Goal: Task Accomplishment & Management: Manage account settings

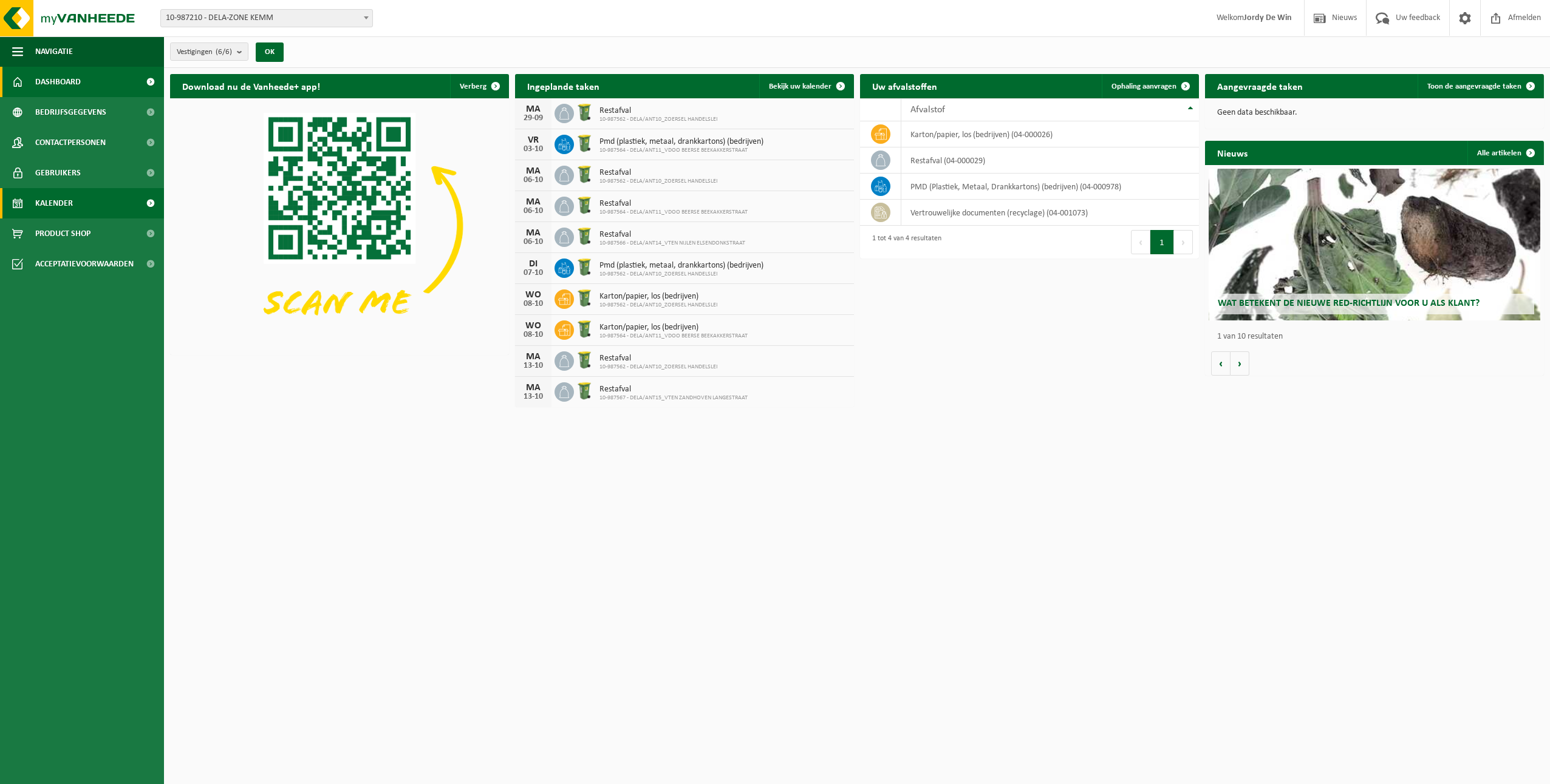
click at [94, 209] on link "Kalender" at bounding box center [82, 203] width 164 height 30
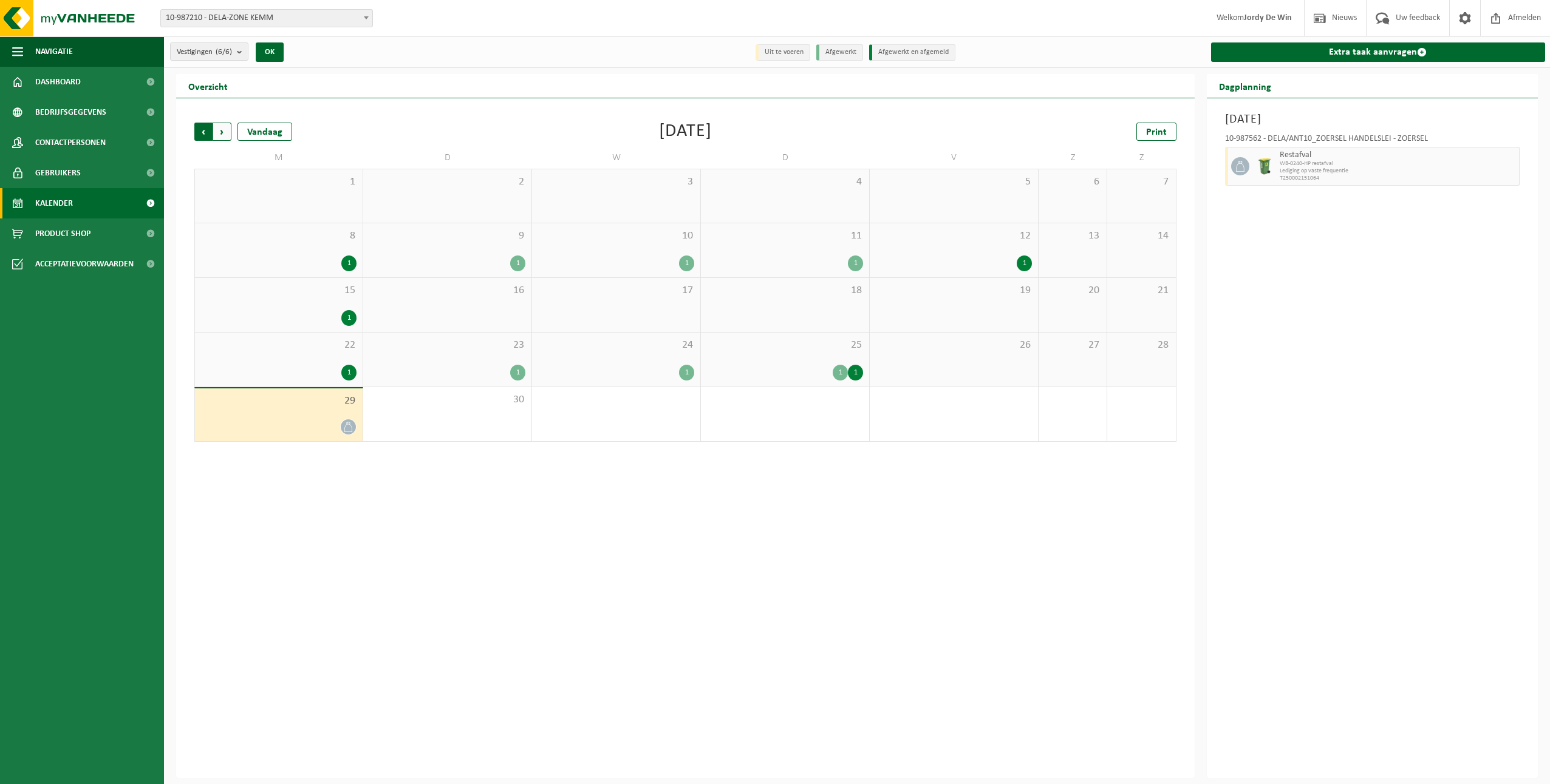
click at [227, 136] on span "Volgende" at bounding box center [222, 131] width 18 height 18
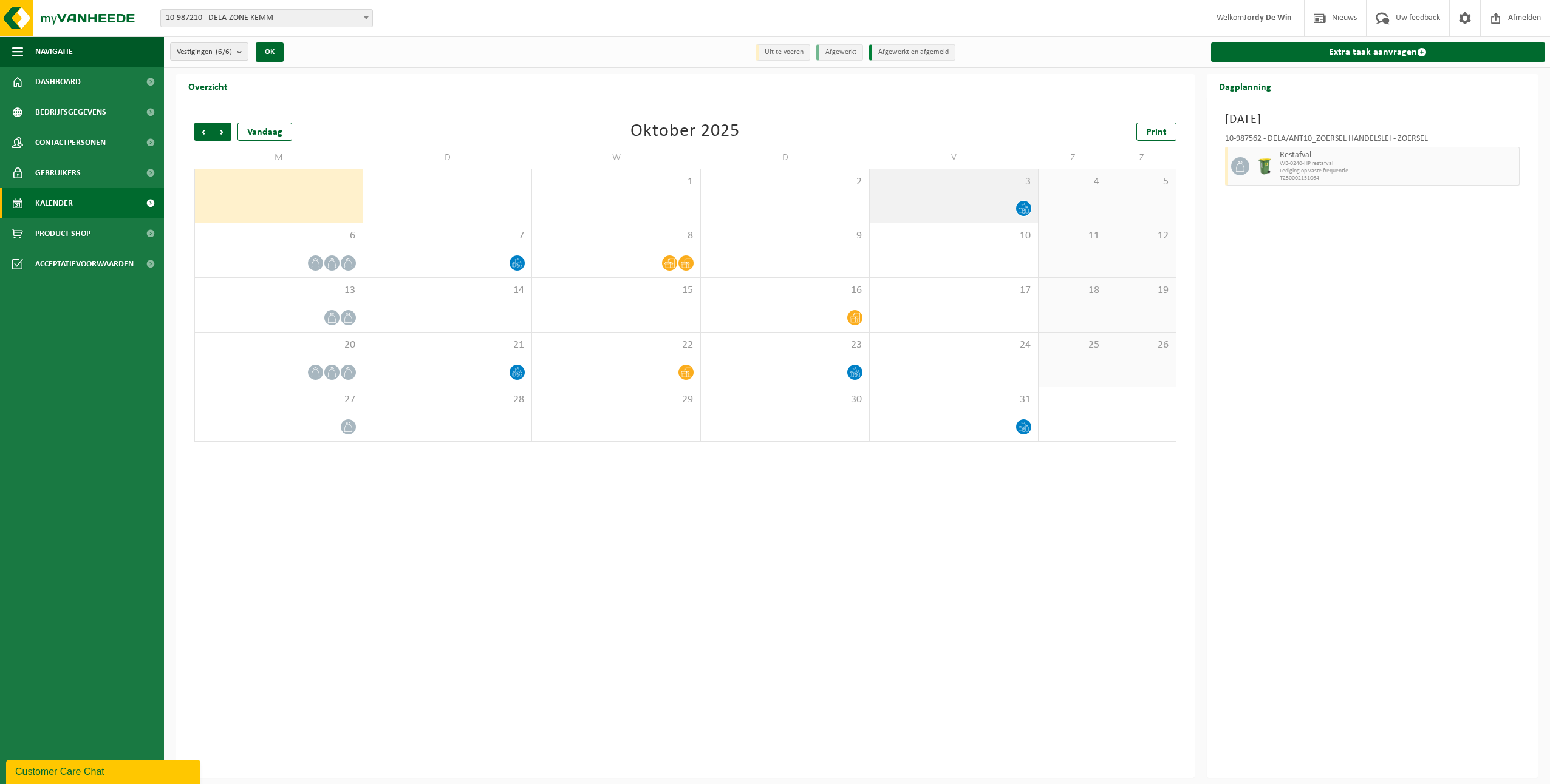
click at [1024, 206] on icon at bounding box center [1023, 208] width 10 height 10
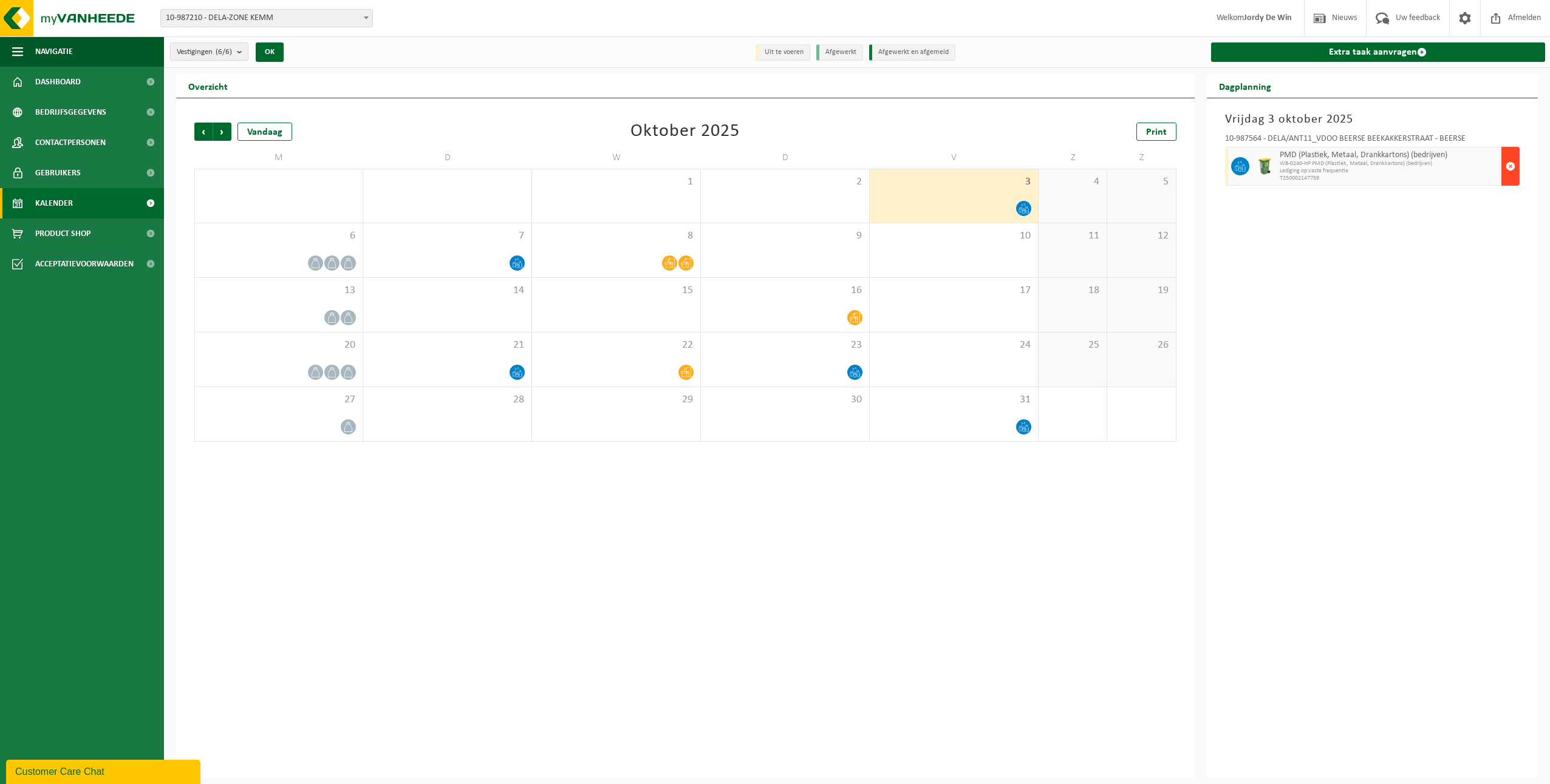
click at [1517, 171] on button "button" at bounding box center [1510, 166] width 18 height 39
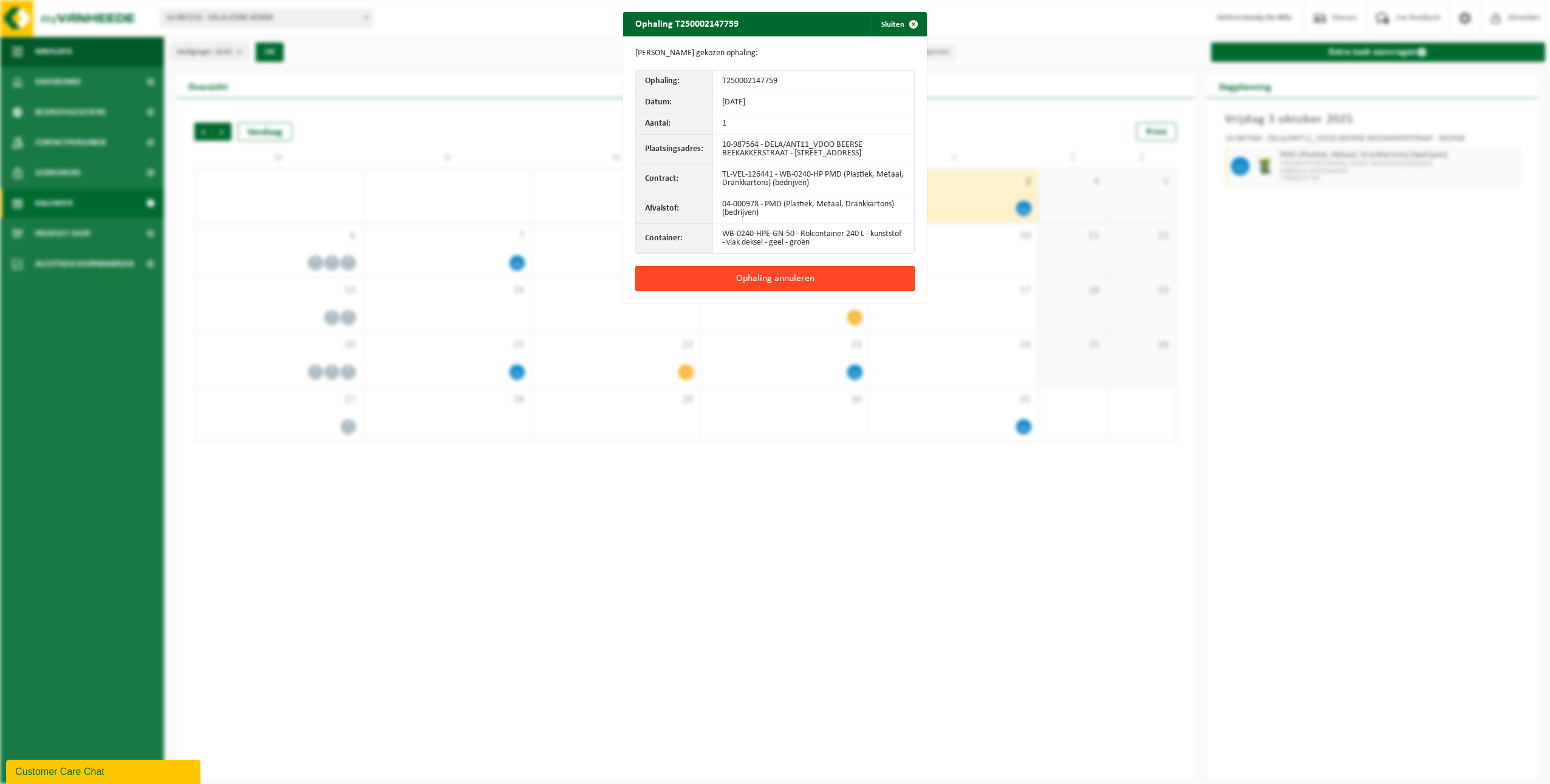
click at [805, 282] on button "Ophaling annuleren" at bounding box center [775, 279] width 280 height 25
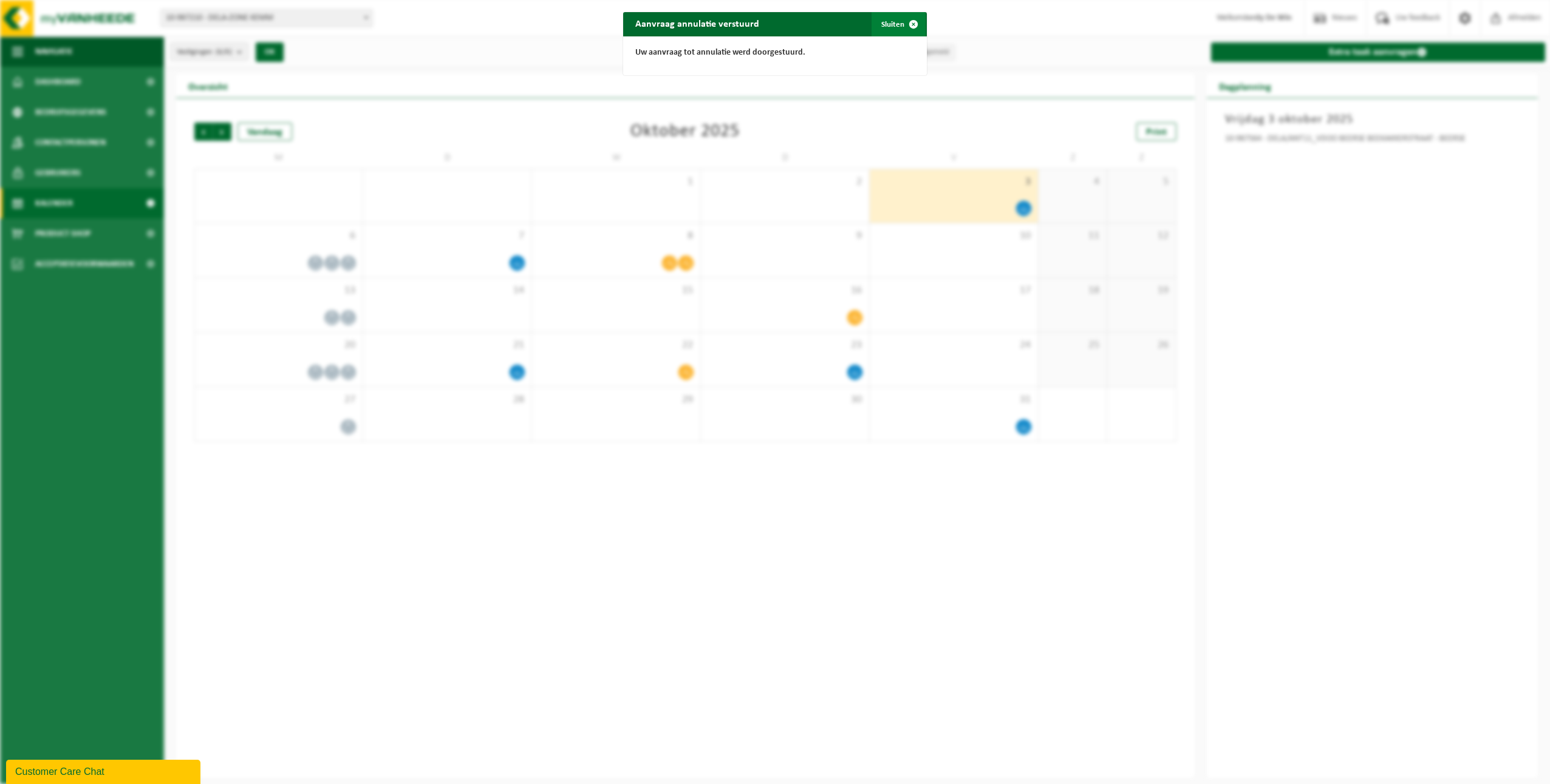
click at [911, 25] on span "button" at bounding box center [913, 24] width 24 height 24
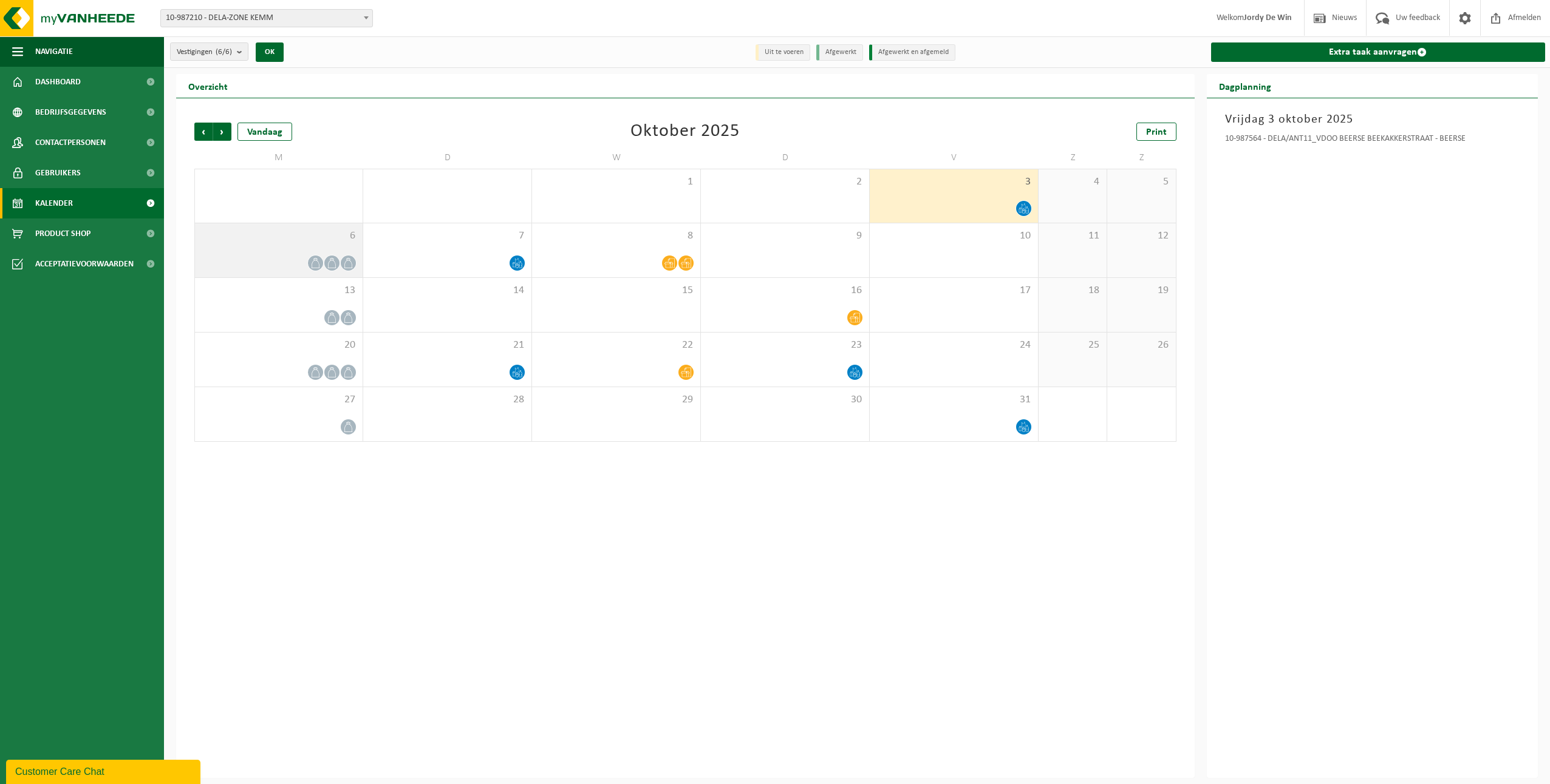
click at [336, 247] on div "6" at bounding box center [279, 250] width 168 height 54
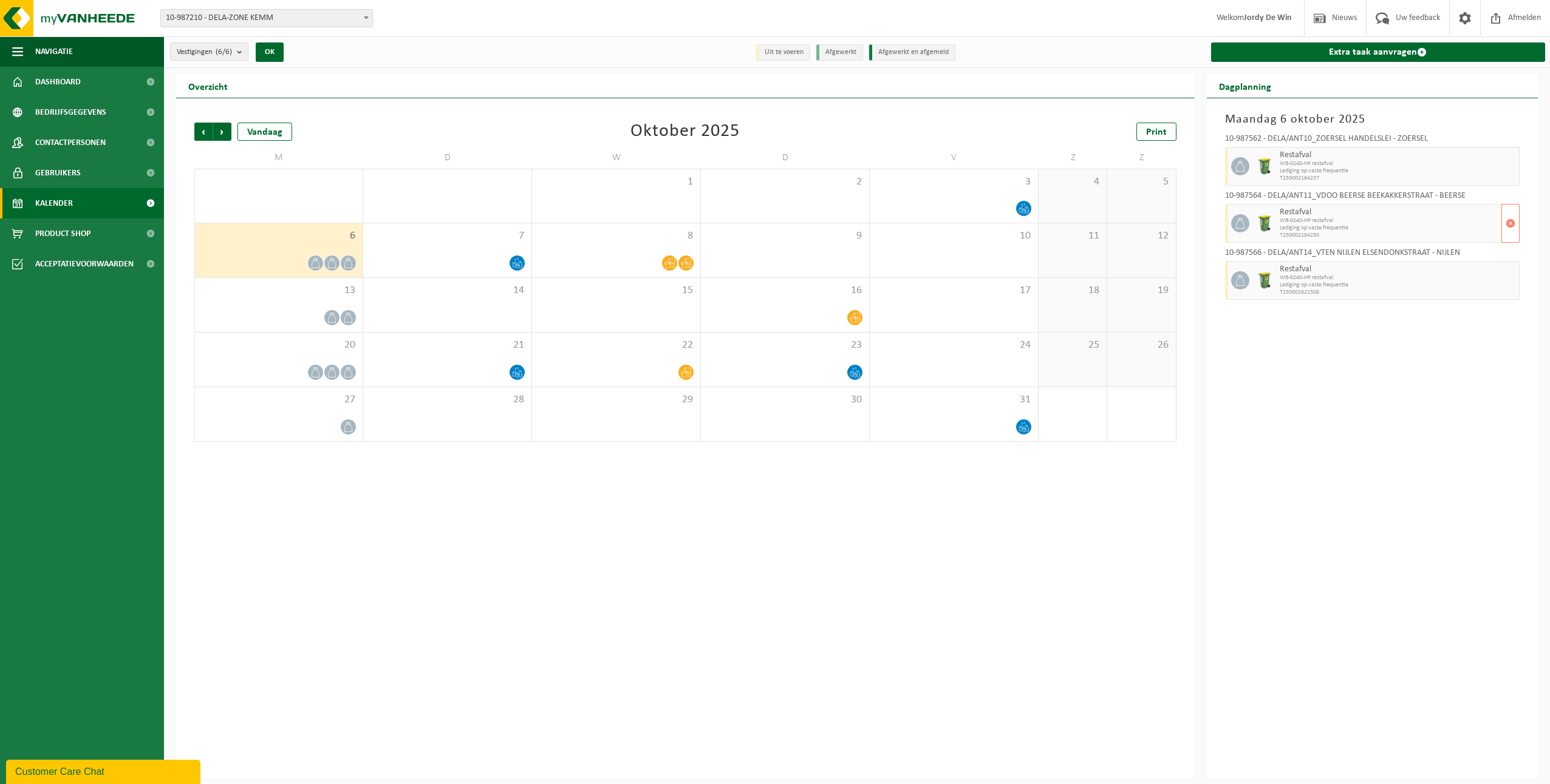
click at [1332, 223] on span "WB-0240-HP restafval" at bounding box center [1390, 221] width 219 height 7
click at [1514, 225] on span "button" at bounding box center [1510, 223] width 10 height 24
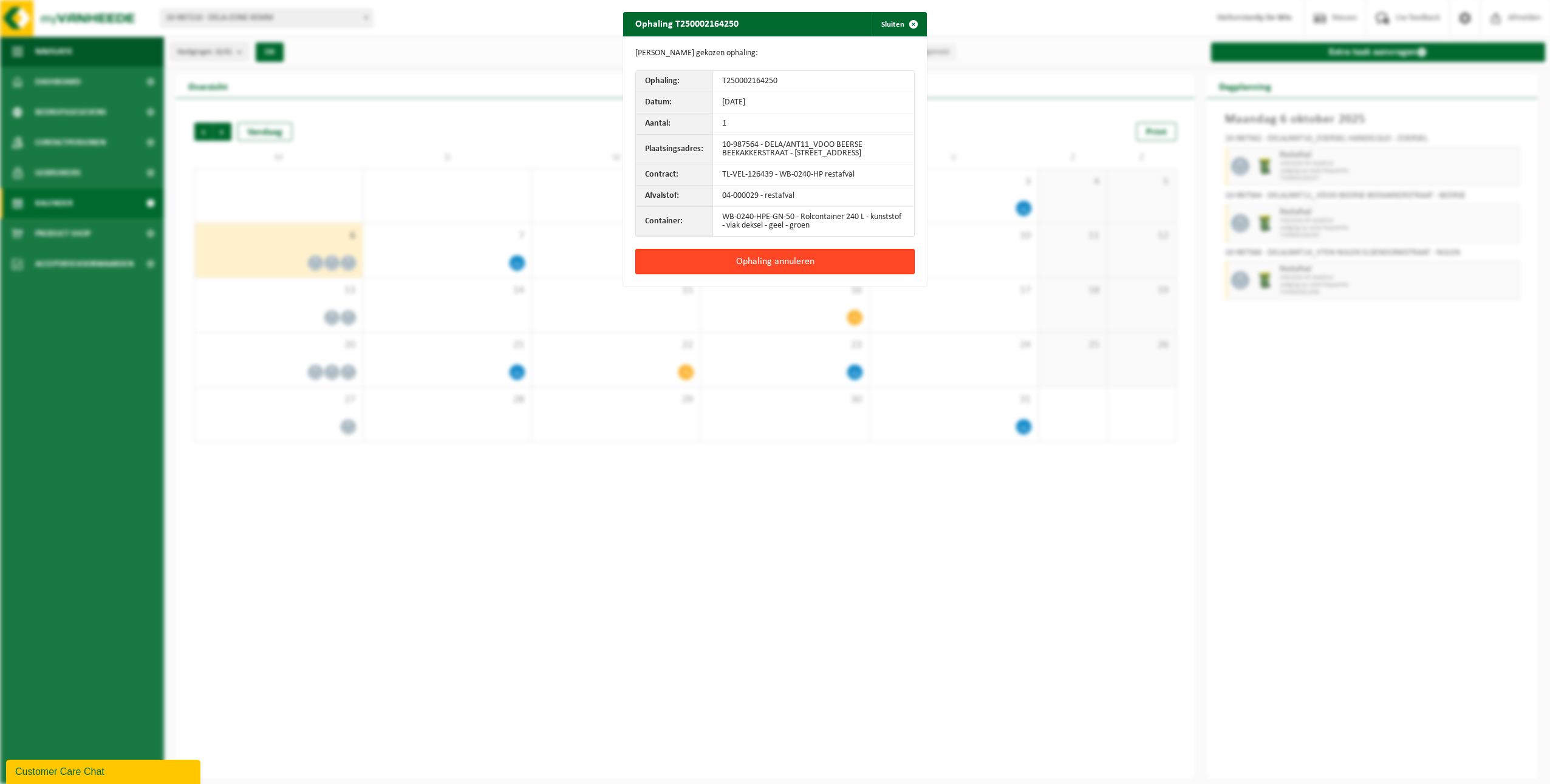
click at [850, 268] on button "Ophaling annuleren" at bounding box center [775, 261] width 280 height 25
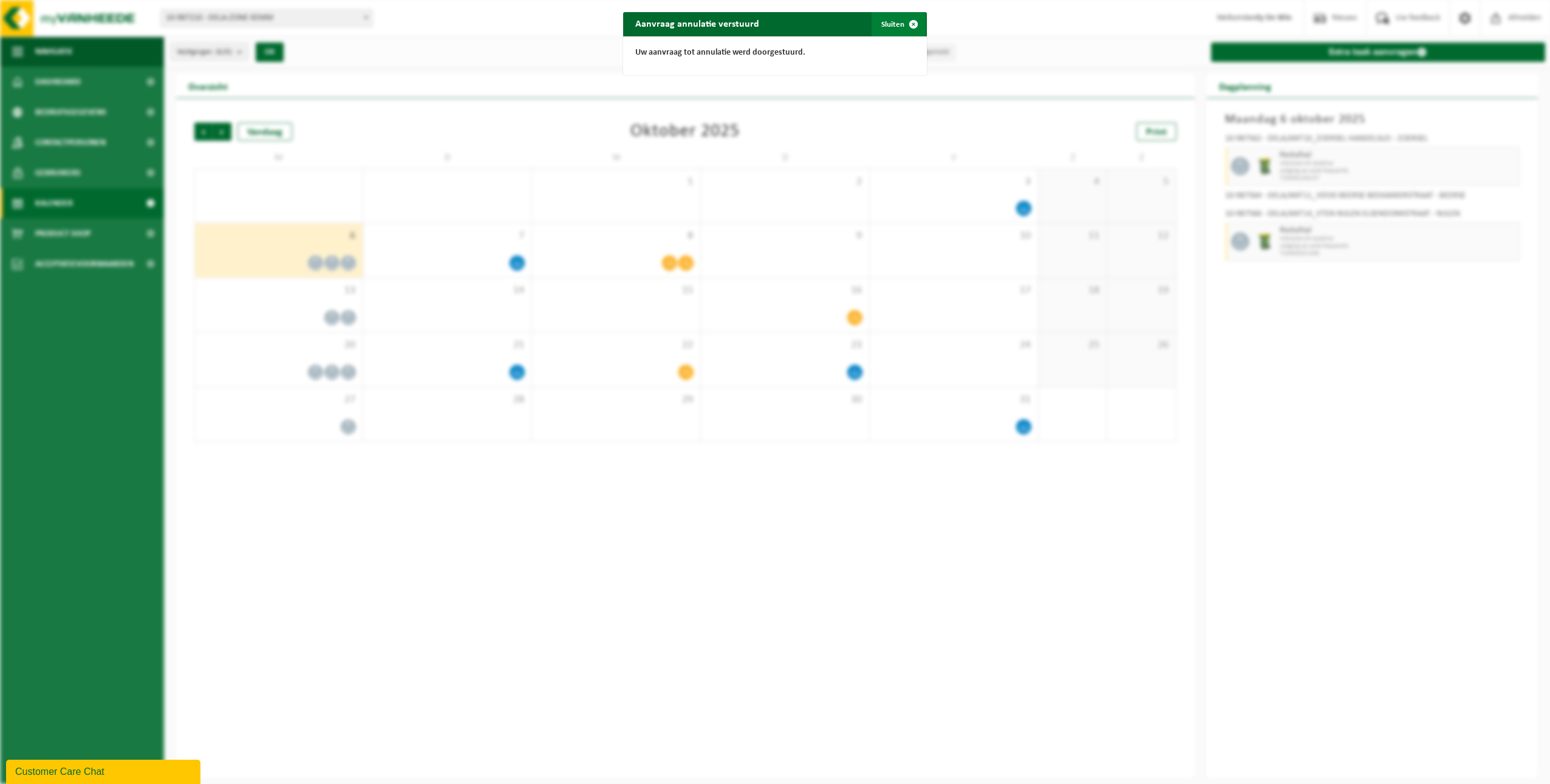
click at [903, 25] on span "button" at bounding box center [913, 24] width 24 height 24
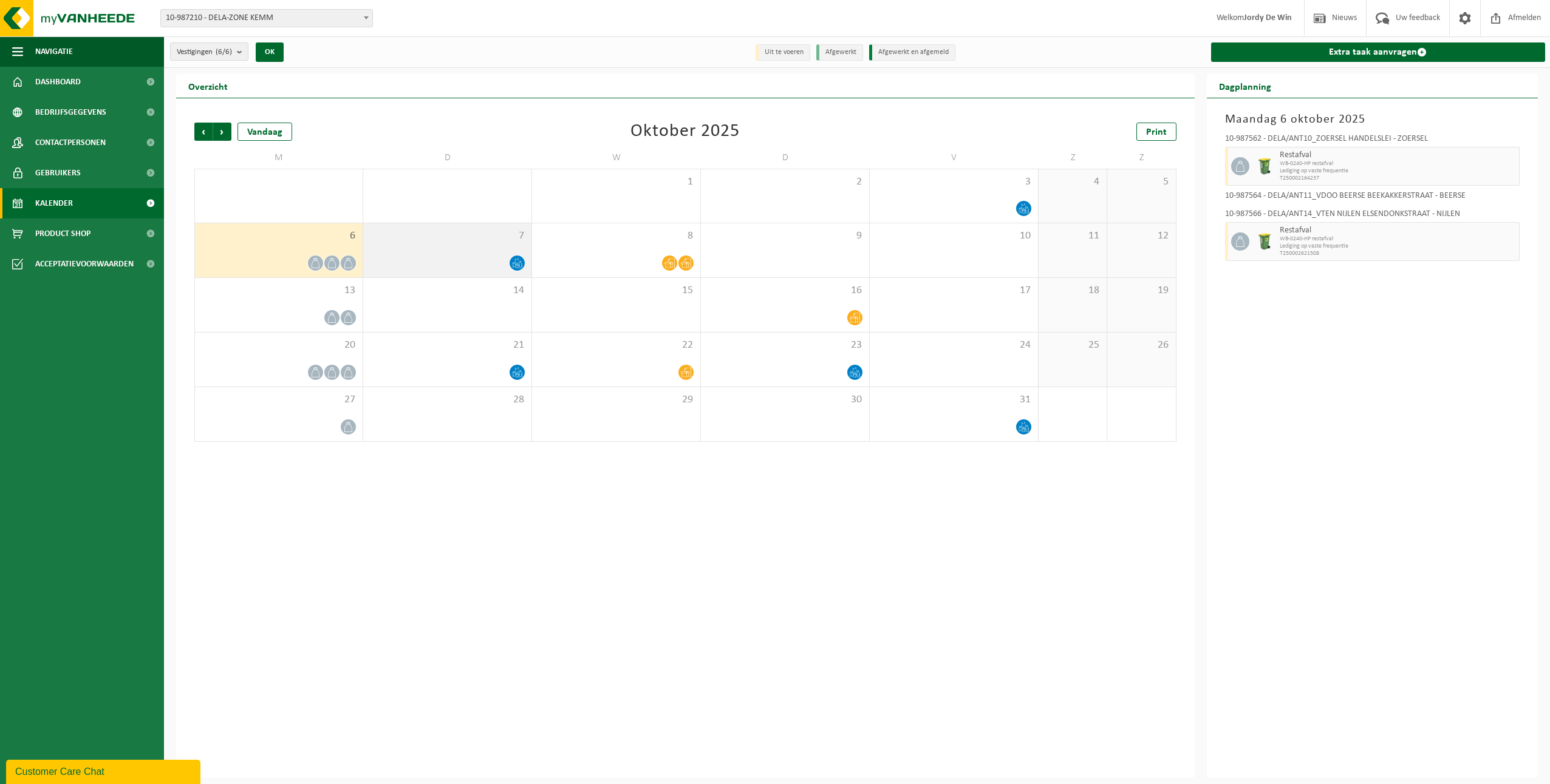
click at [483, 261] on div at bounding box center [447, 263] width 156 height 17
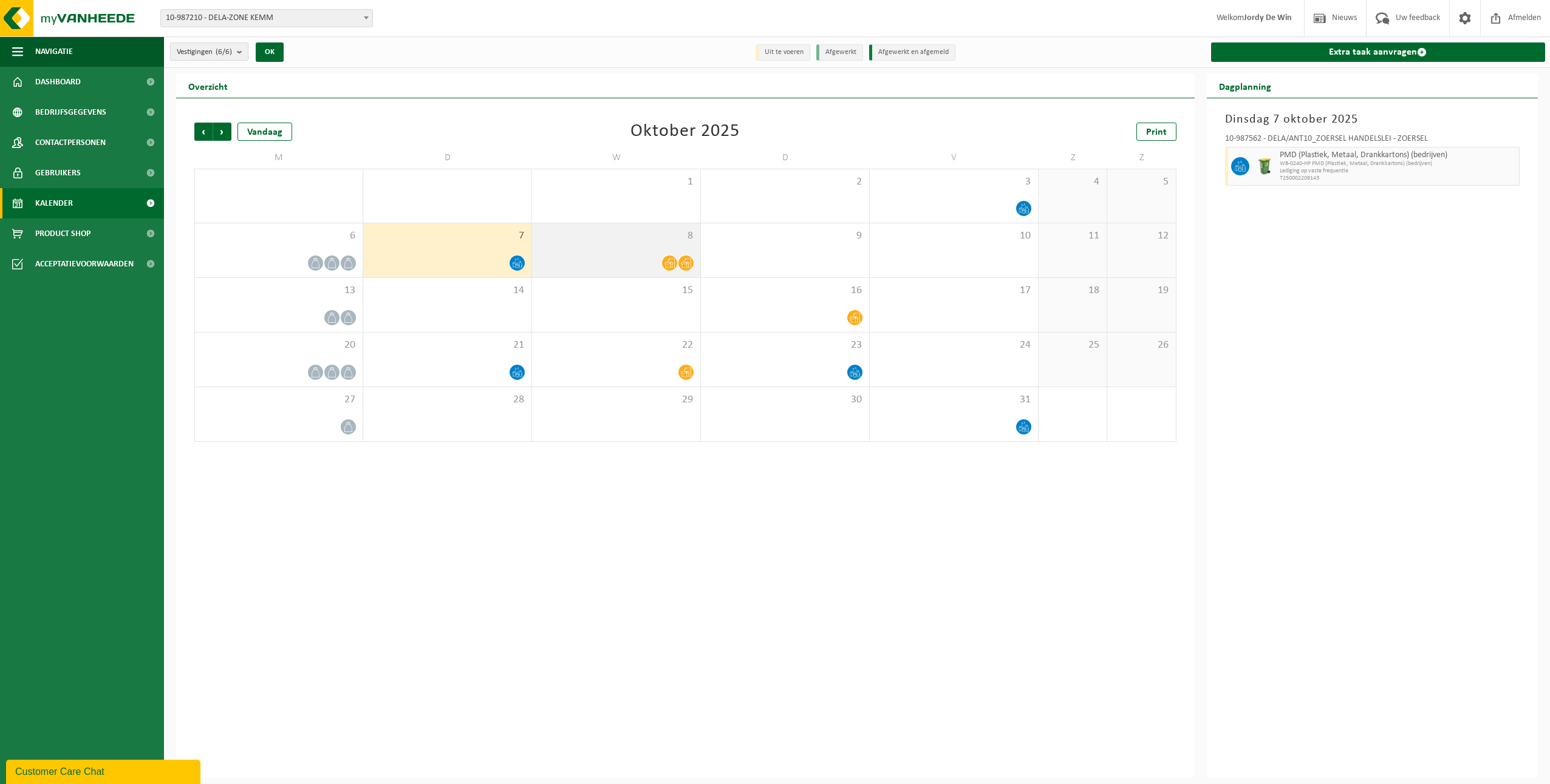
click at [630, 255] on div at bounding box center [616, 263] width 156 height 17
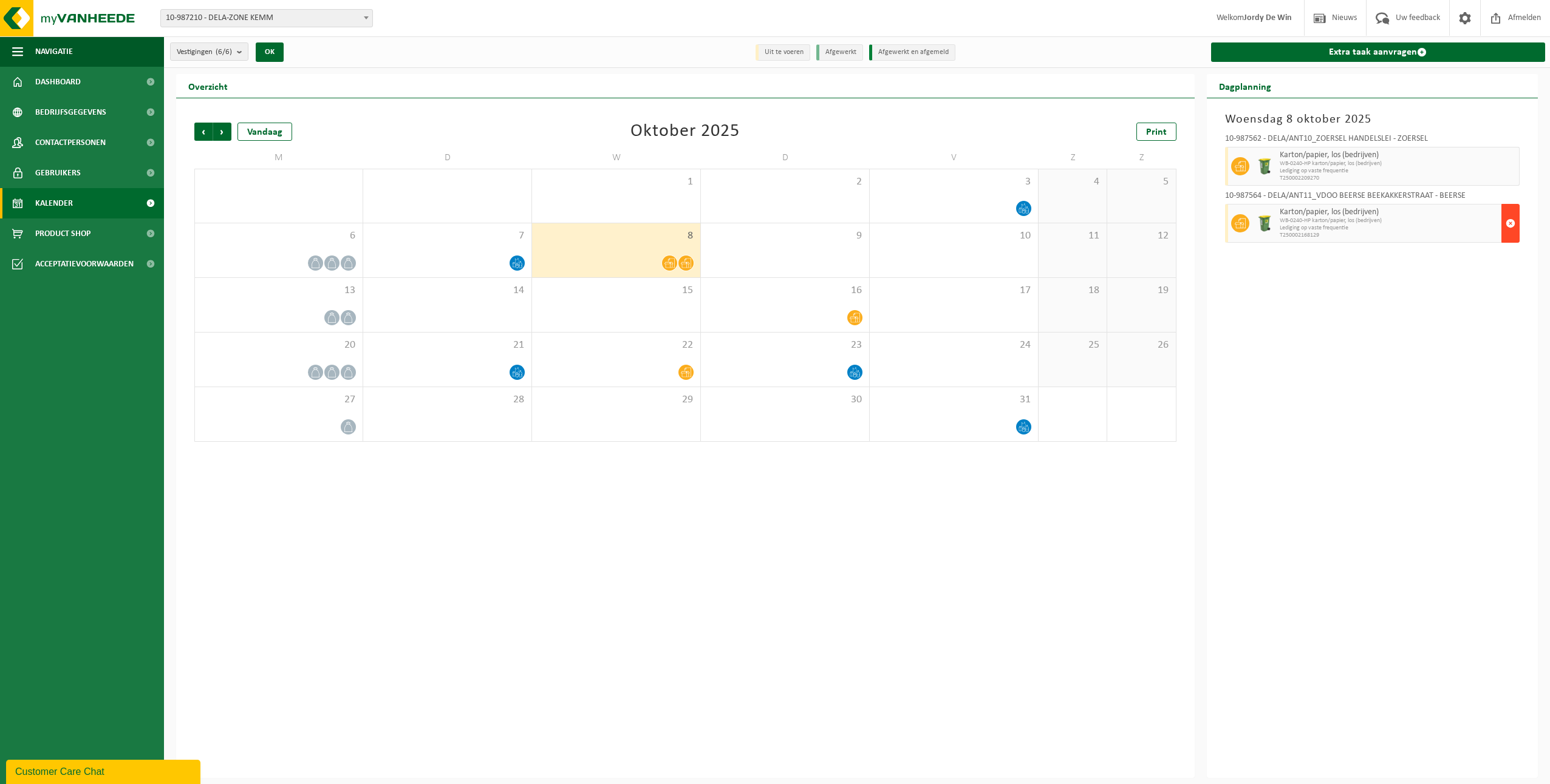
click at [1509, 223] on span "button" at bounding box center [1510, 223] width 10 height 24
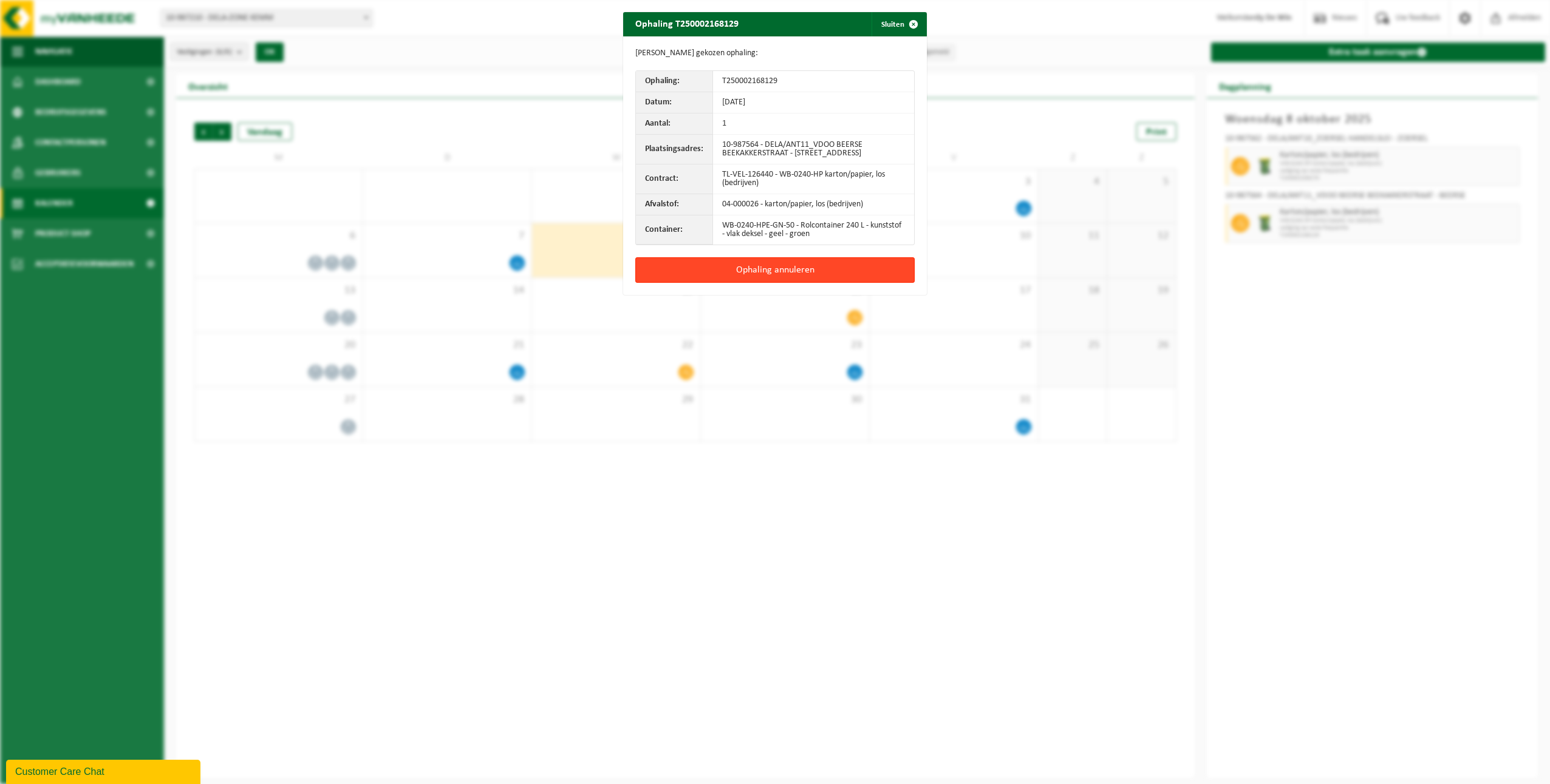
click at [833, 275] on button "Ophaling annuleren" at bounding box center [775, 270] width 280 height 25
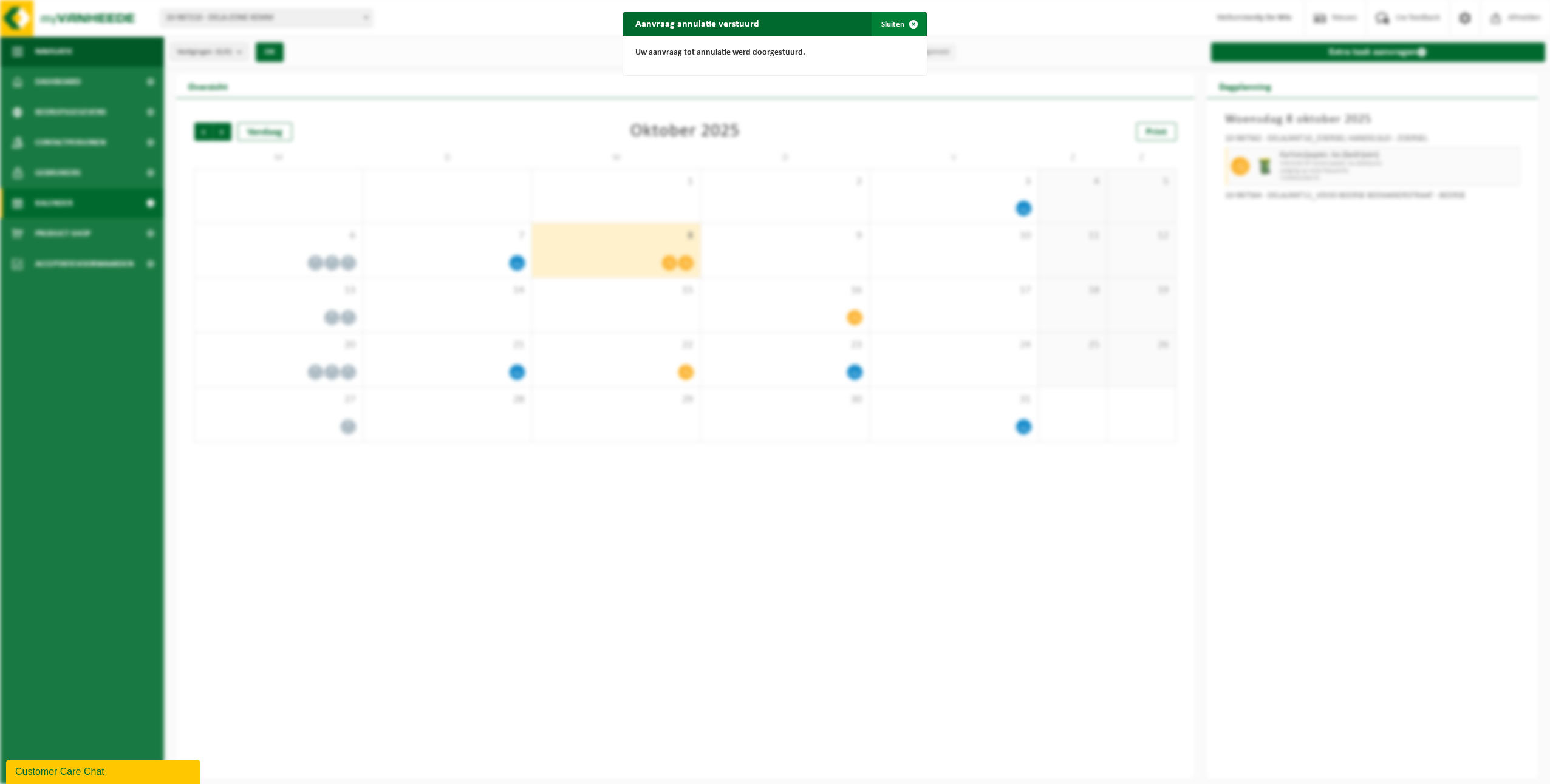
click at [901, 27] on span "button" at bounding box center [913, 24] width 24 height 24
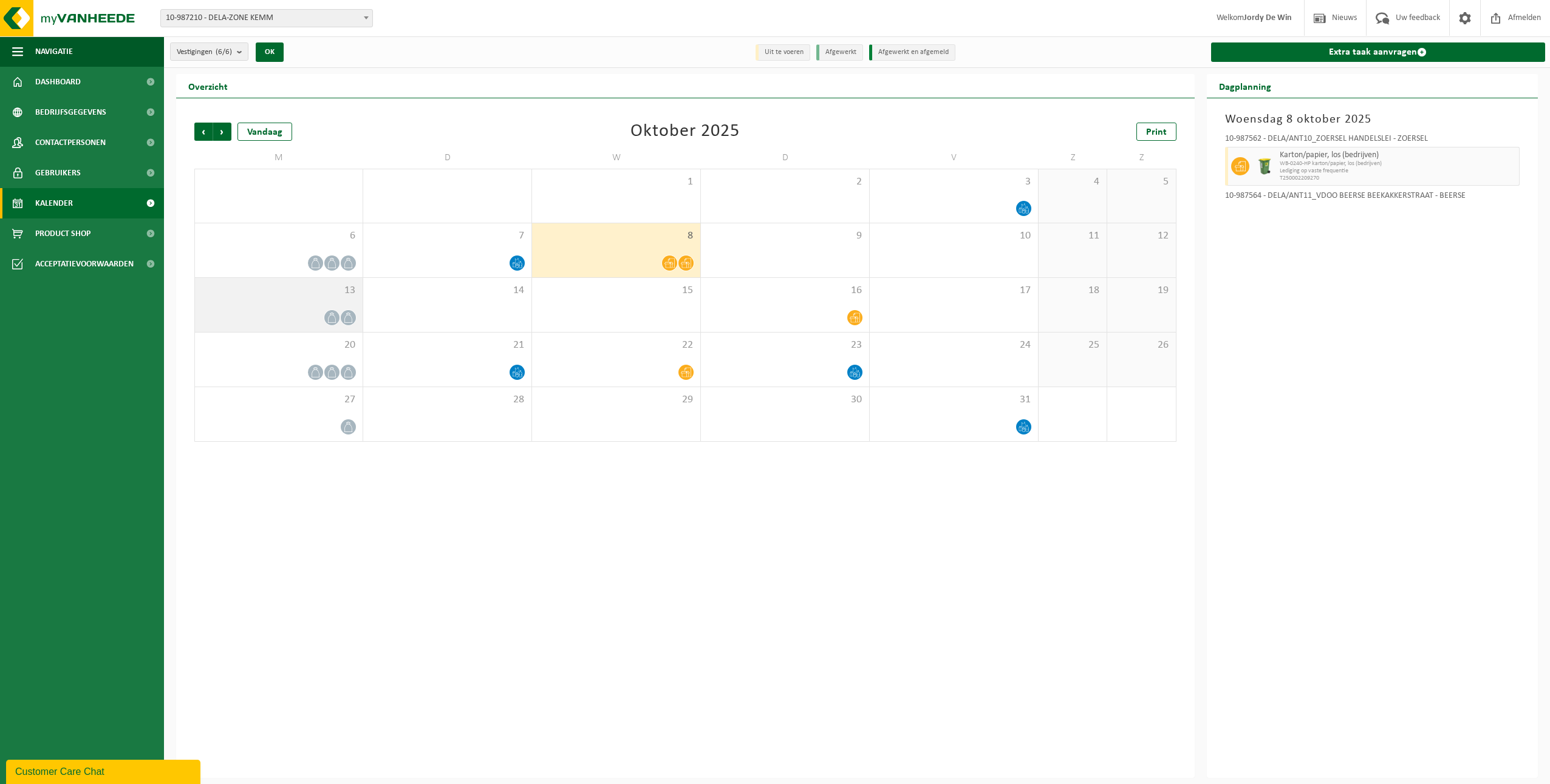
click at [354, 318] on span at bounding box center [348, 317] width 15 height 15
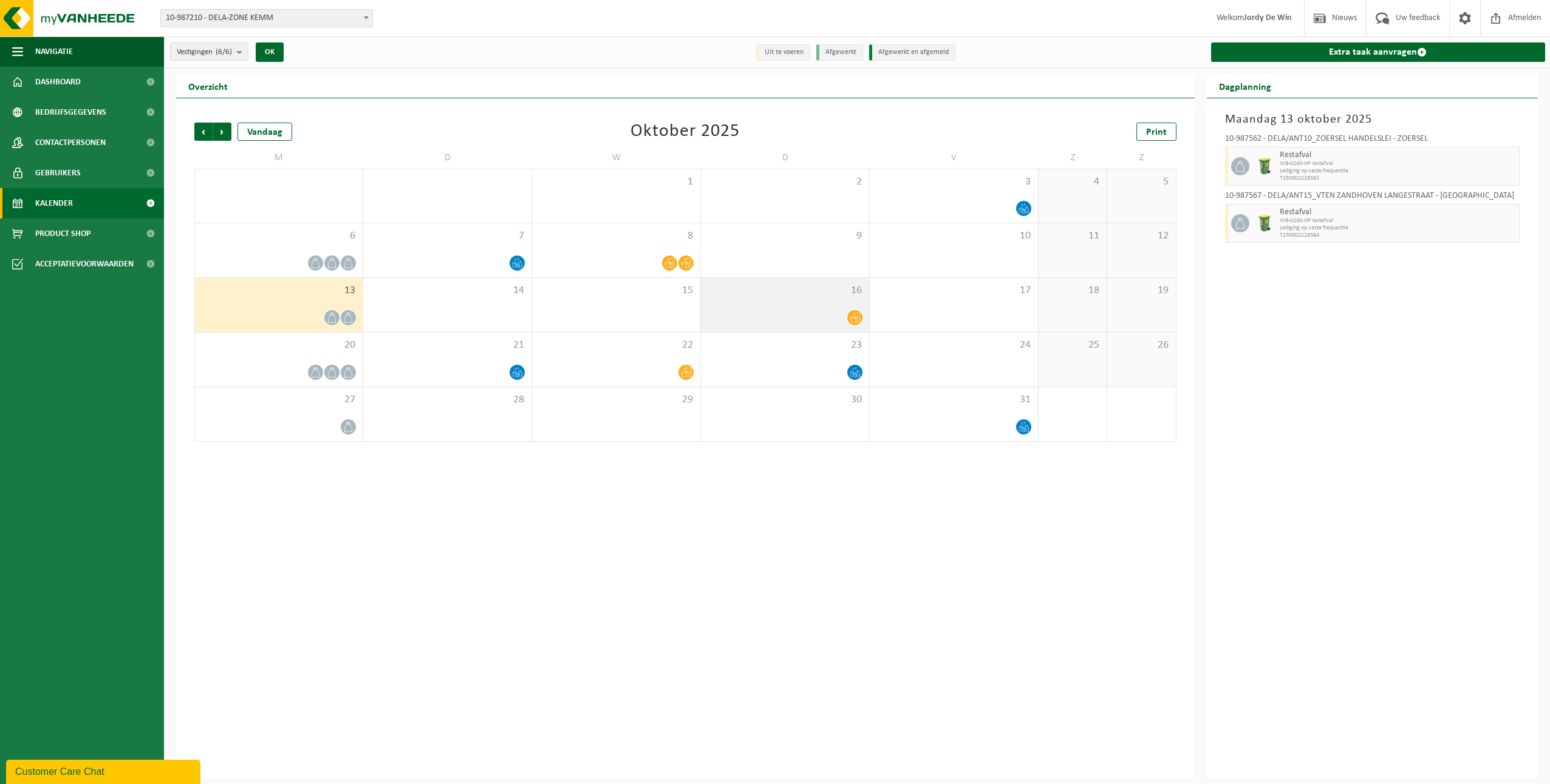
click at [828, 318] on div at bounding box center [784, 317] width 156 height 17
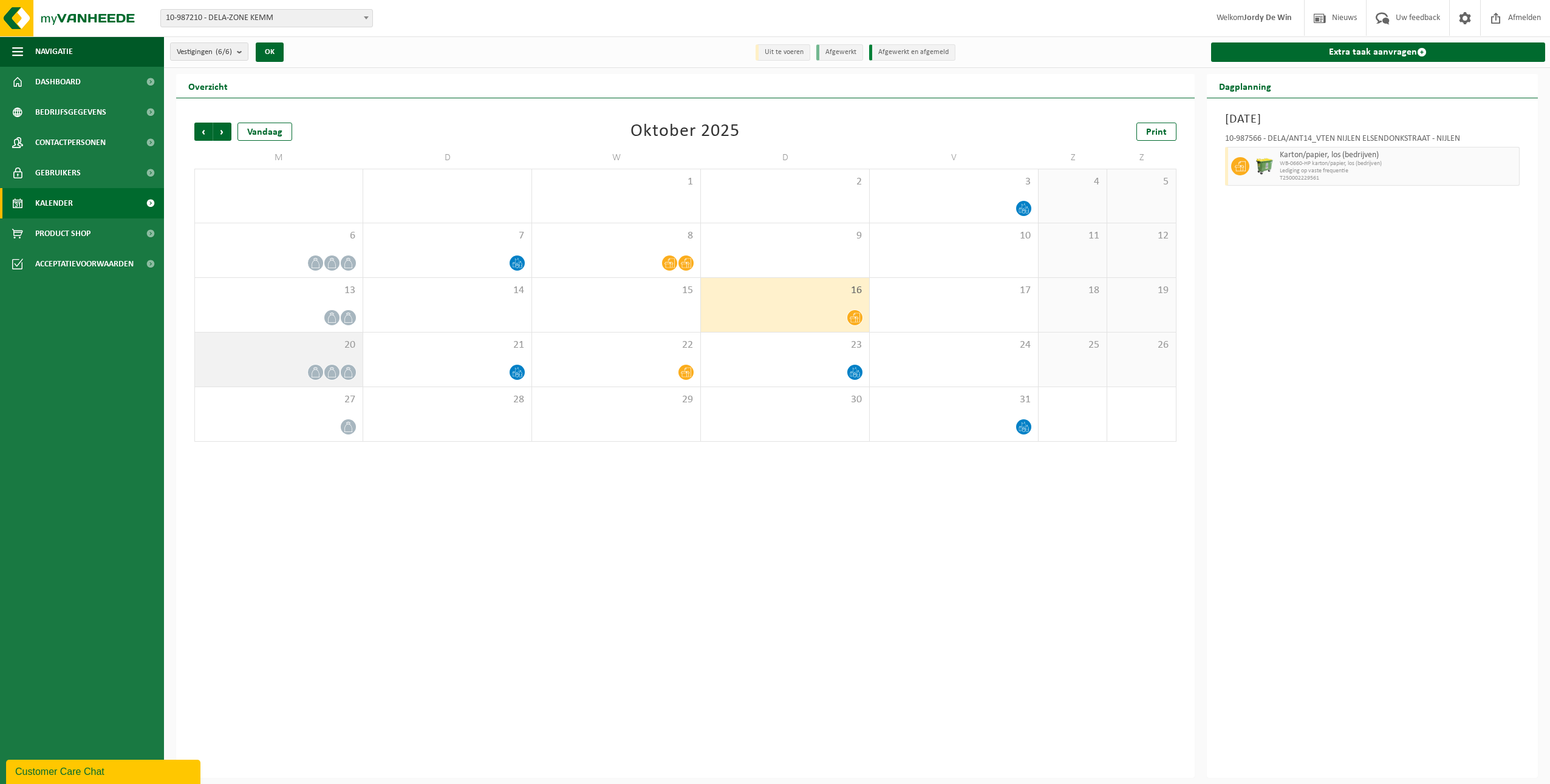
click at [323, 363] on div "20" at bounding box center [279, 360] width 168 height 54
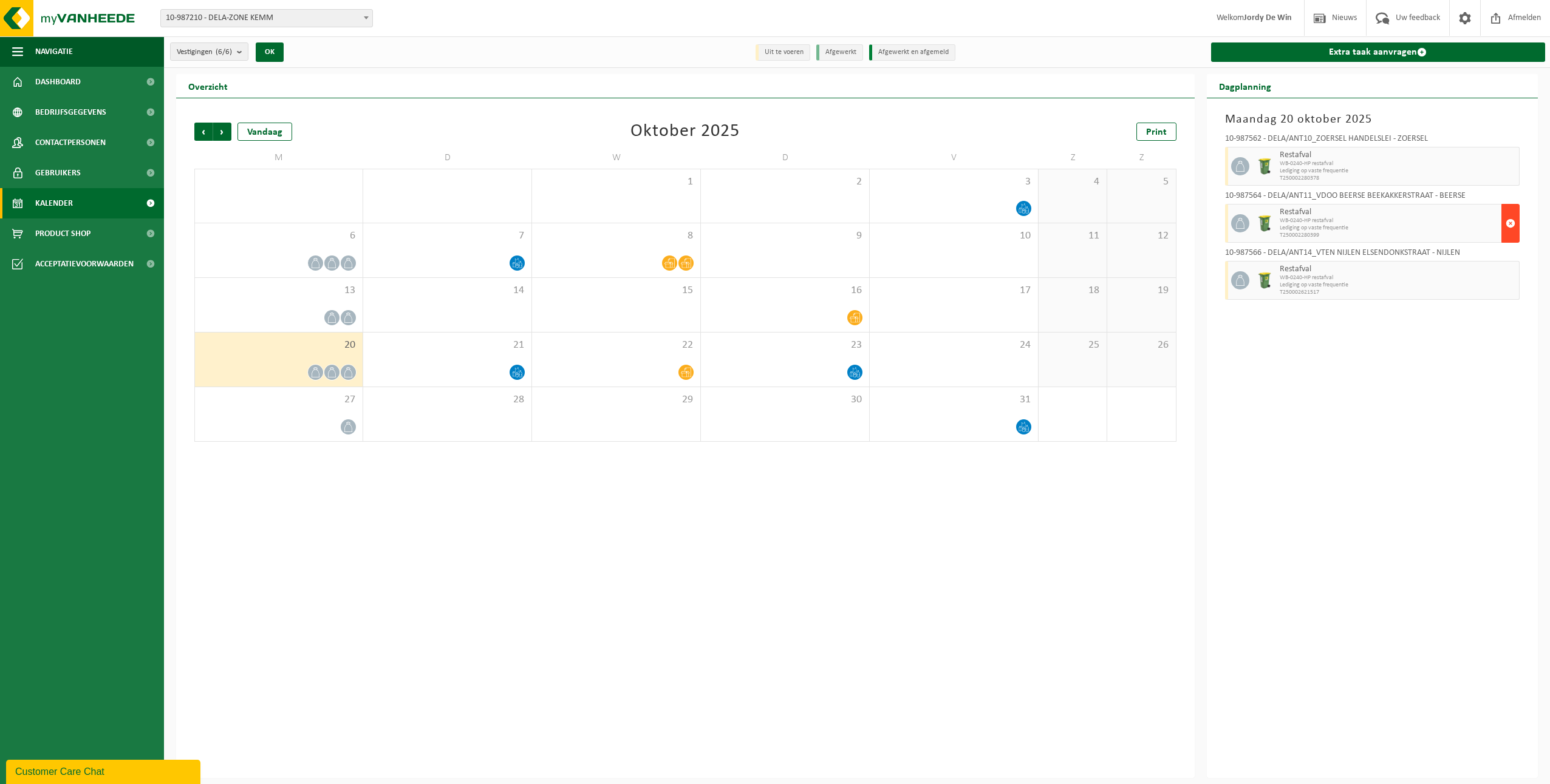
click at [1513, 227] on span "button" at bounding box center [1510, 223] width 10 height 24
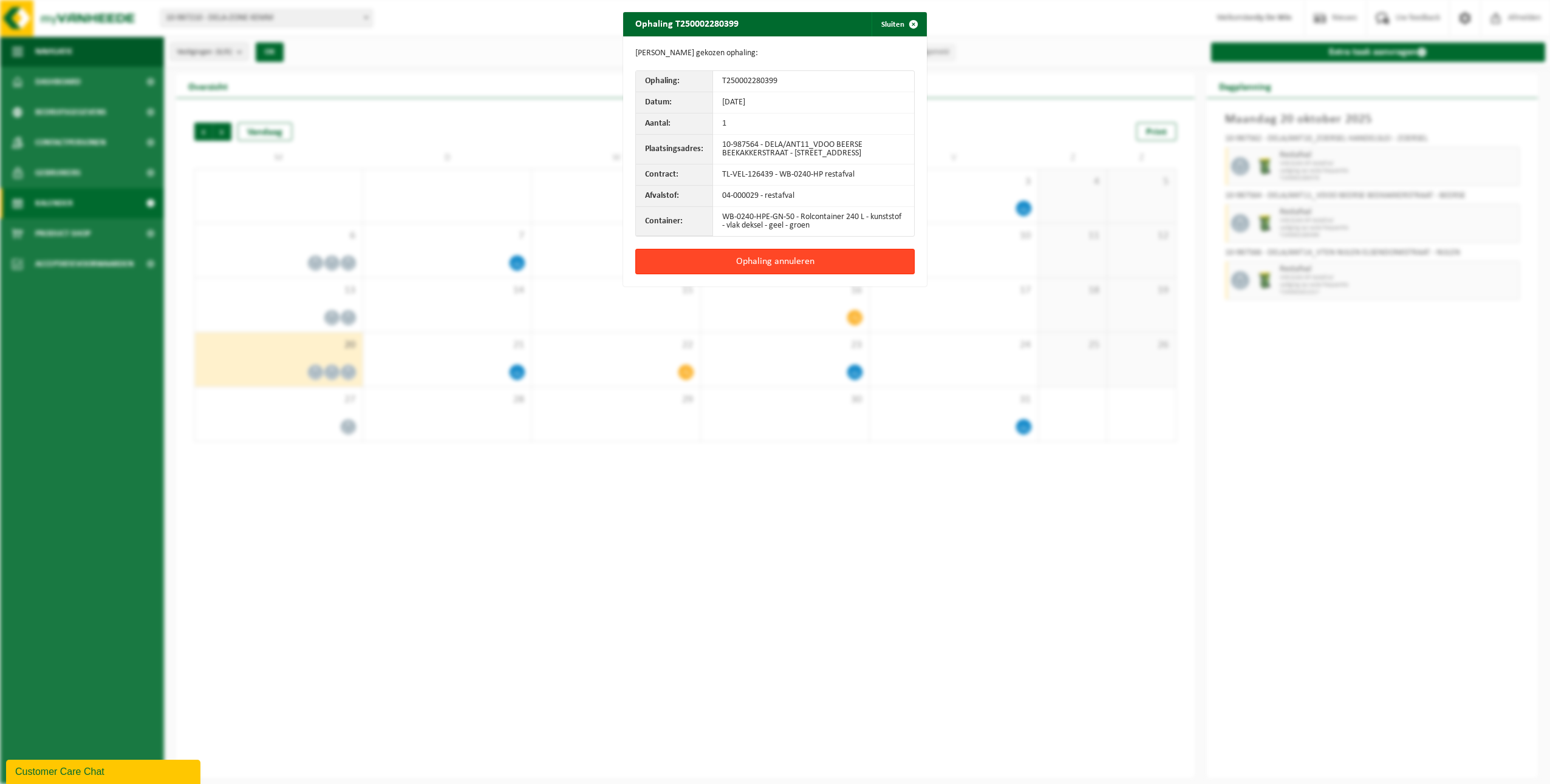
click at [895, 271] on button "Ophaling annuleren" at bounding box center [775, 261] width 280 height 25
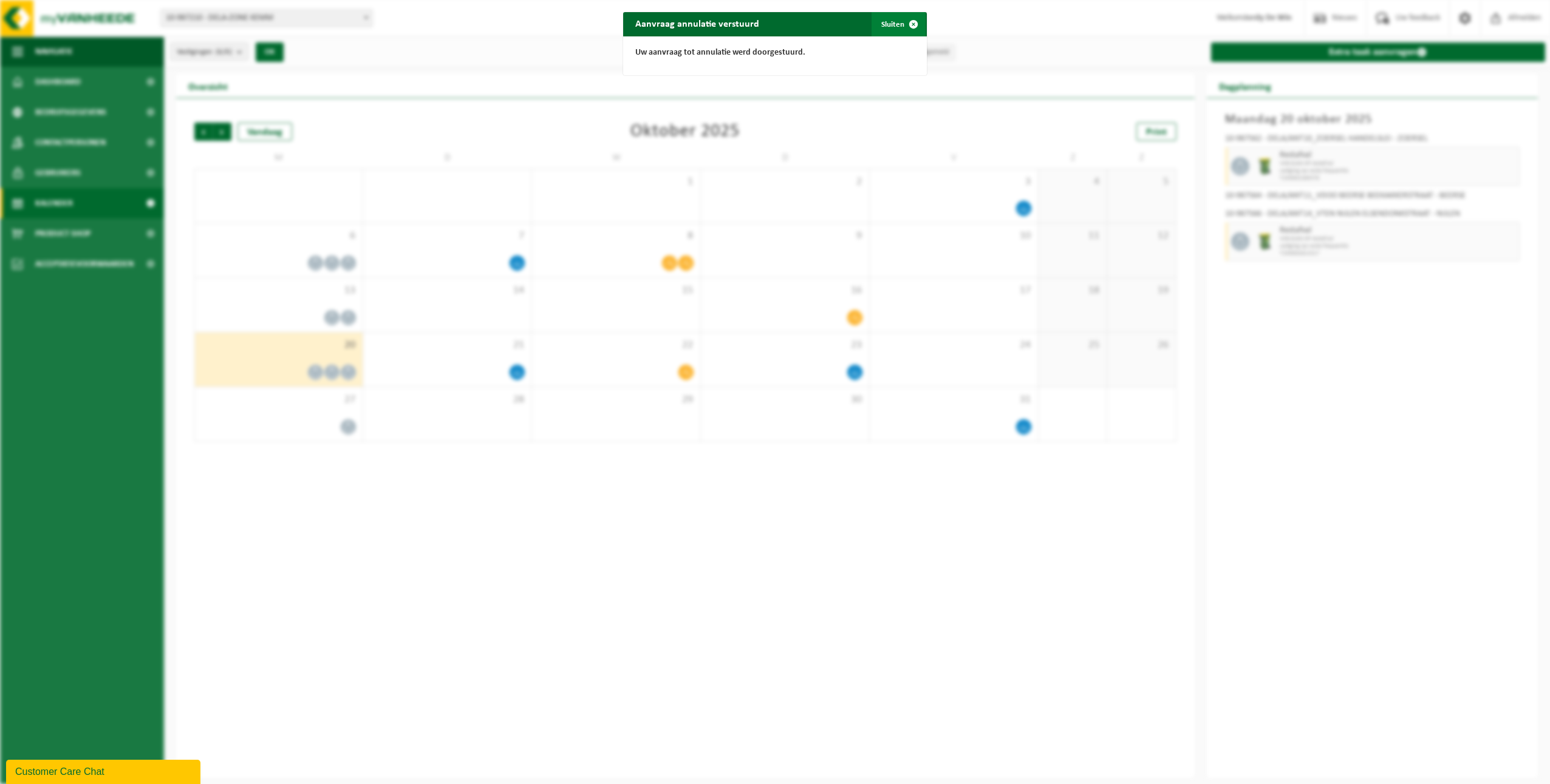
click at [906, 31] on span "button" at bounding box center [913, 24] width 24 height 24
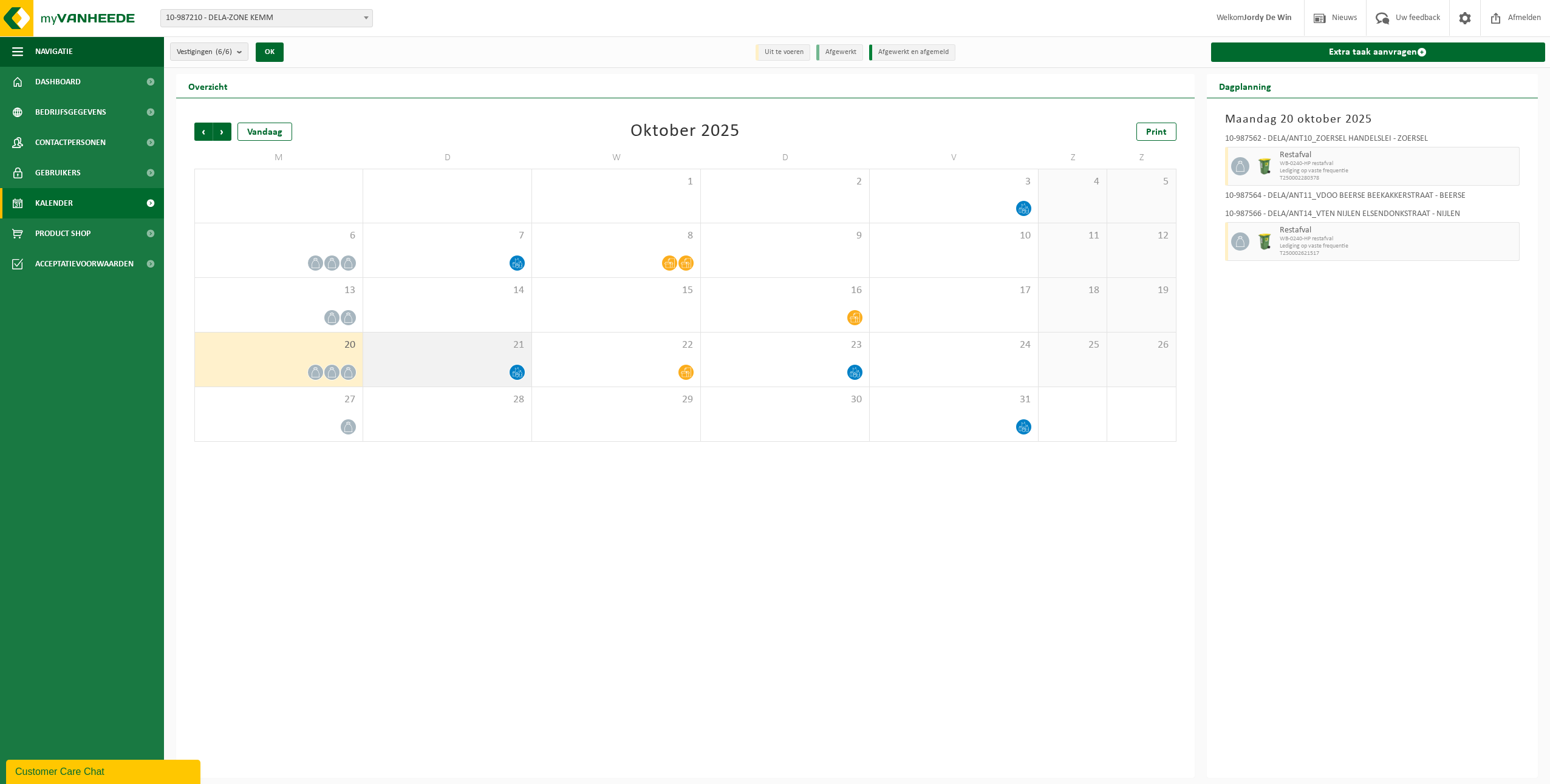
click at [475, 364] on div at bounding box center [447, 372] width 156 height 17
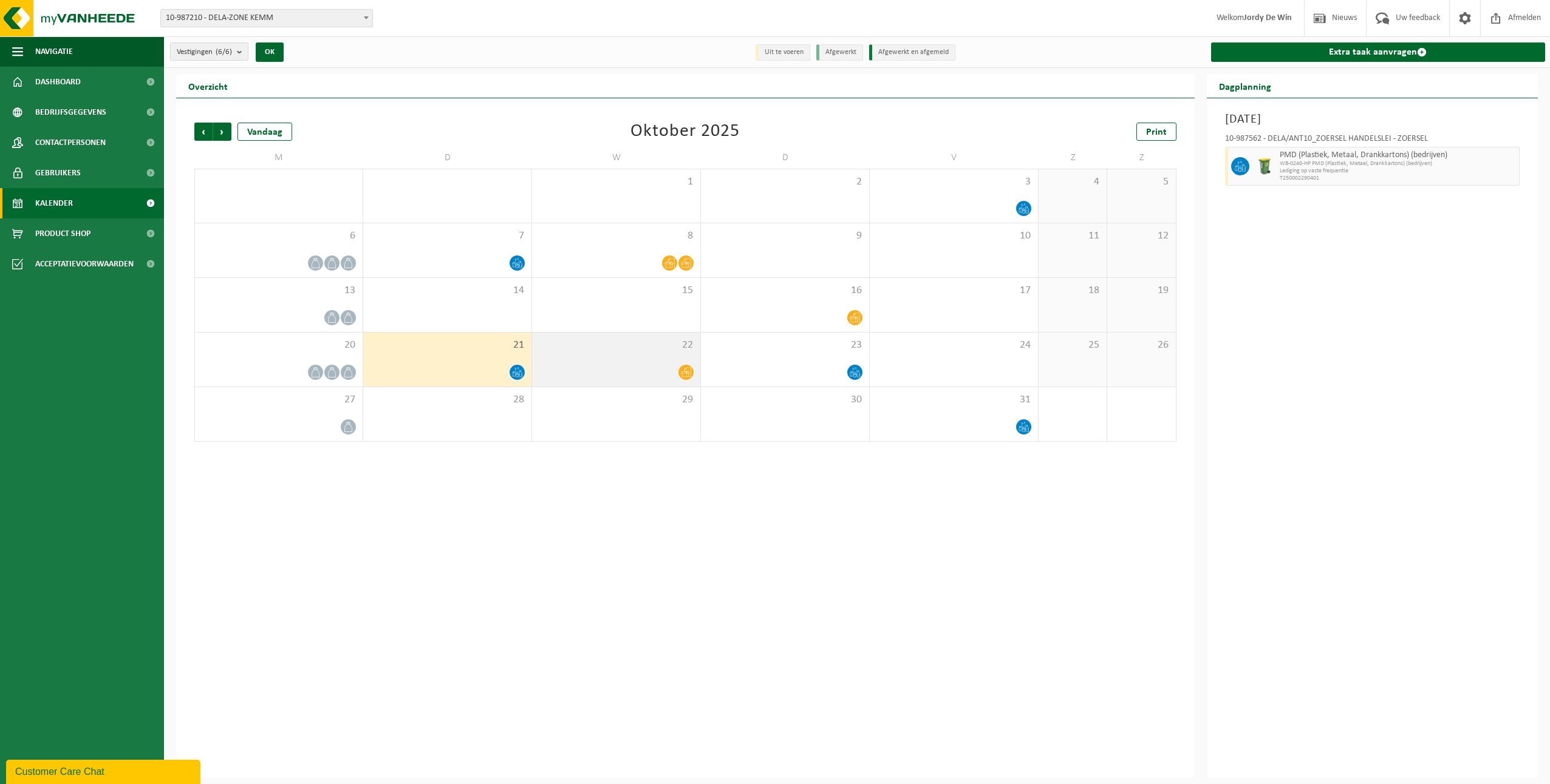
click at [645, 374] on div at bounding box center [616, 372] width 156 height 17
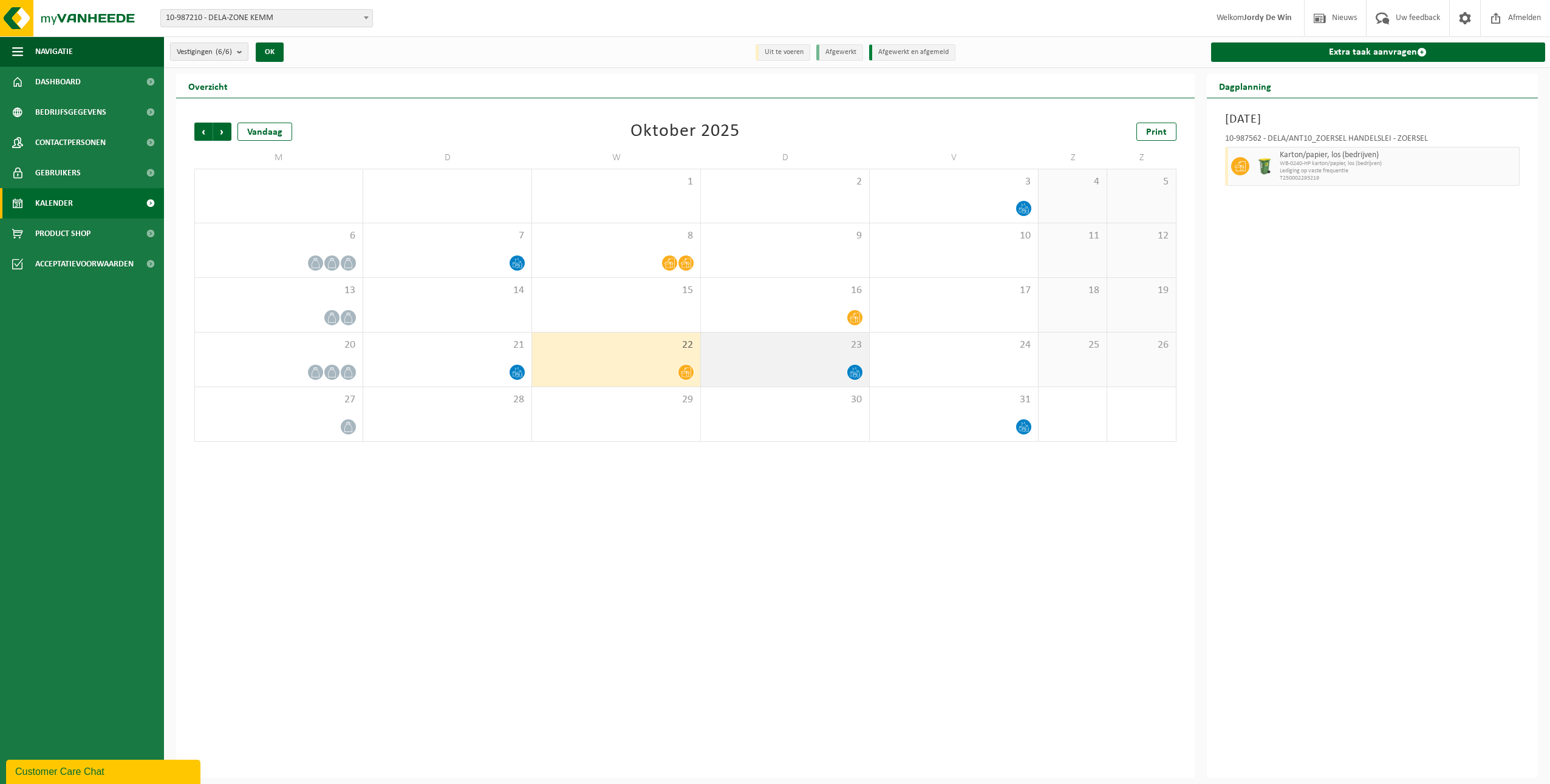
click at [808, 358] on div "23" at bounding box center [785, 360] width 169 height 54
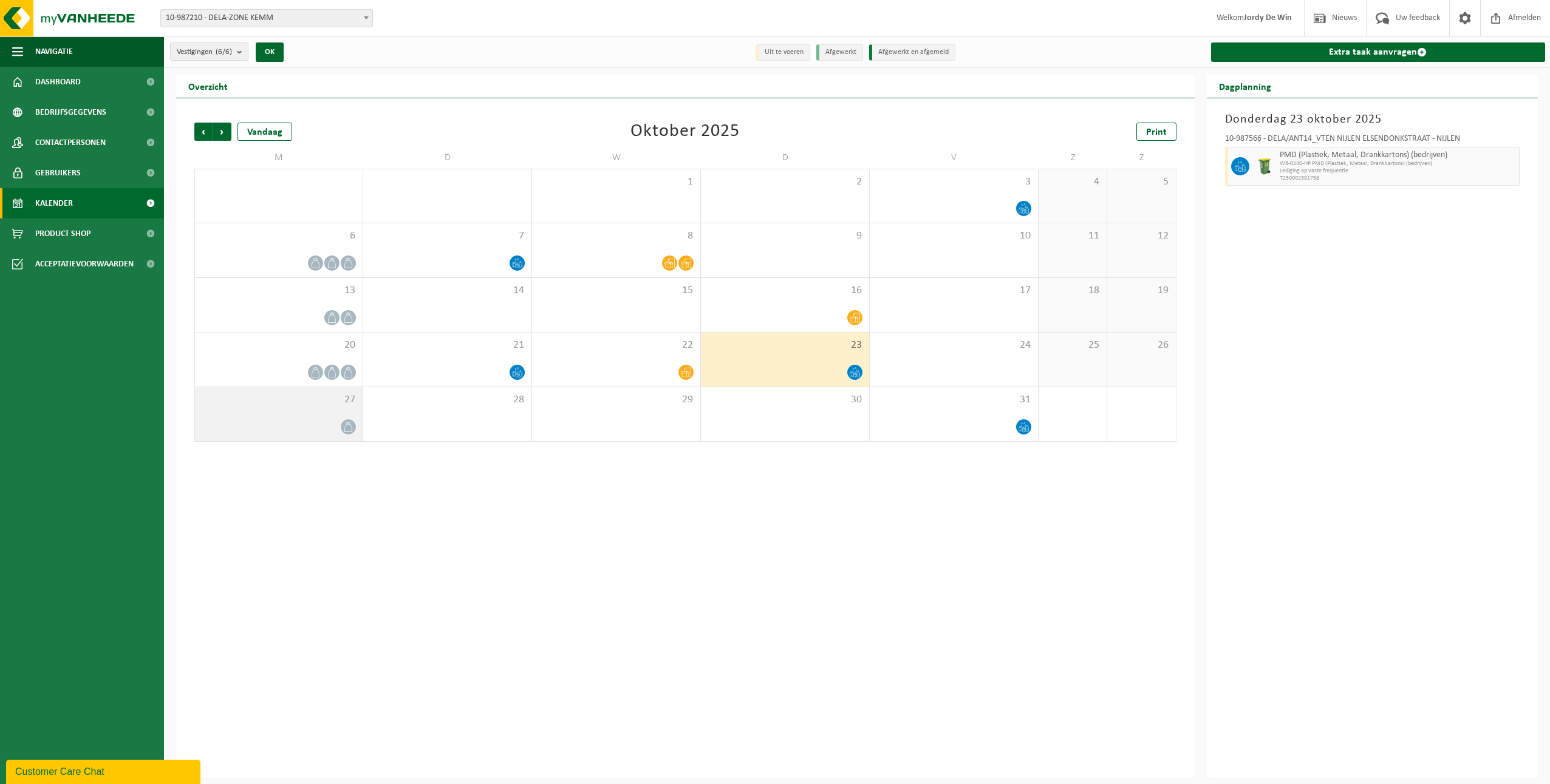
click at [328, 426] on div at bounding box center [279, 427] width 155 height 17
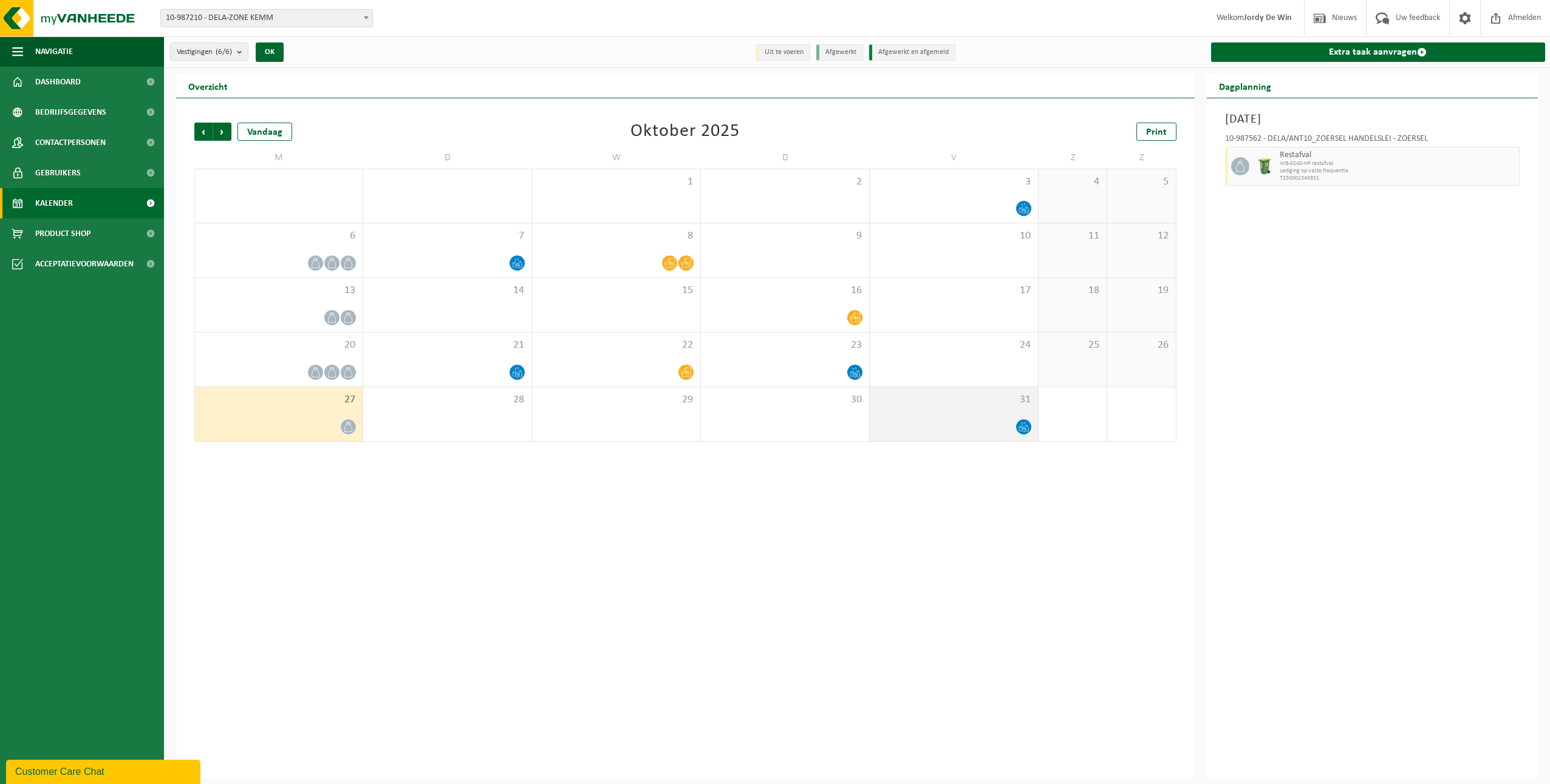
click at [992, 430] on div at bounding box center [954, 427] width 156 height 17
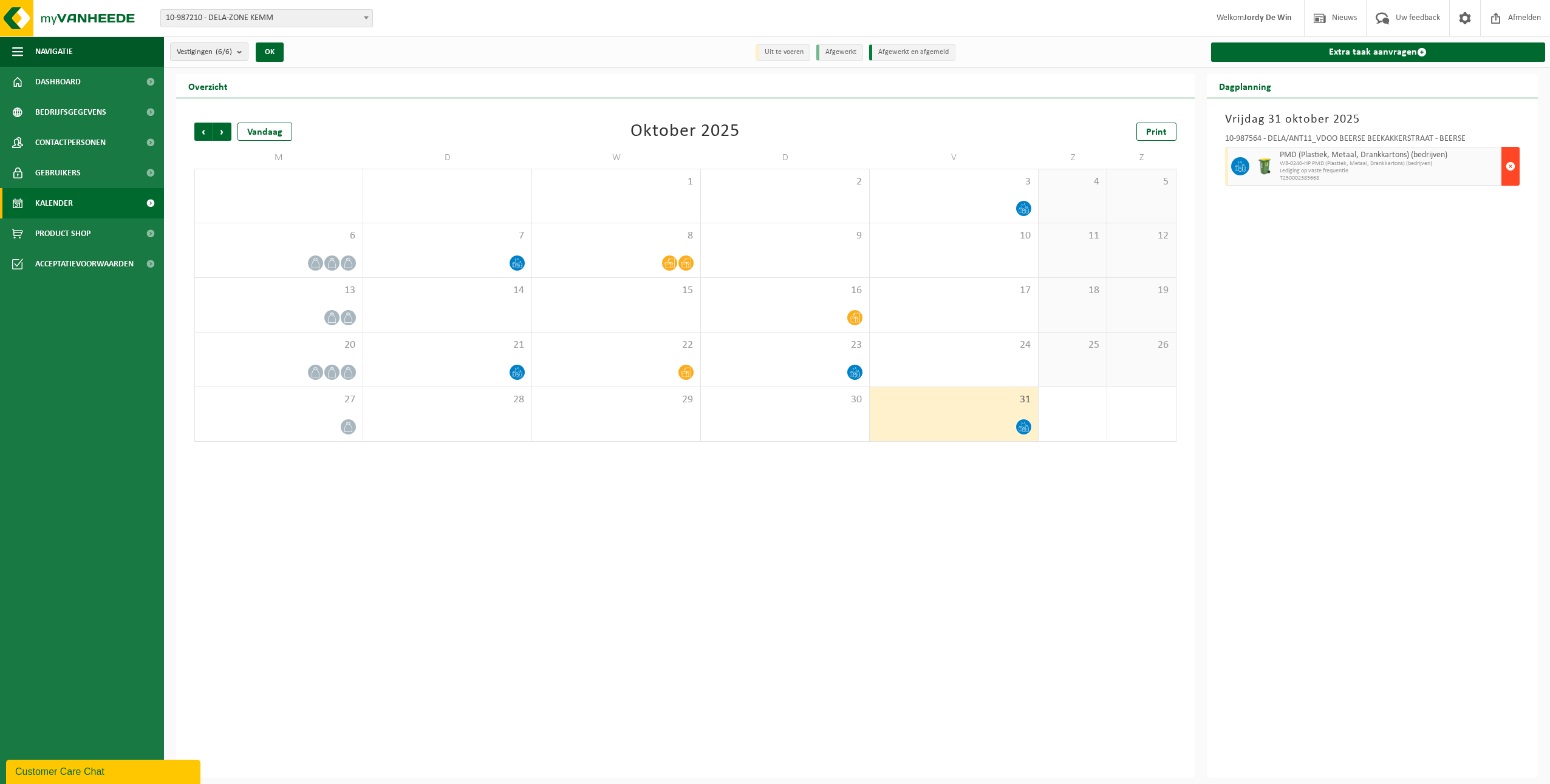
click at [1511, 175] on span "button" at bounding box center [1510, 166] width 10 height 24
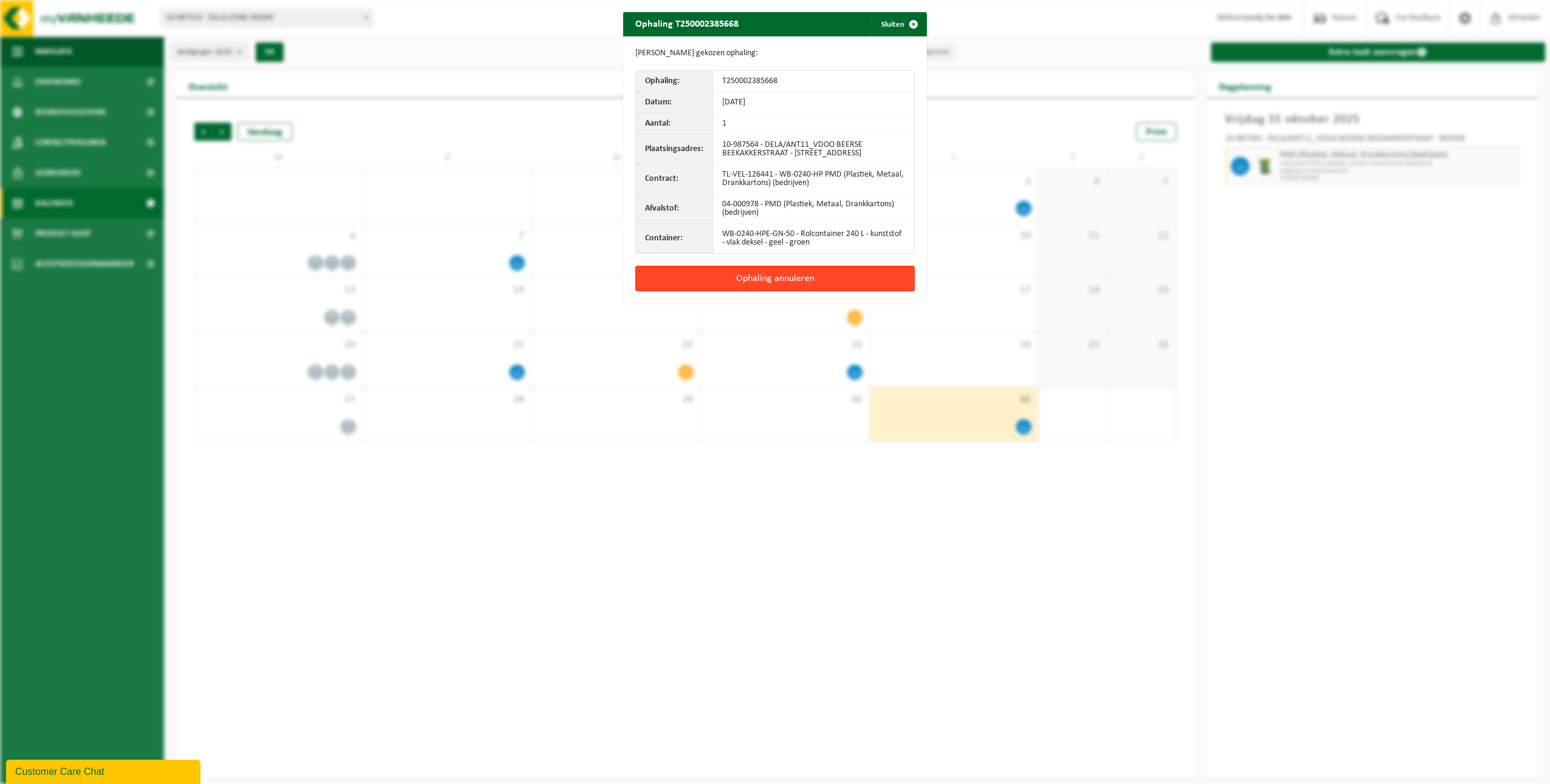
click at [811, 287] on button "Ophaling annuleren" at bounding box center [775, 279] width 280 height 25
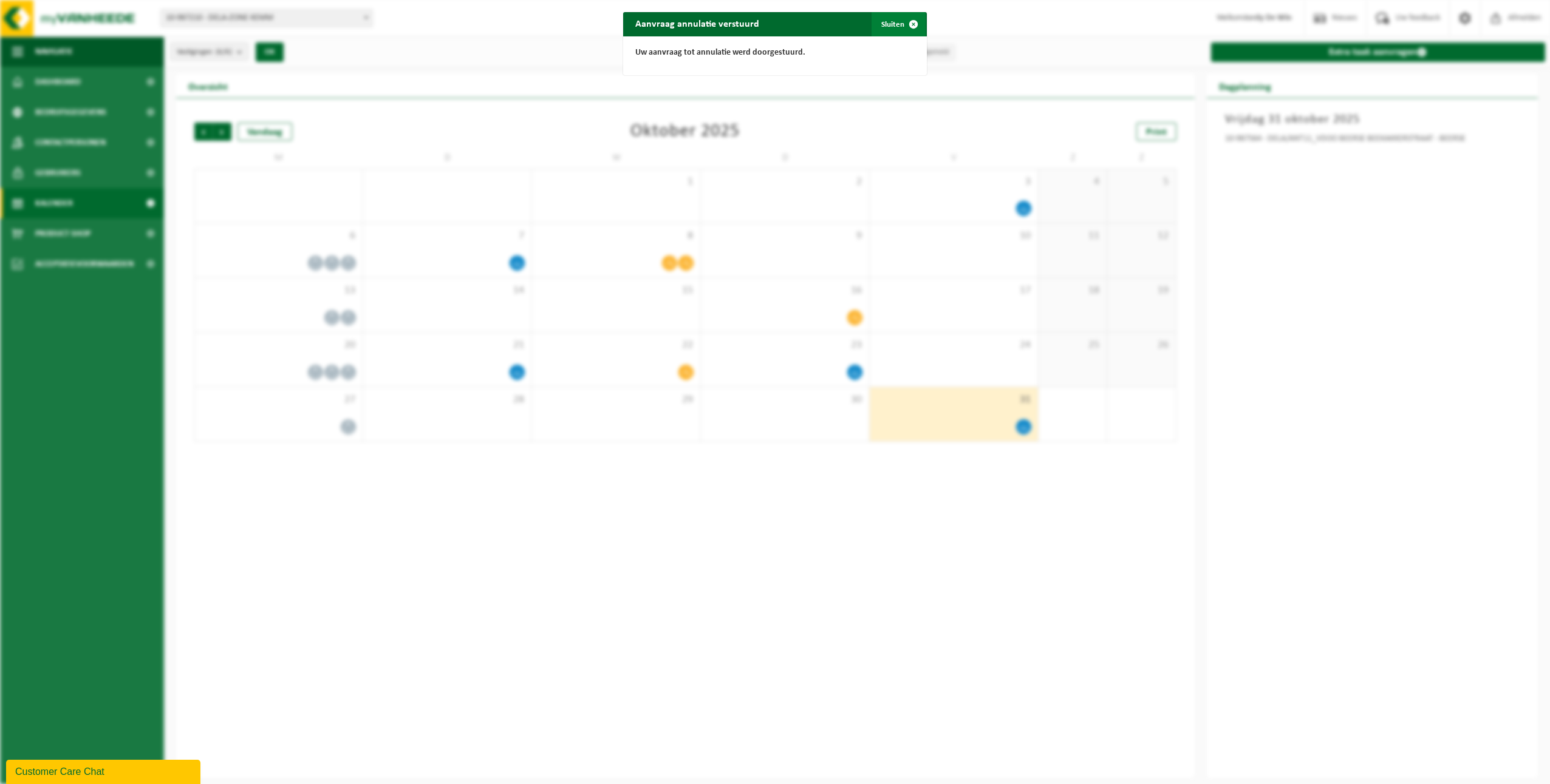
click at [906, 24] on span "button" at bounding box center [913, 24] width 24 height 24
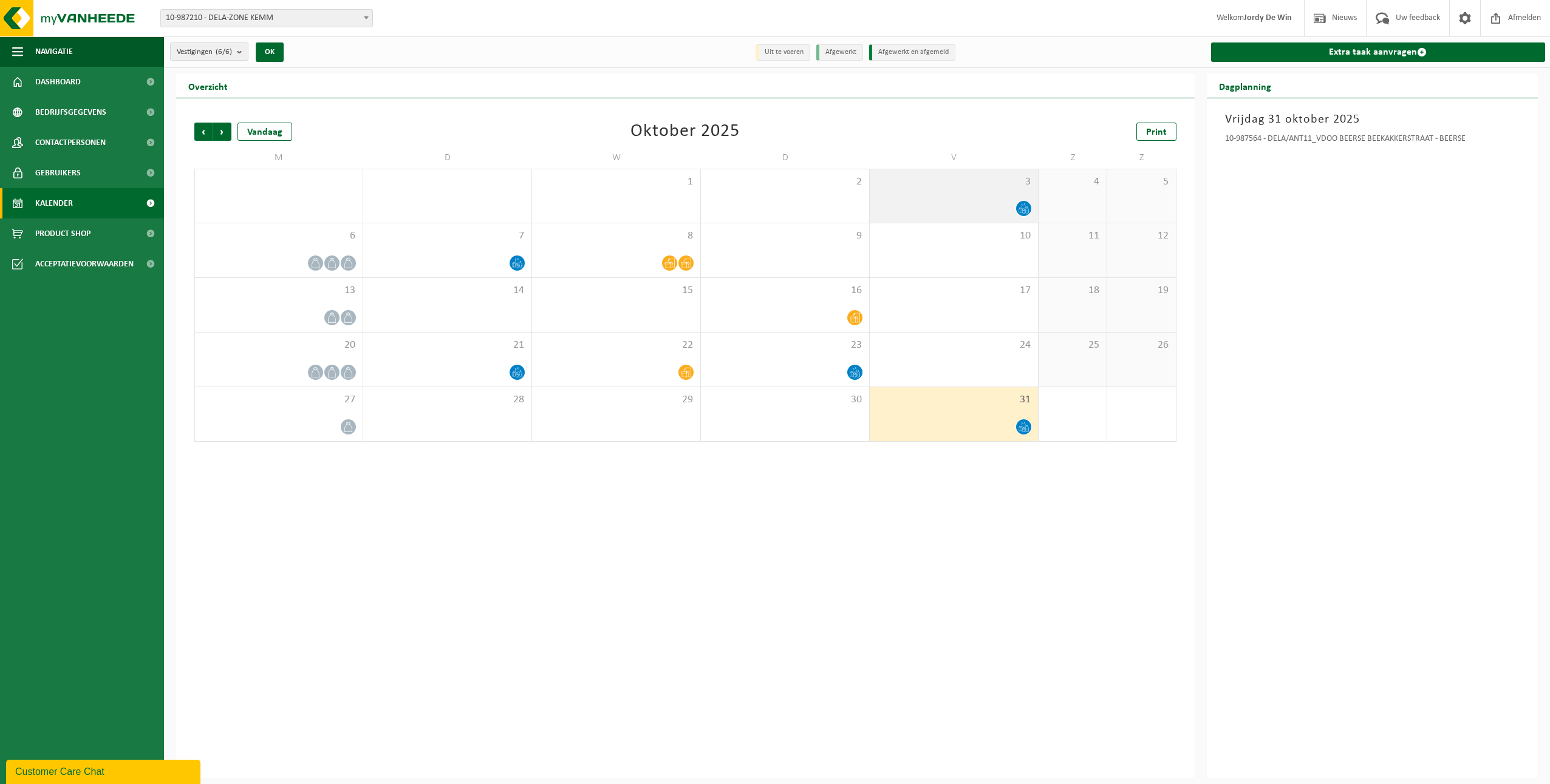
click at [934, 192] on div "3" at bounding box center [954, 196] width 169 height 53
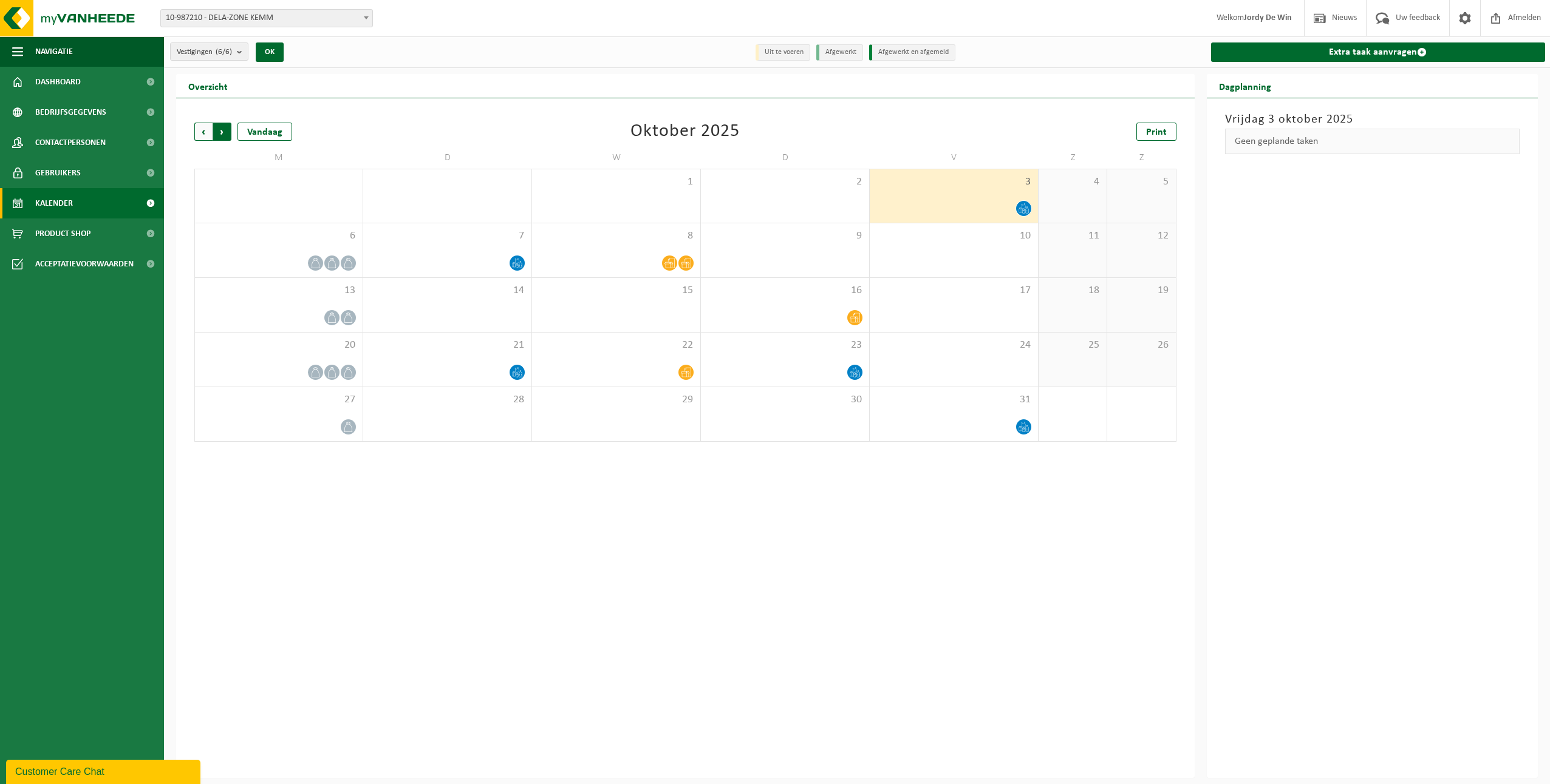
click at [199, 136] on span "Vorige" at bounding box center [203, 131] width 18 height 18
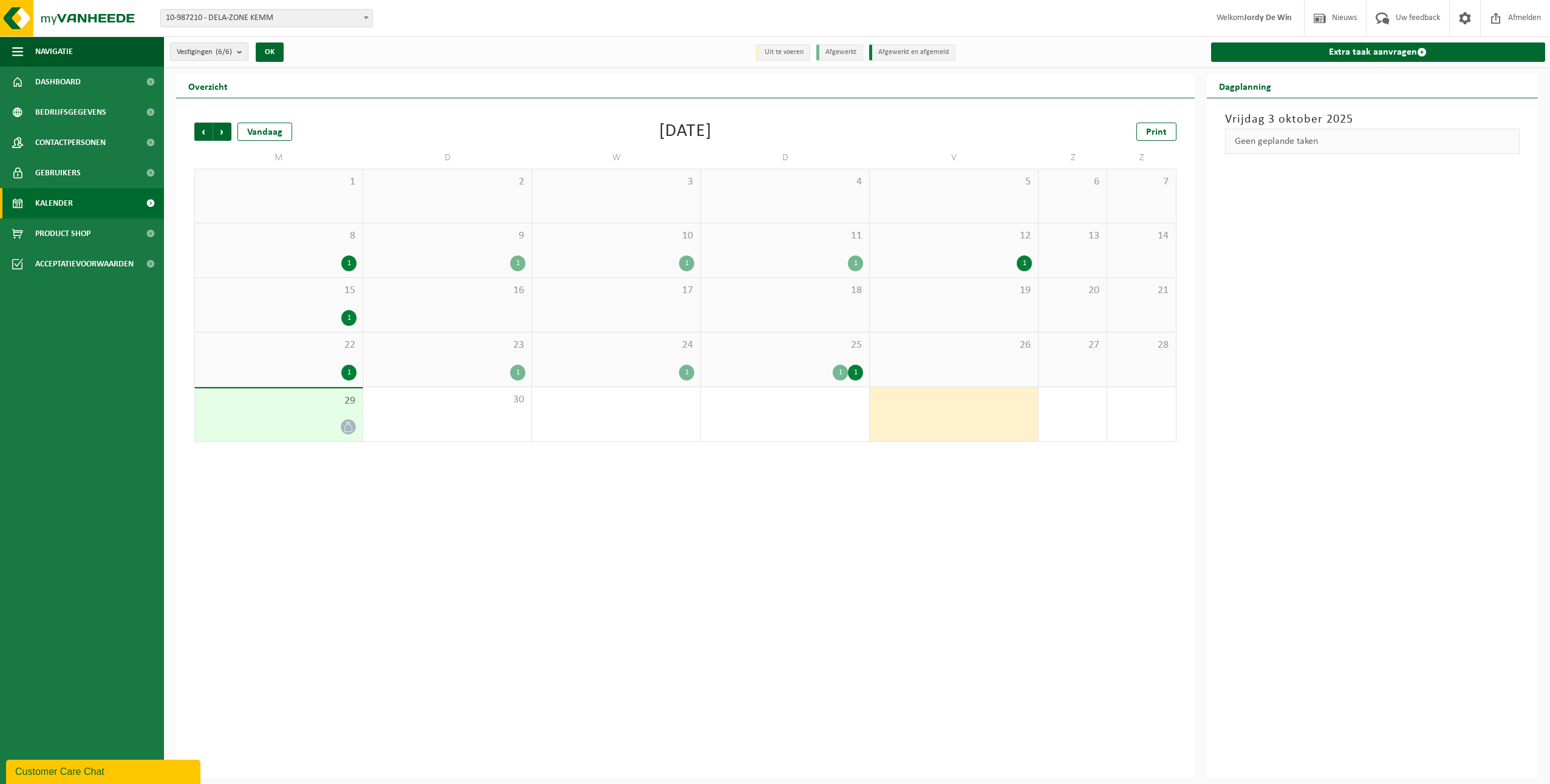
click at [291, 408] on div "29" at bounding box center [279, 414] width 168 height 53
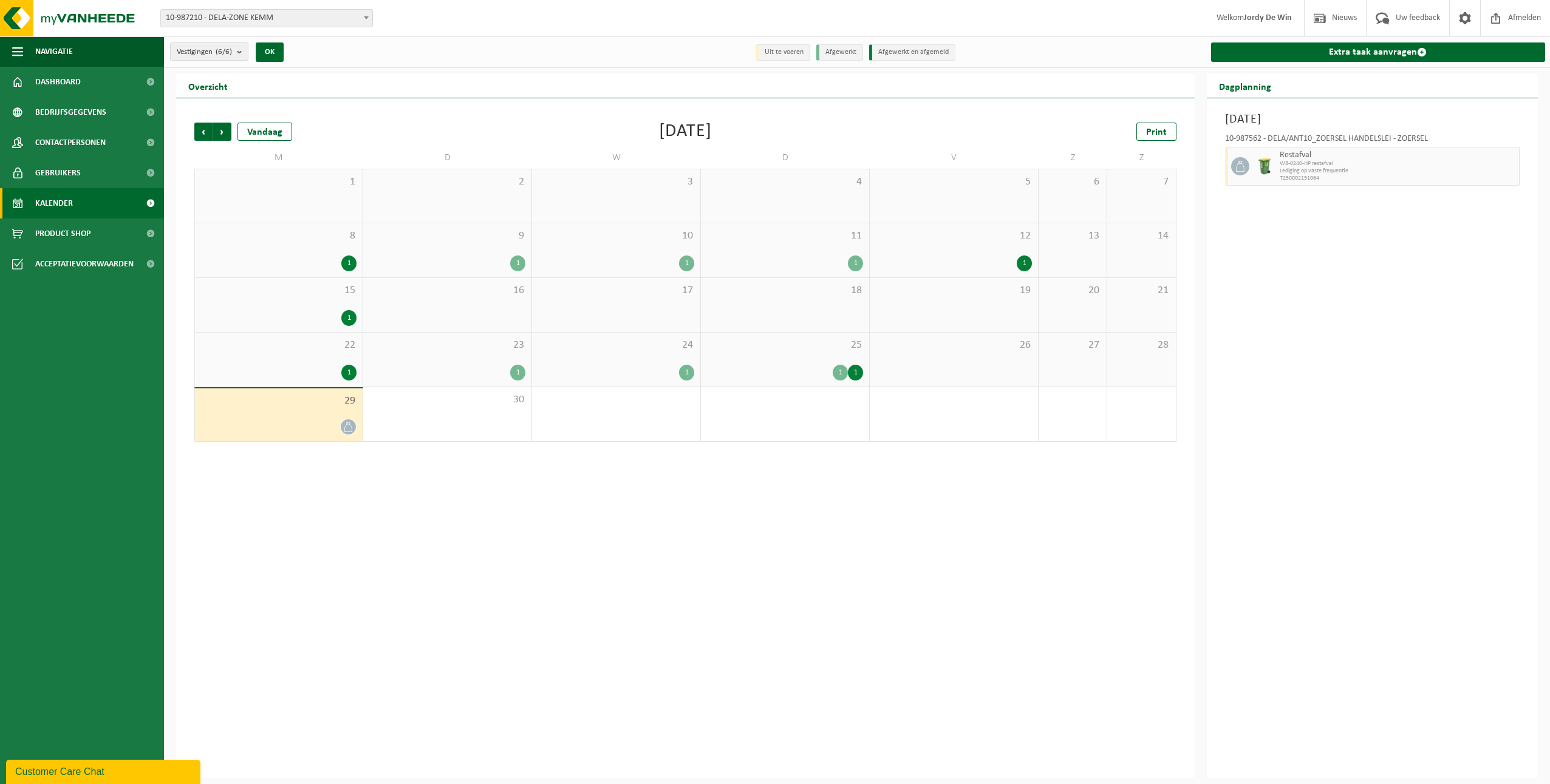
click at [754, 373] on div "1 1" at bounding box center [784, 373] width 156 height 16
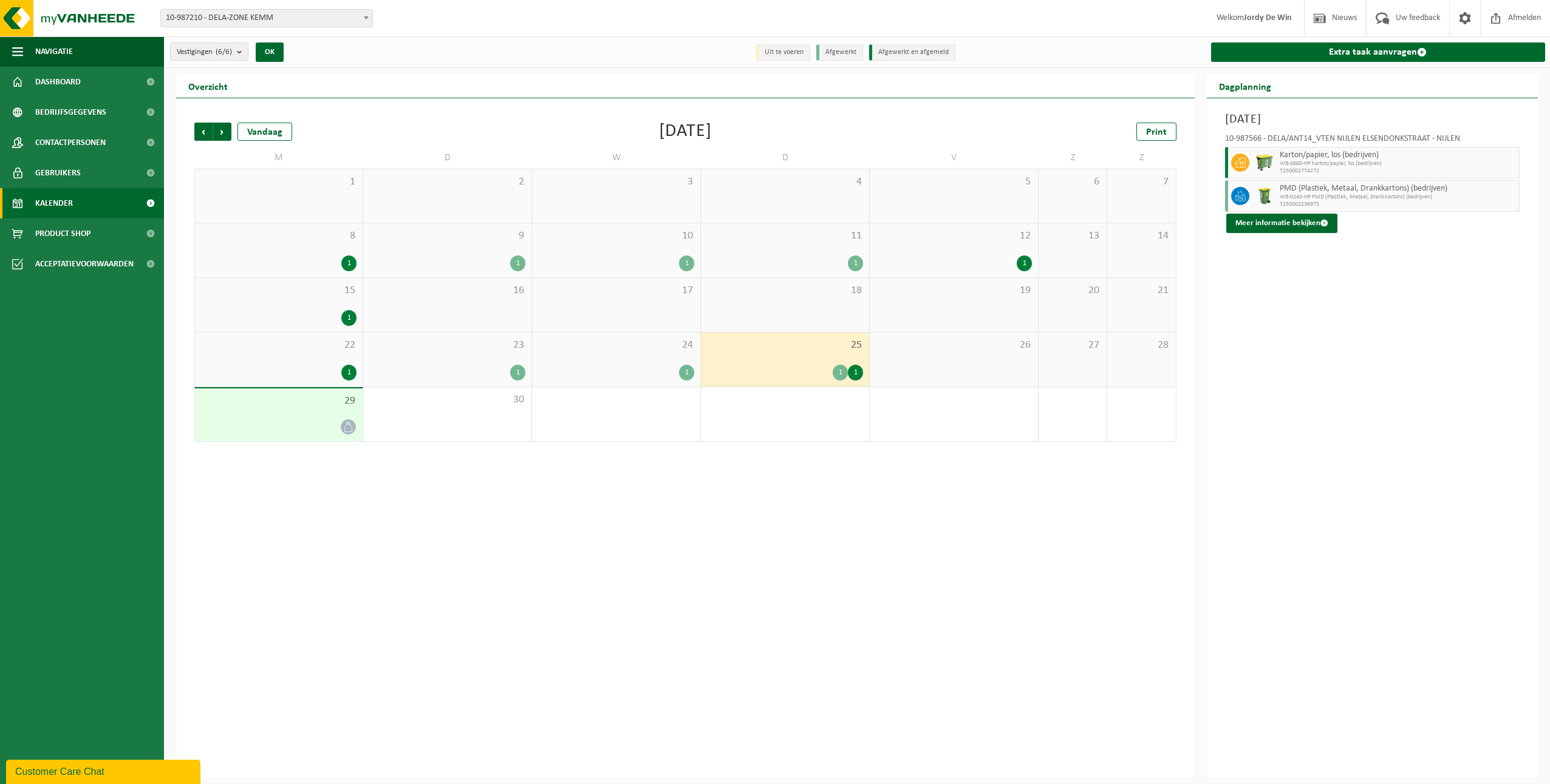
click at [661, 365] on div "1" at bounding box center [616, 373] width 156 height 16
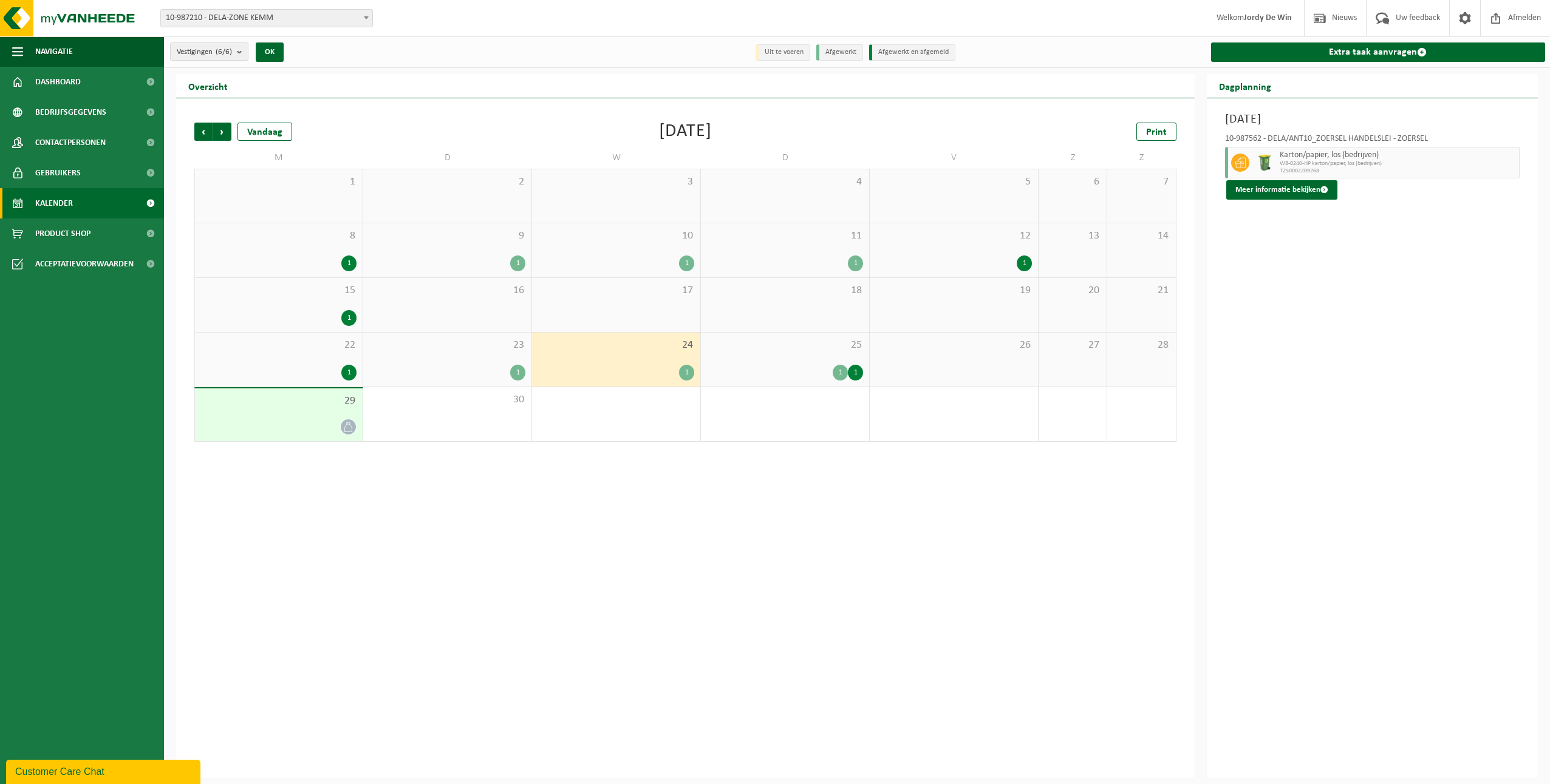
click at [788, 368] on div "1 1" at bounding box center [784, 373] width 156 height 16
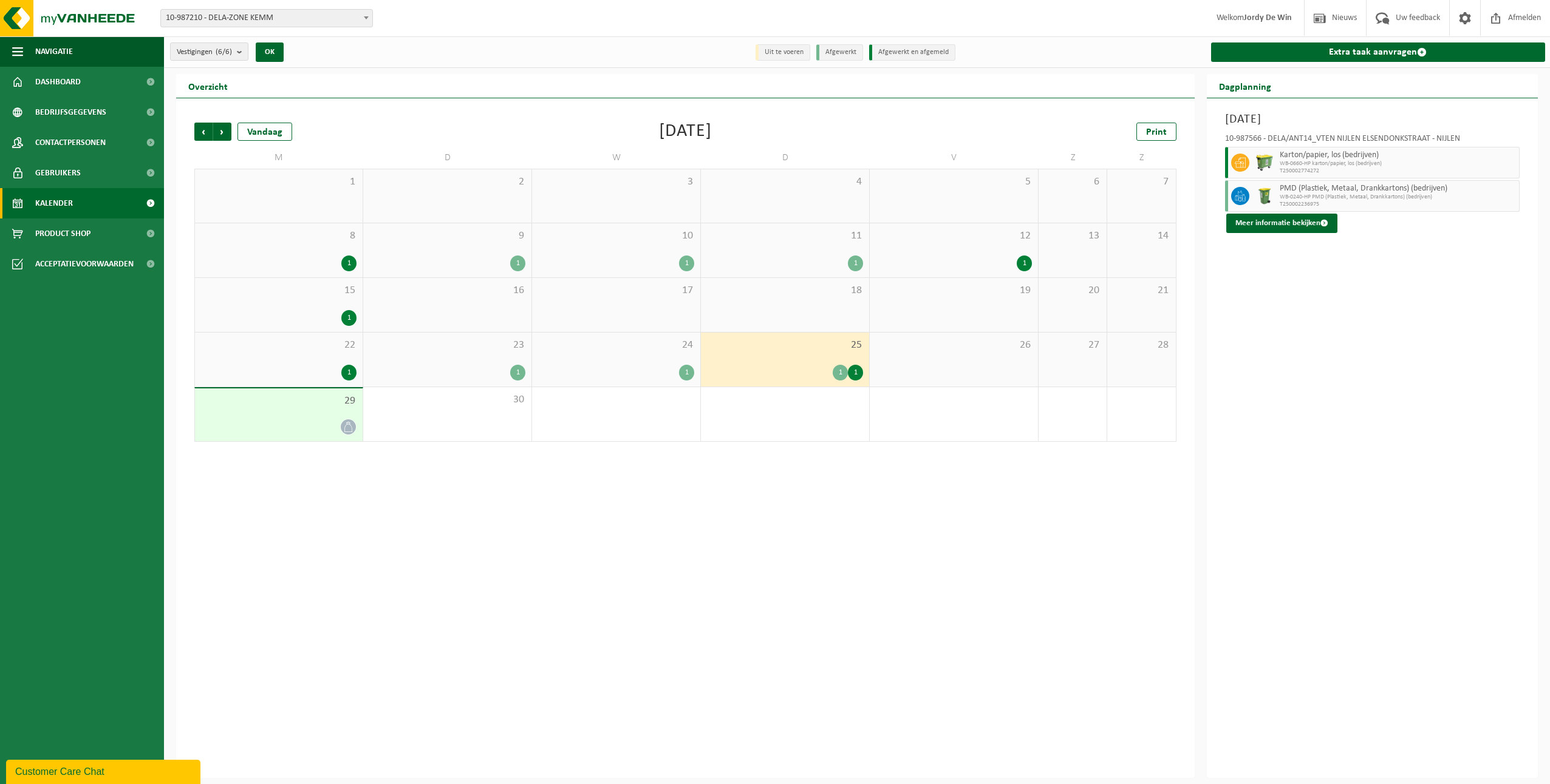
click at [308, 424] on div at bounding box center [279, 427] width 155 height 17
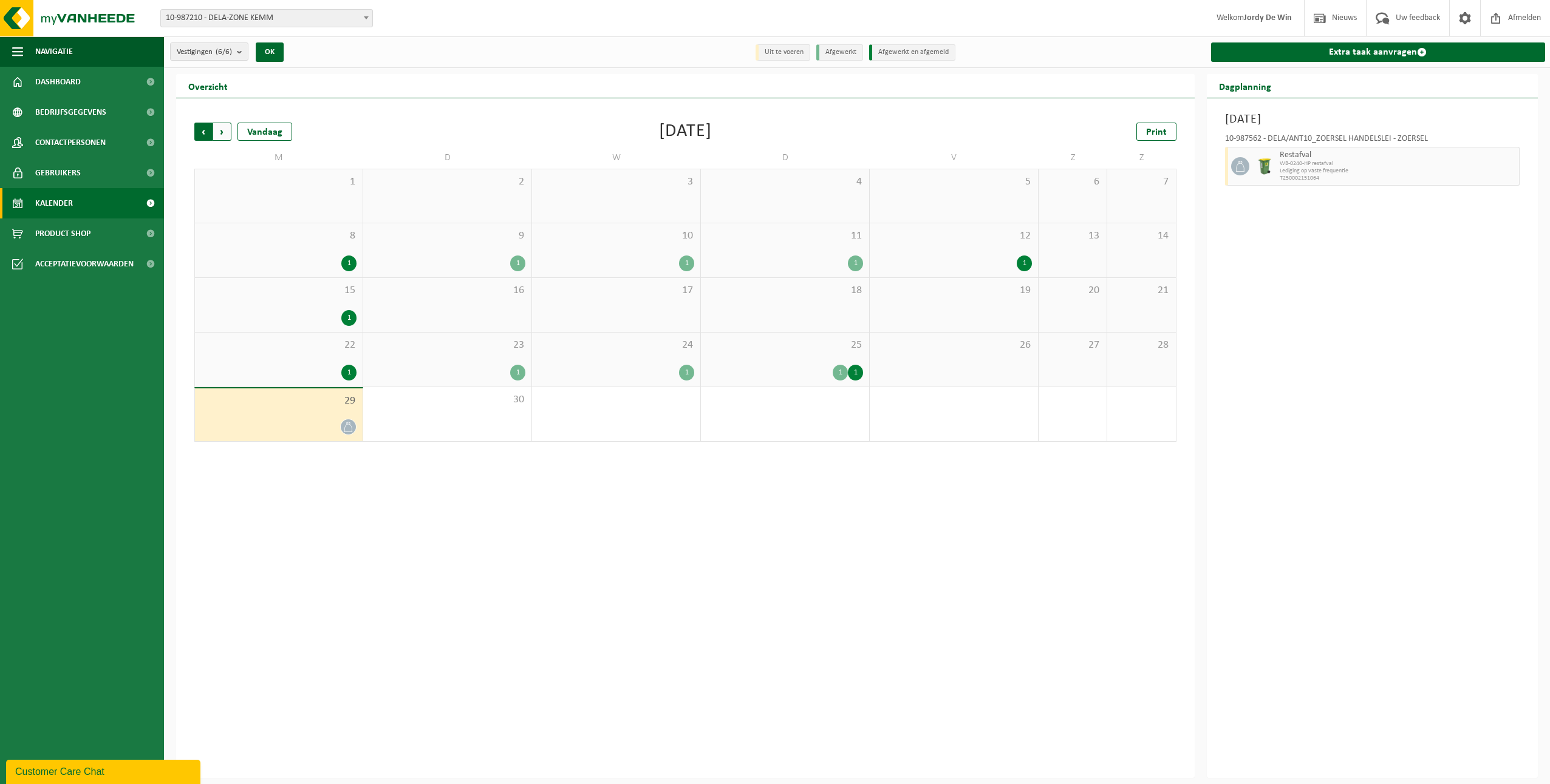
click at [221, 130] on span "Volgende" at bounding box center [222, 131] width 18 height 18
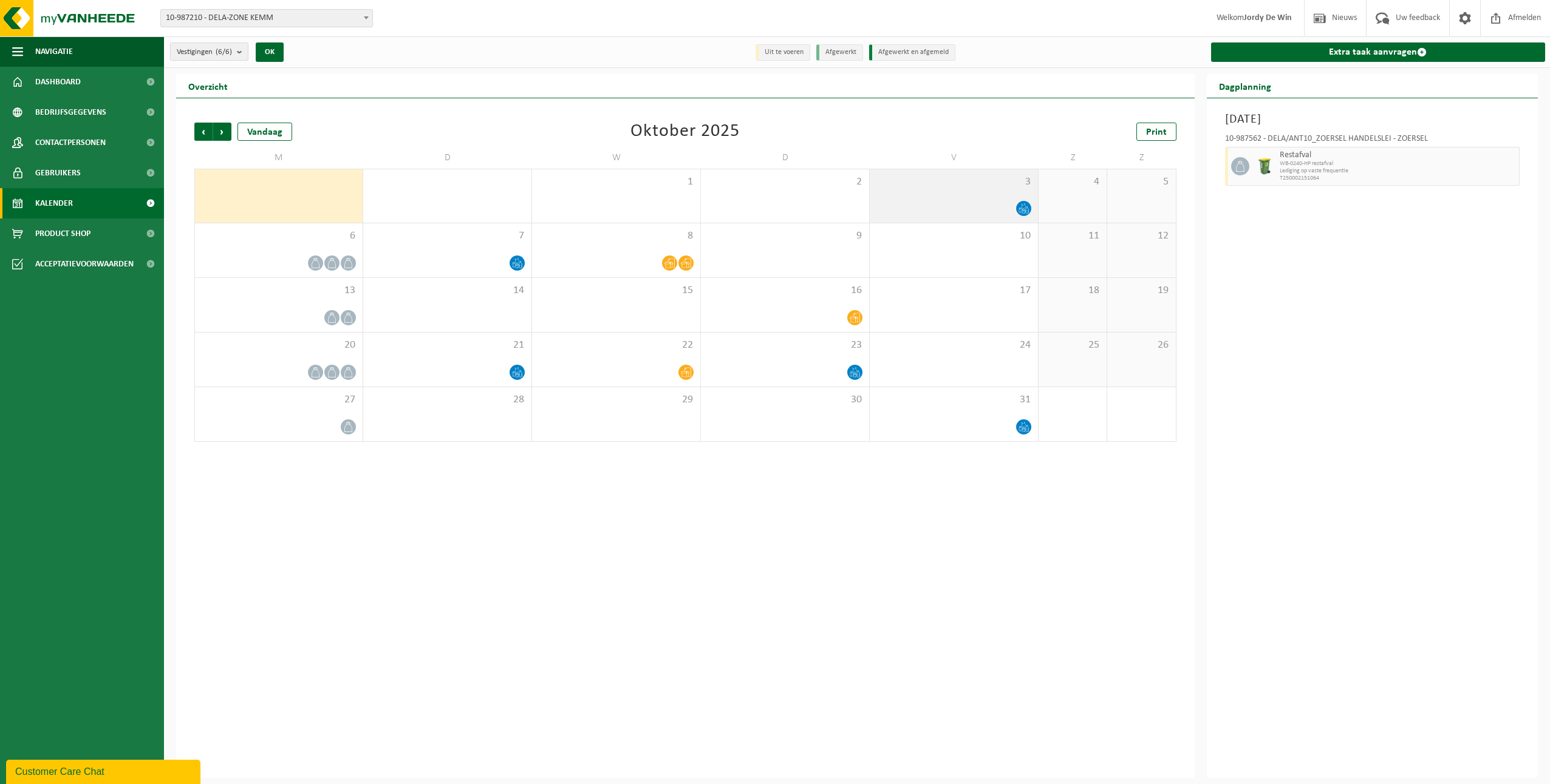
click at [1006, 202] on div at bounding box center [954, 209] width 156 height 17
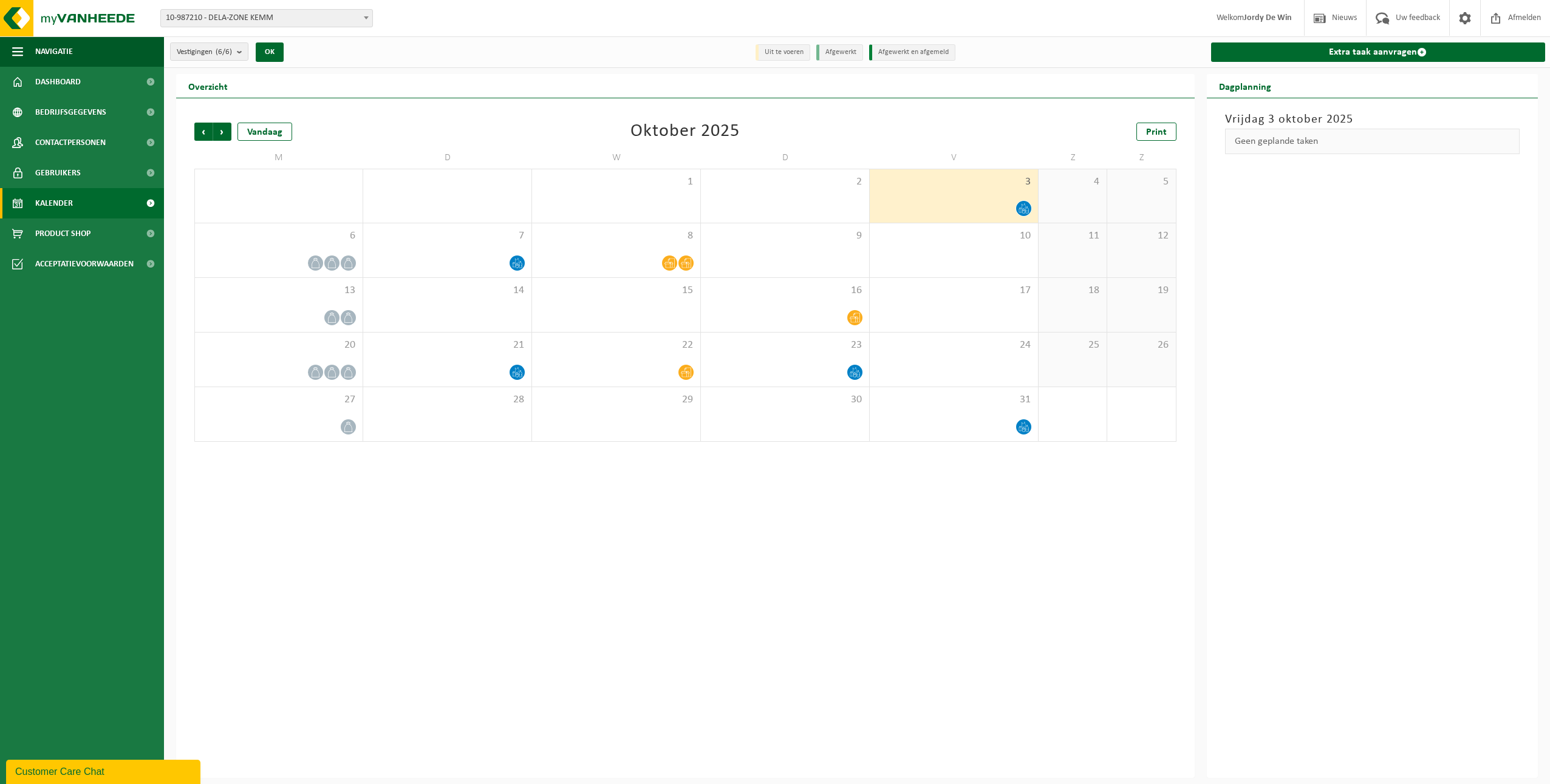
click at [937, 210] on div at bounding box center [954, 209] width 156 height 17
click at [943, 209] on div at bounding box center [954, 209] width 156 height 17
click at [341, 258] on span at bounding box center [348, 263] width 15 height 15
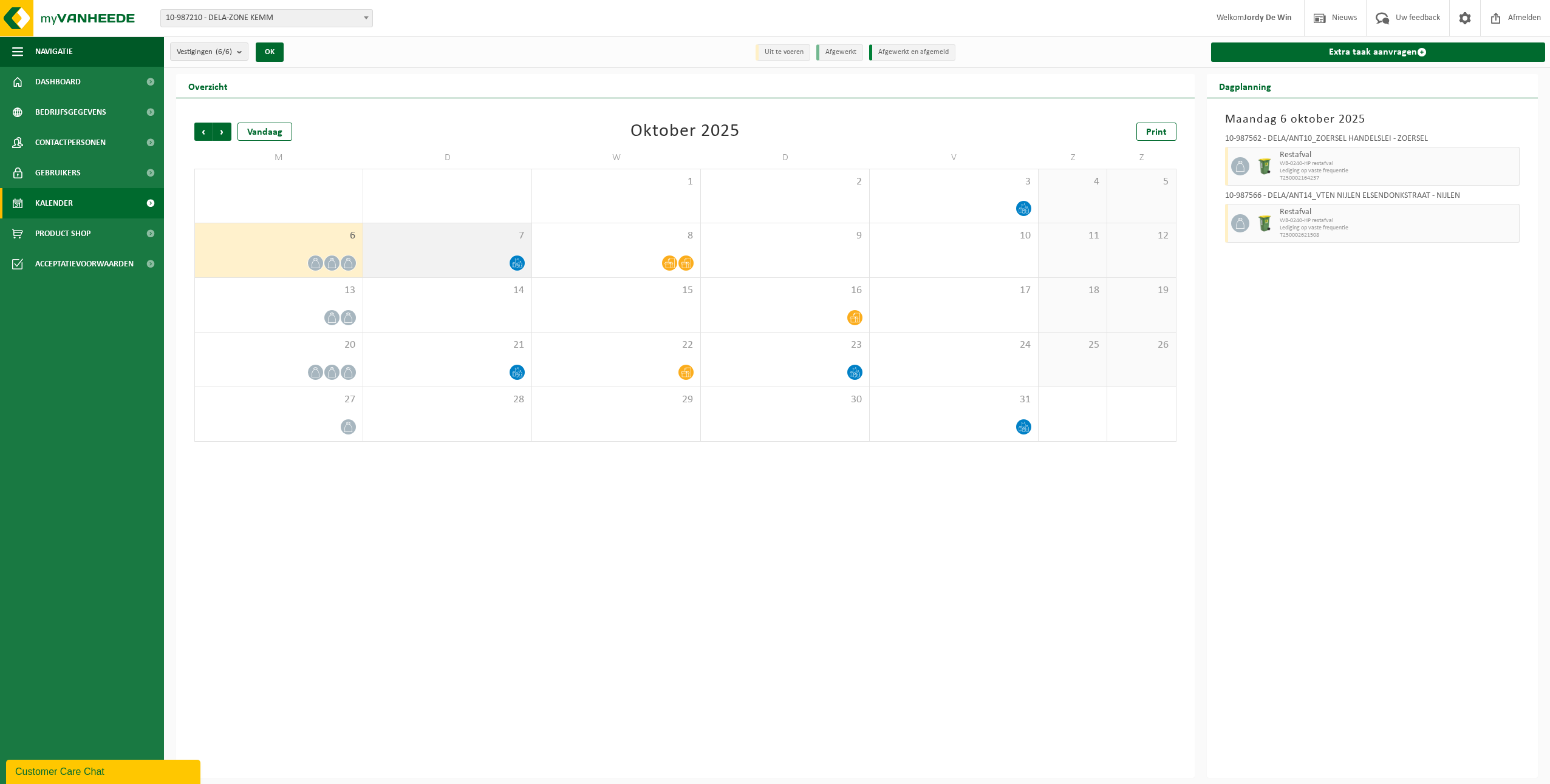
click at [465, 243] on div "7" at bounding box center [447, 250] width 169 height 54
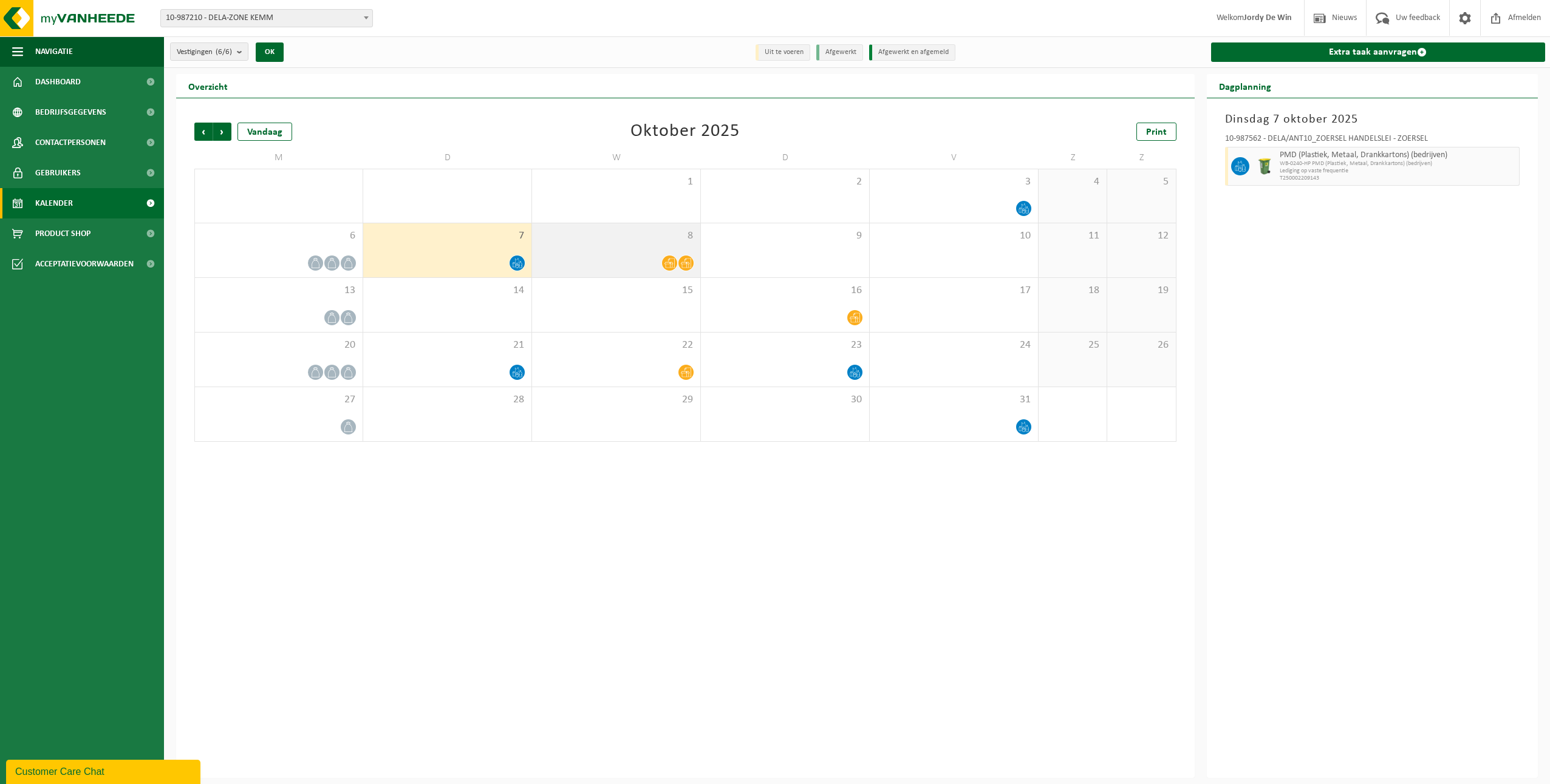
click at [623, 265] on div at bounding box center [616, 263] width 156 height 17
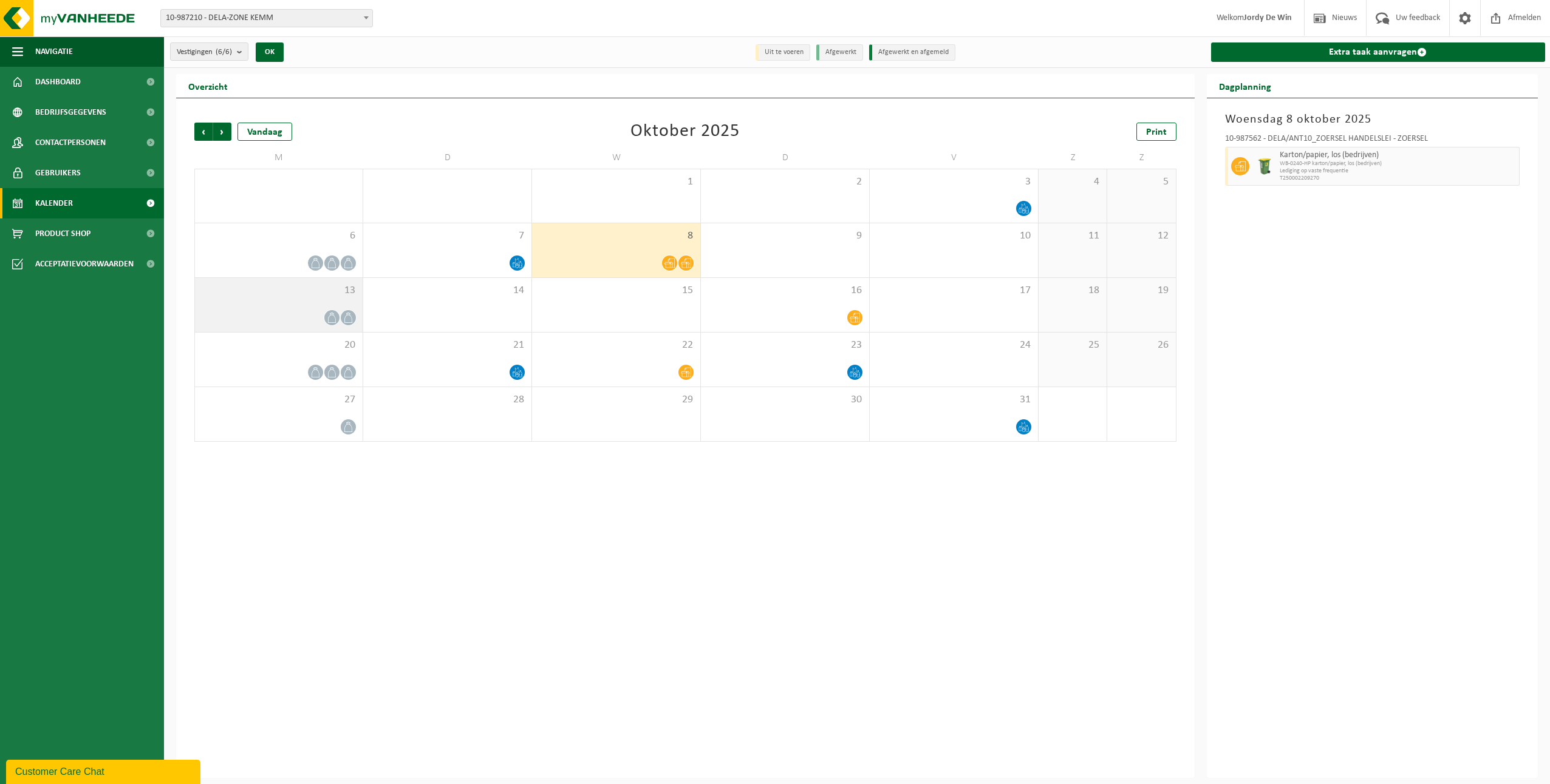
click at [348, 306] on div "13" at bounding box center [279, 305] width 168 height 54
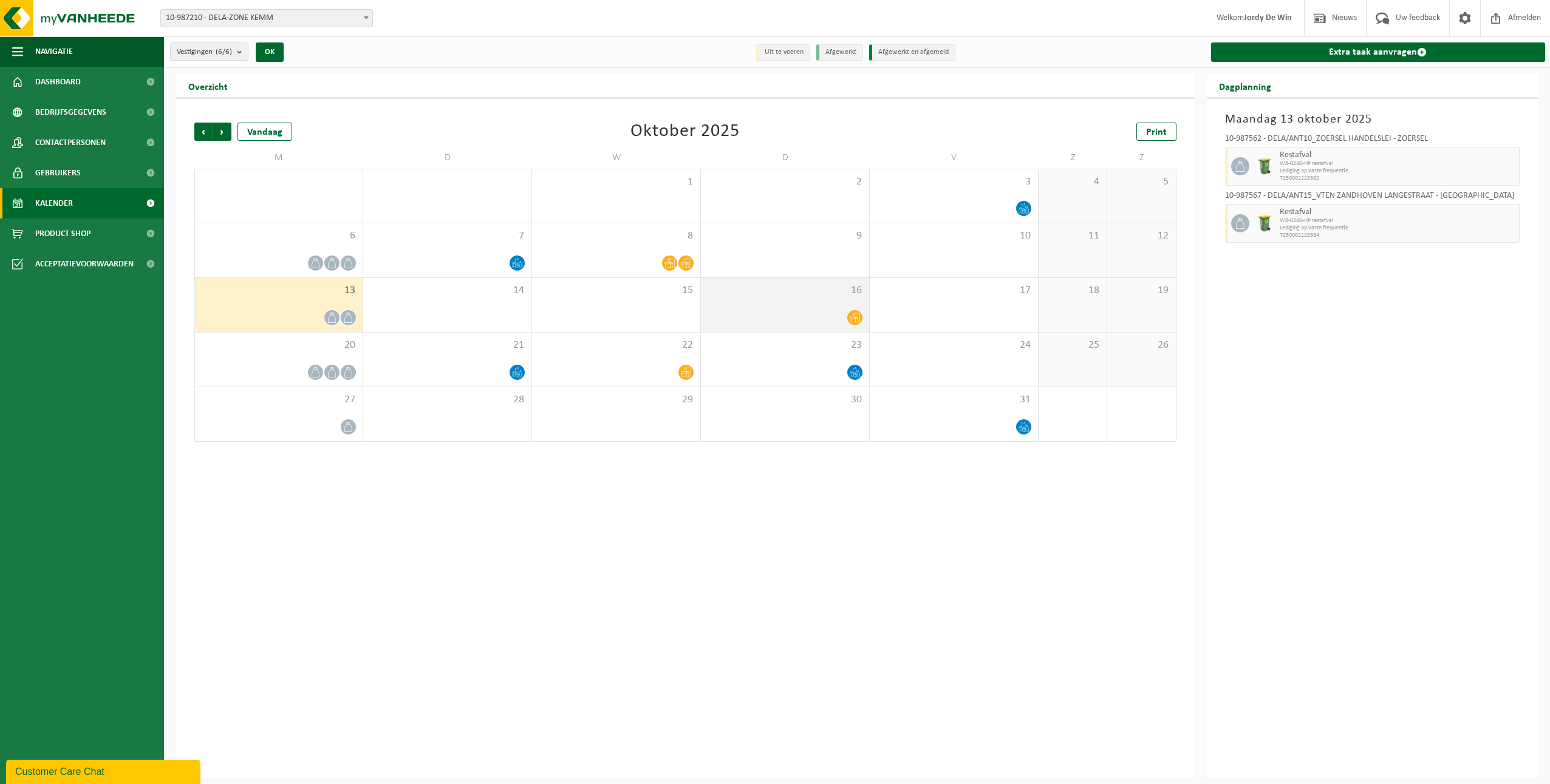
click at [766, 321] on div at bounding box center [784, 317] width 156 height 17
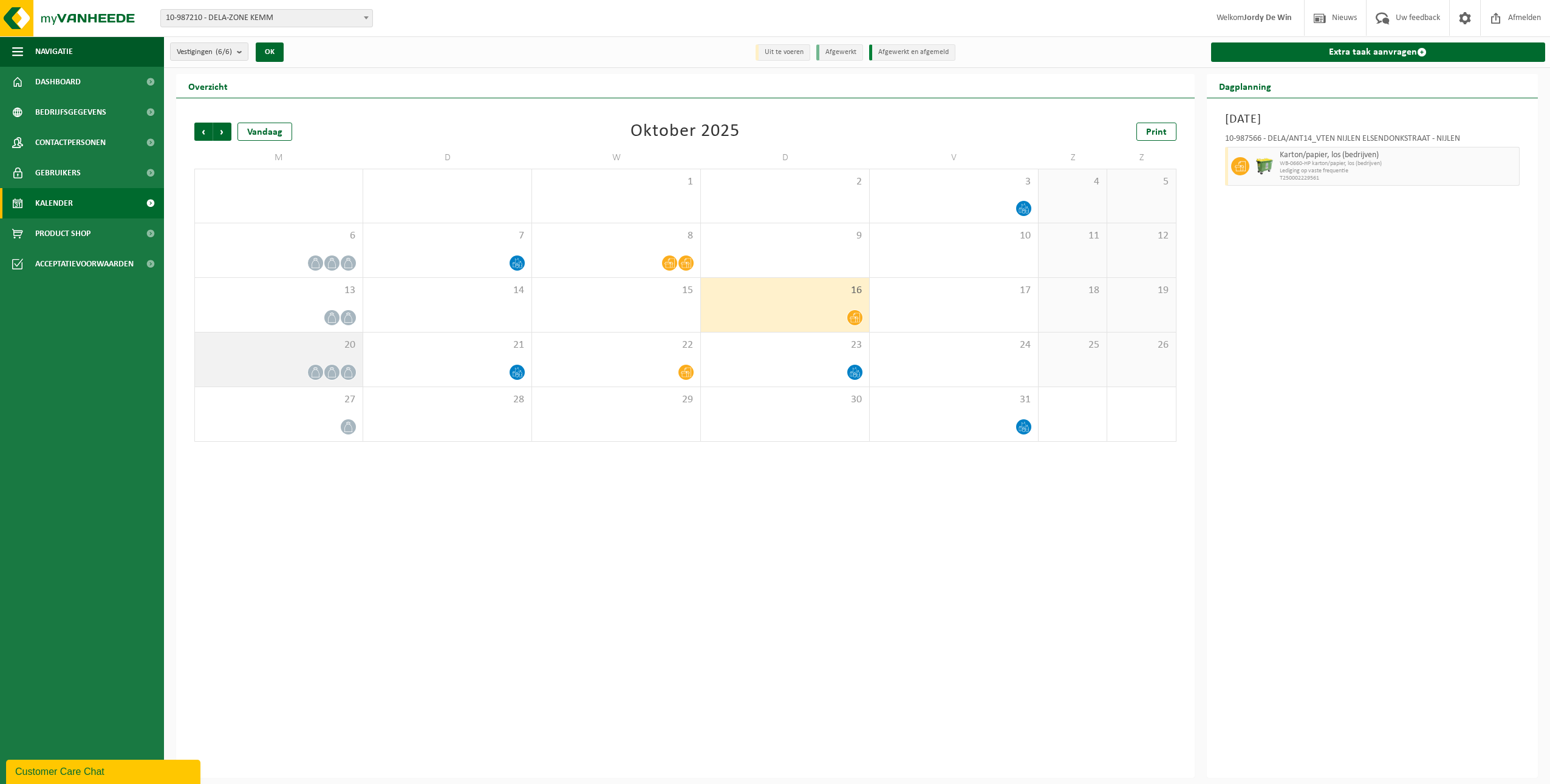
click at [302, 367] on div at bounding box center [279, 372] width 155 height 17
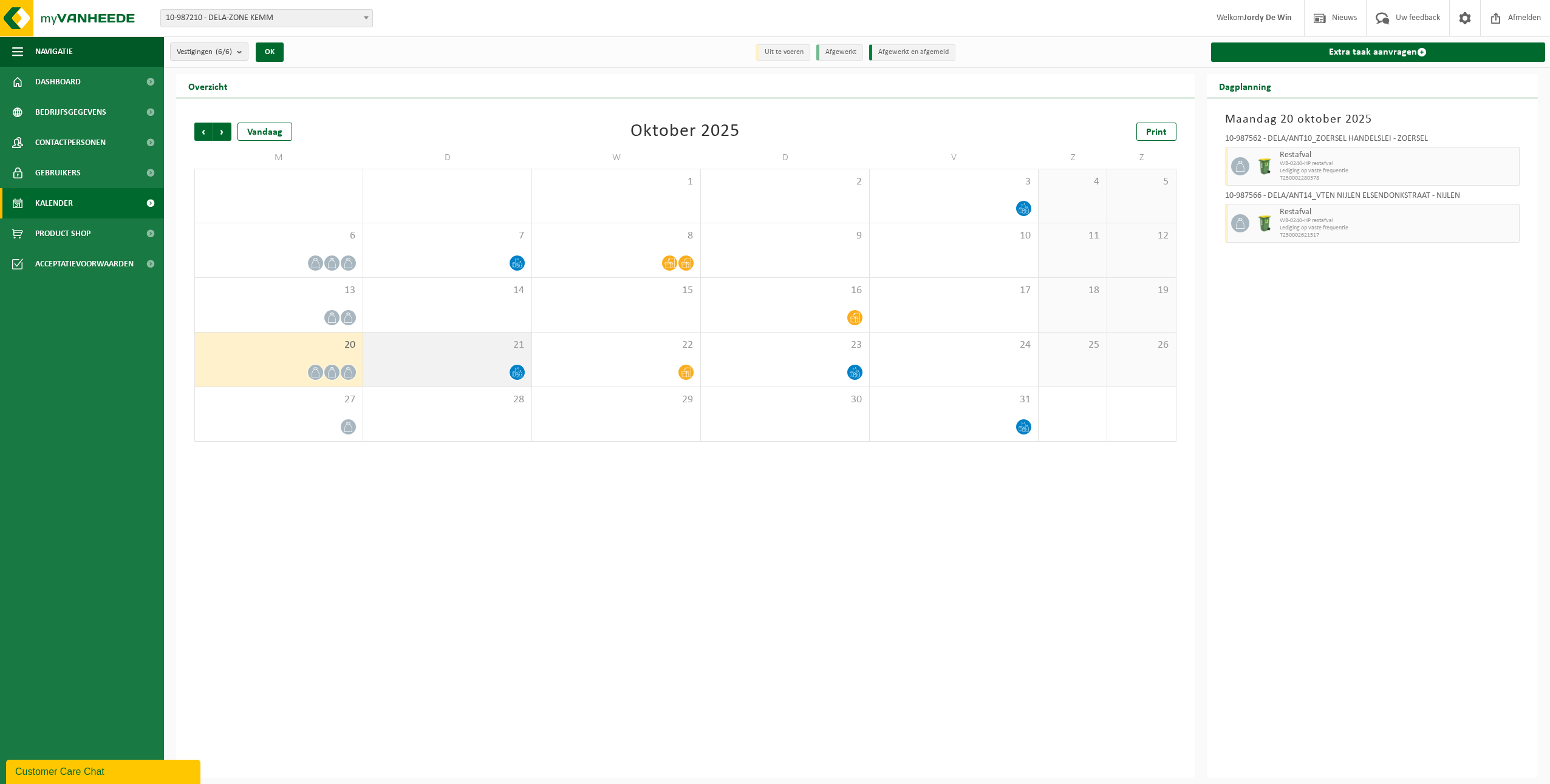
click at [459, 362] on div "21" at bounding box center [447, 360] width 169 height 54
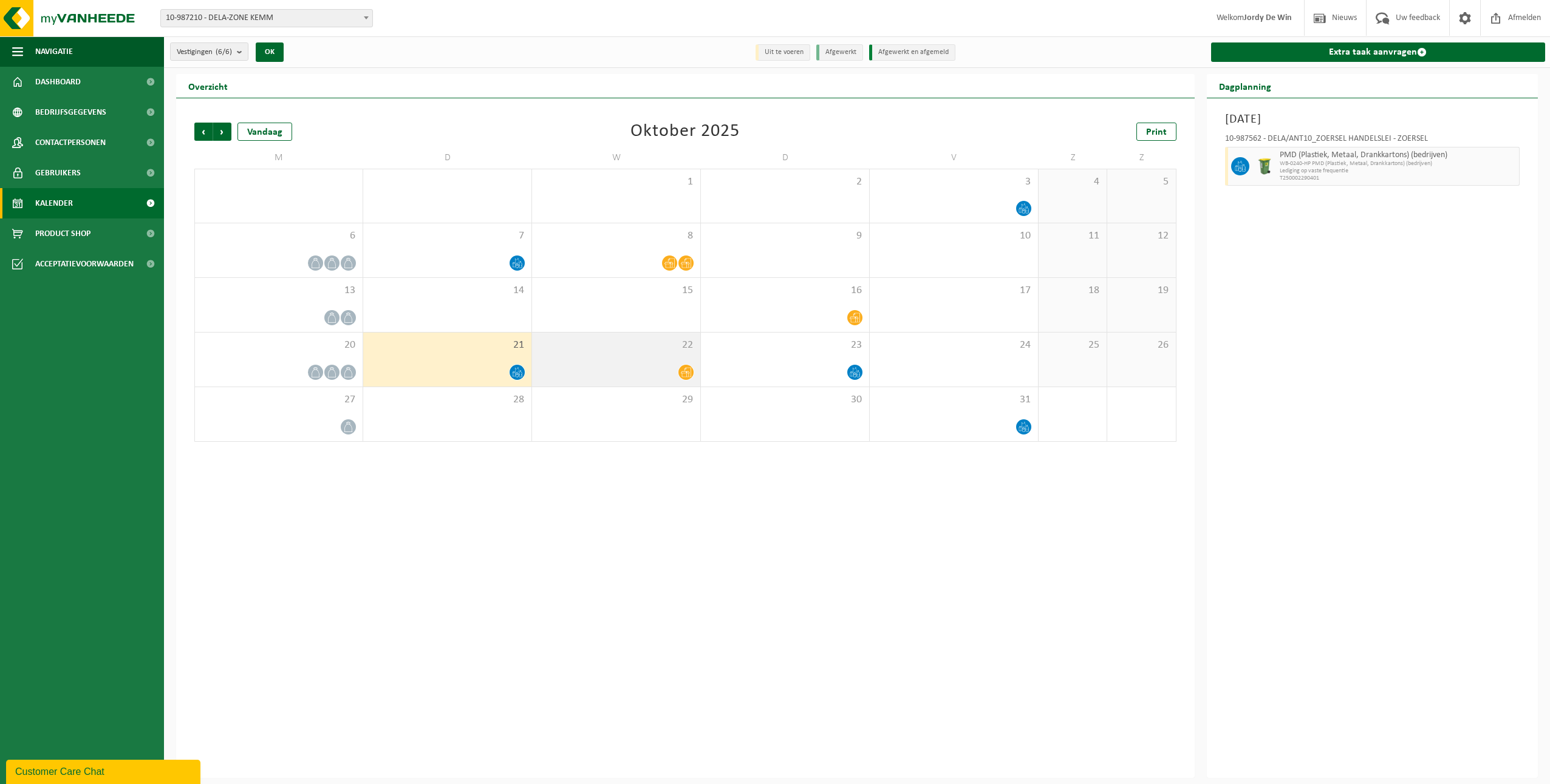
click at [639, 355] on div "22" at bounding box center [617, 360] width 169 height 54
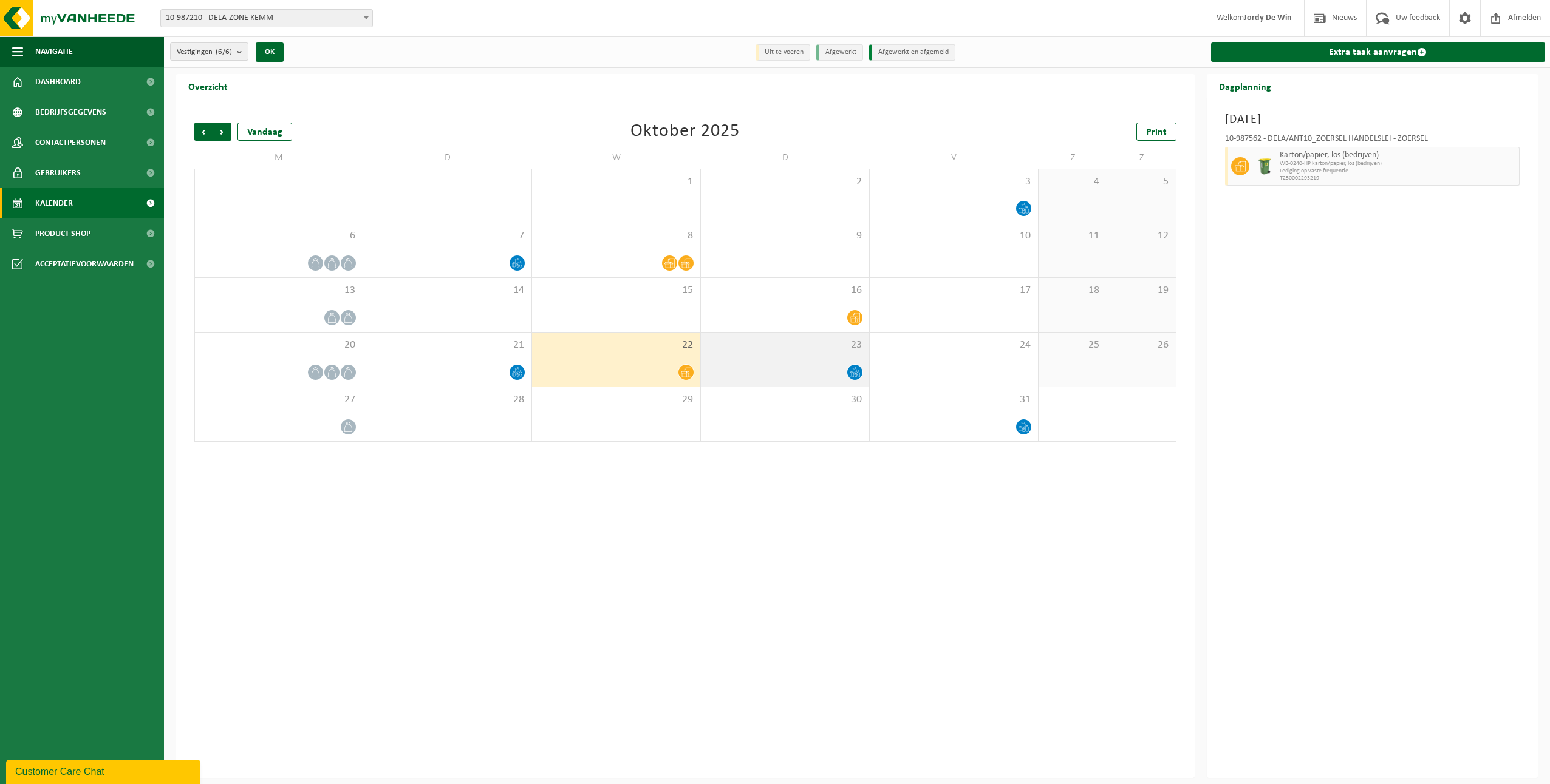
click at [847, 362] on div "23" at bounding box center [785, 360] width 169 height 54
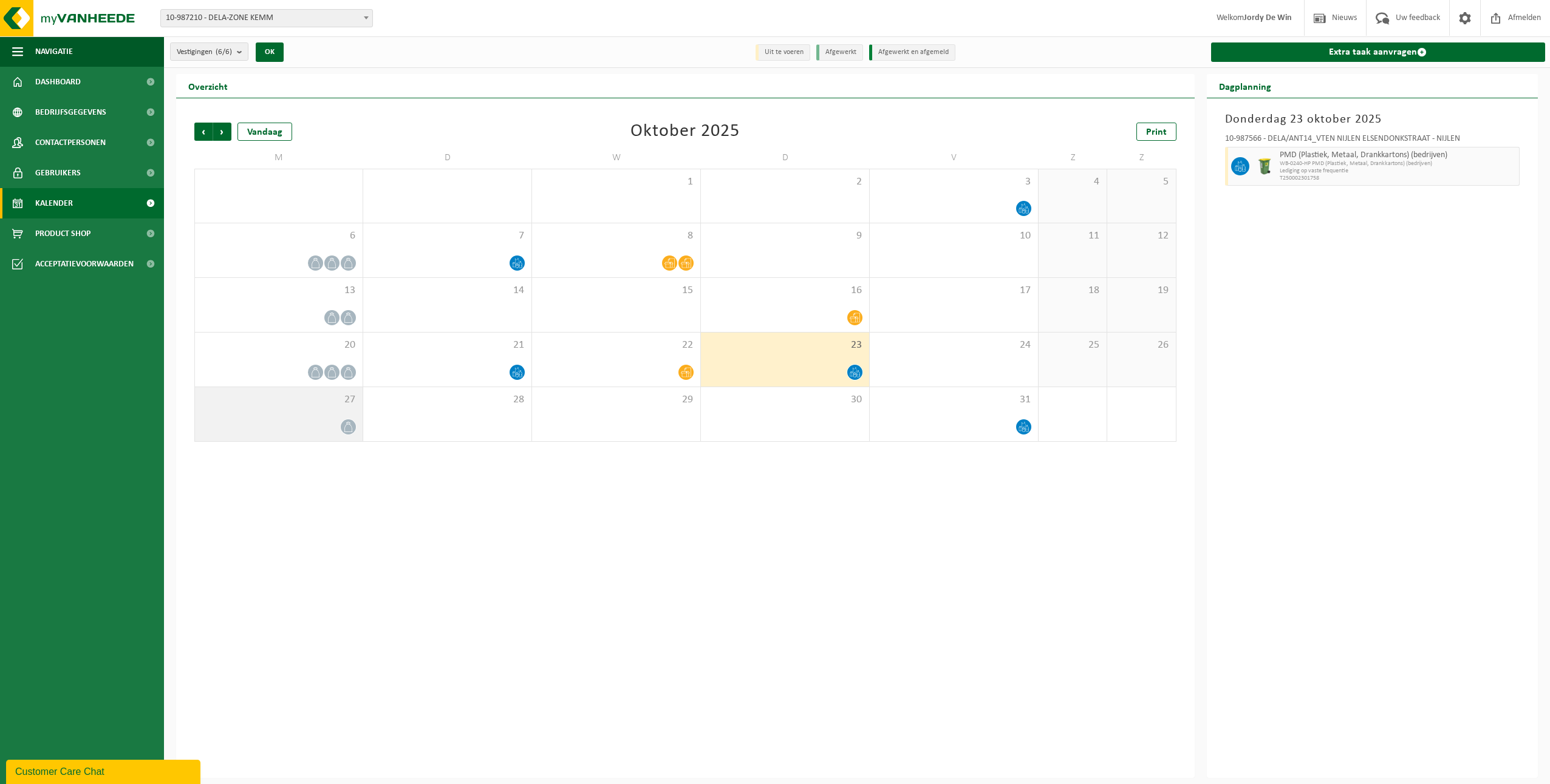
click at [316, 423] on div at bounding box center [279, 427] width 155 height 17
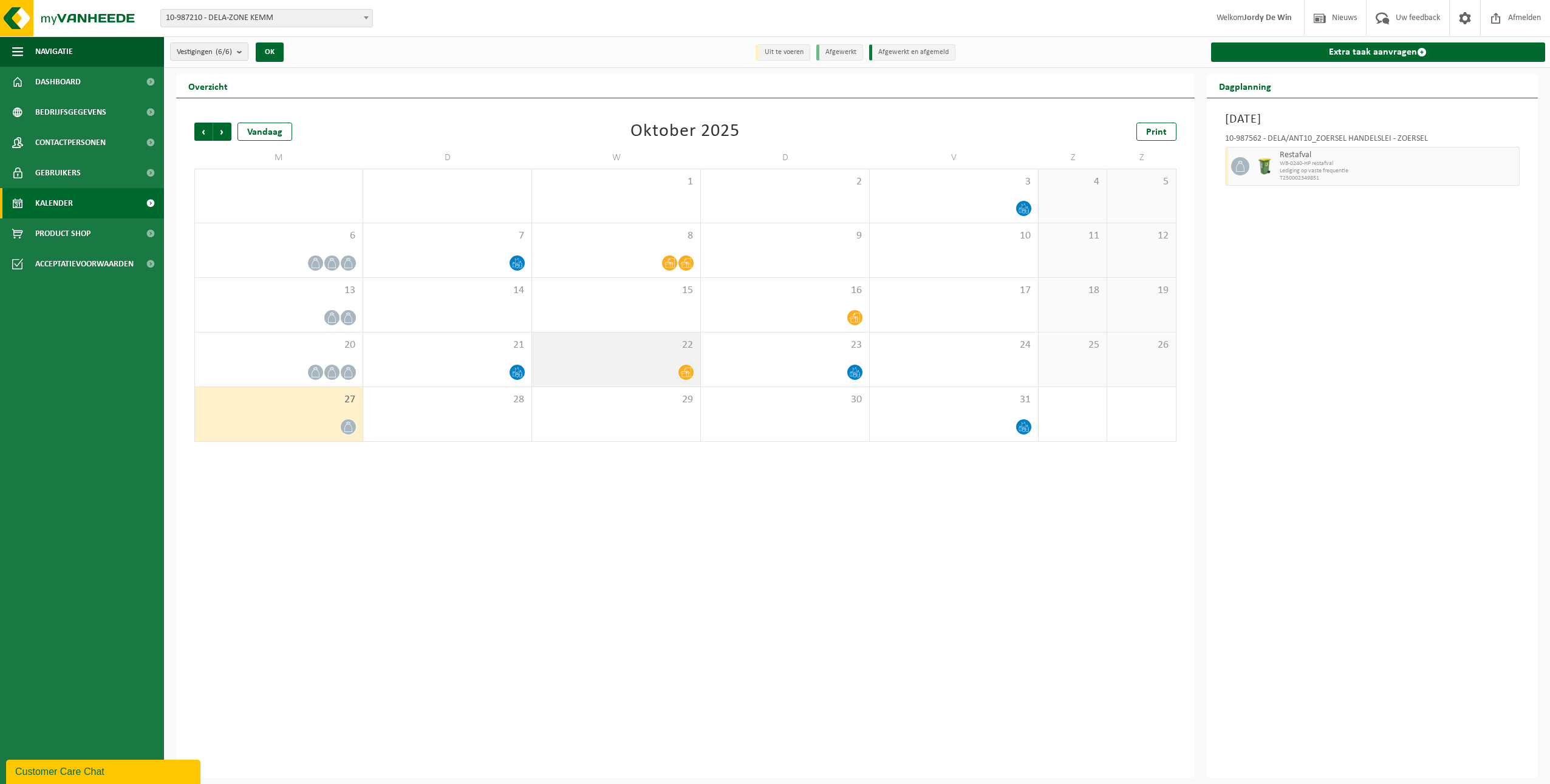
click at [658, 372] on div at bounding box center [616, 372] width 156 height 17
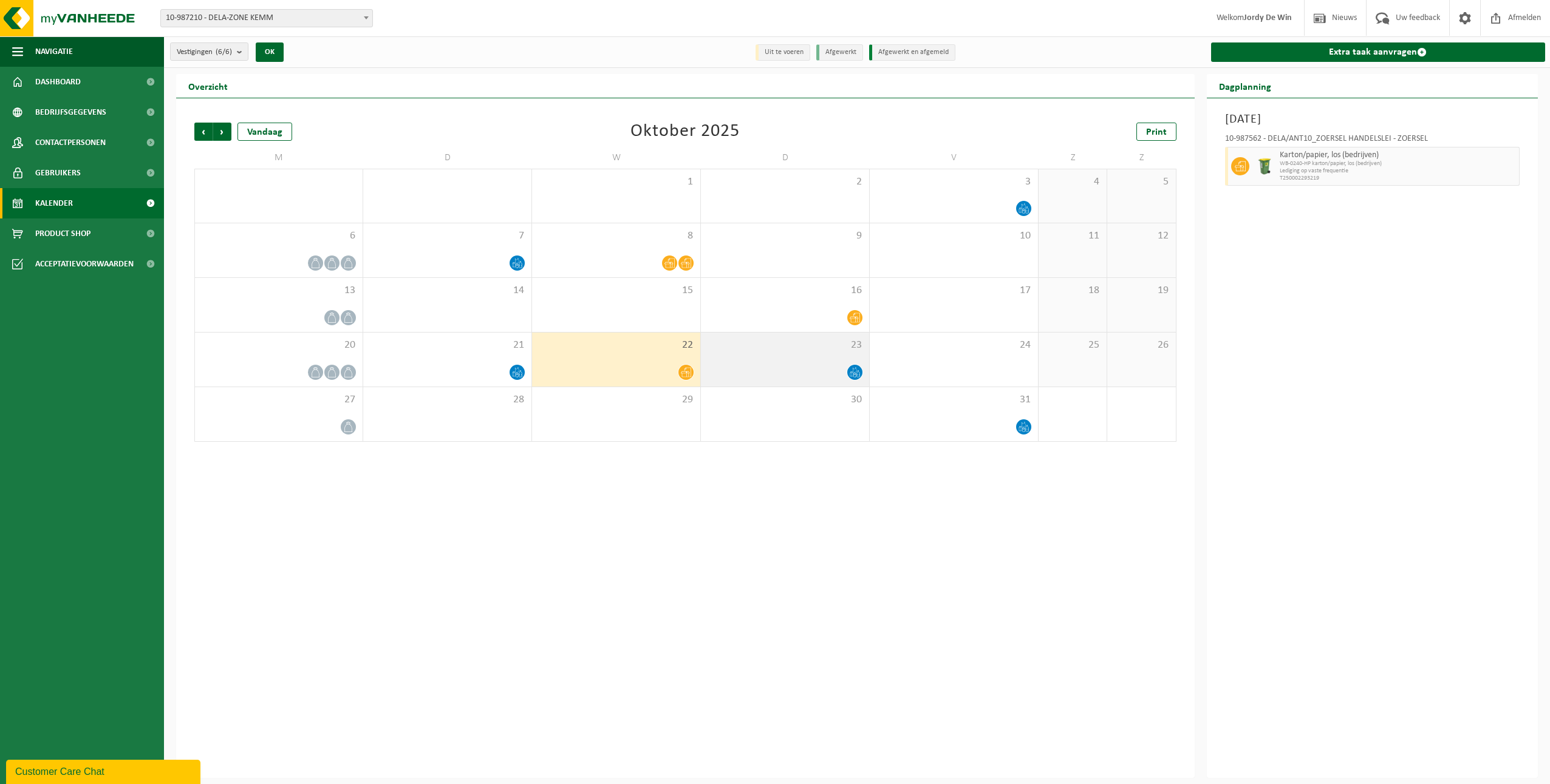
click at [788, 372] on div at bounding box center [784, 372] width 156 height 17
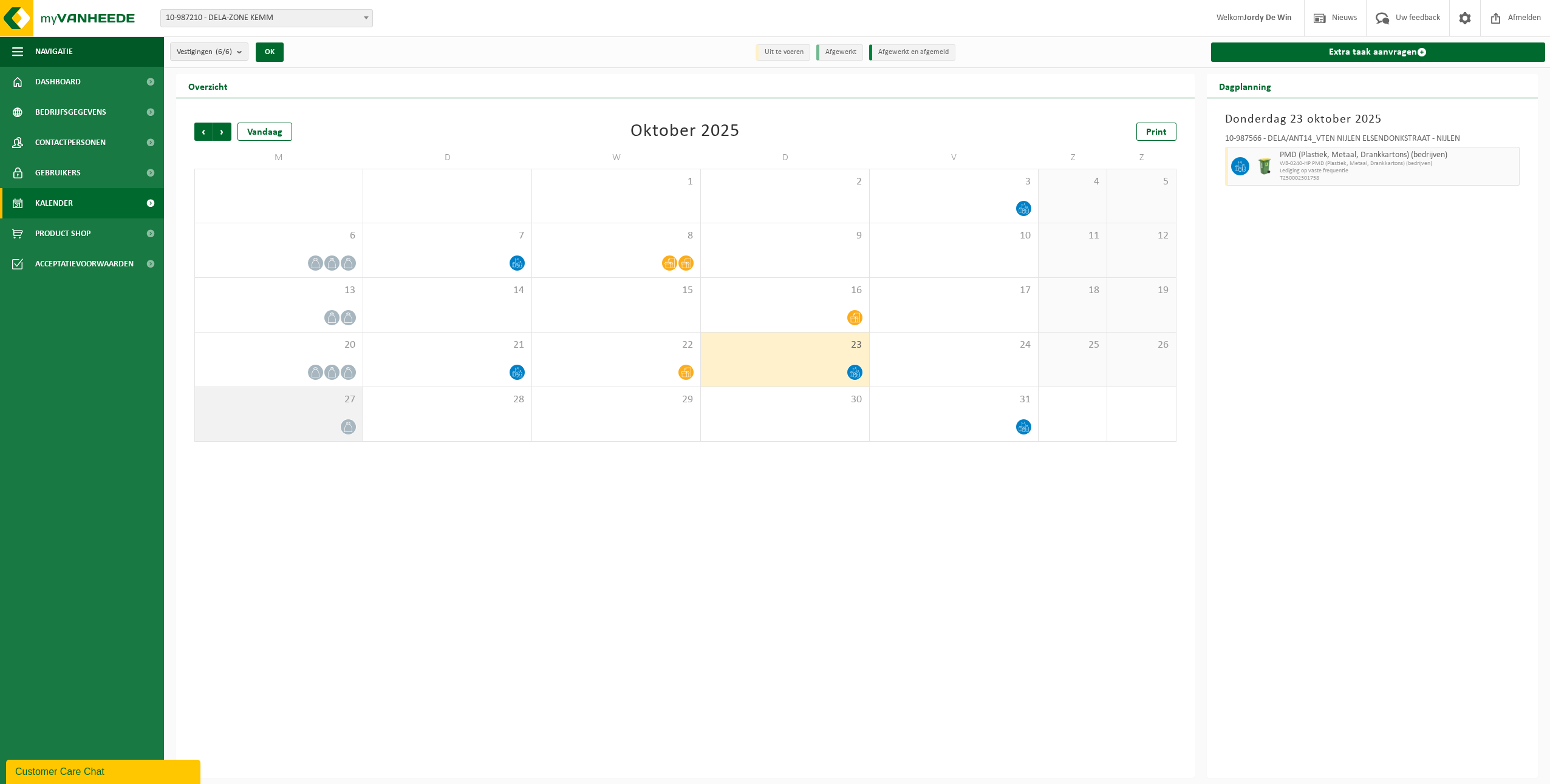
click at [281, 429] on div at bounding box center [279, 427] width 155 height 17
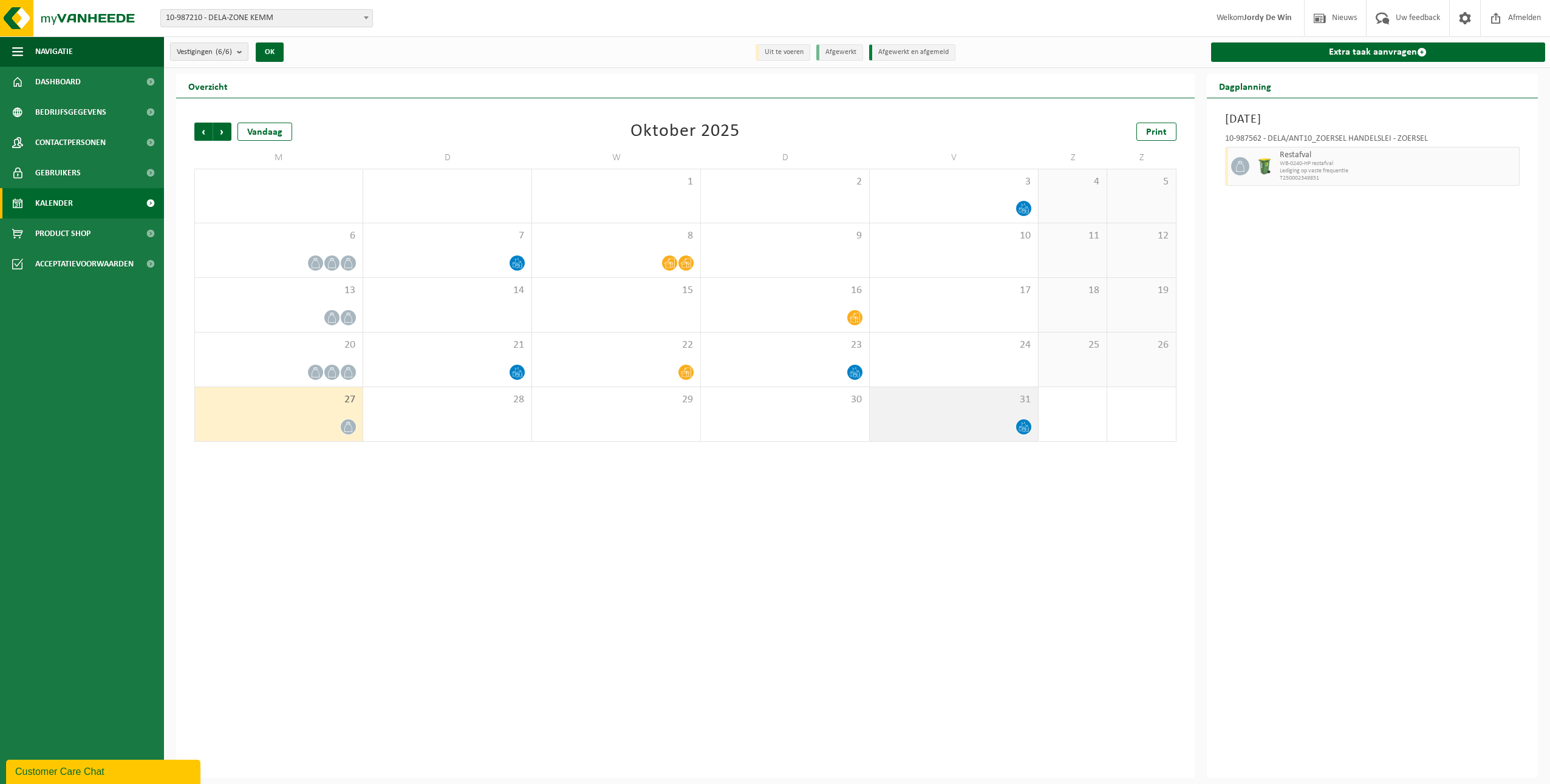
click at [996, 423] on div at bounding box center [954, 427] width 156 height 17
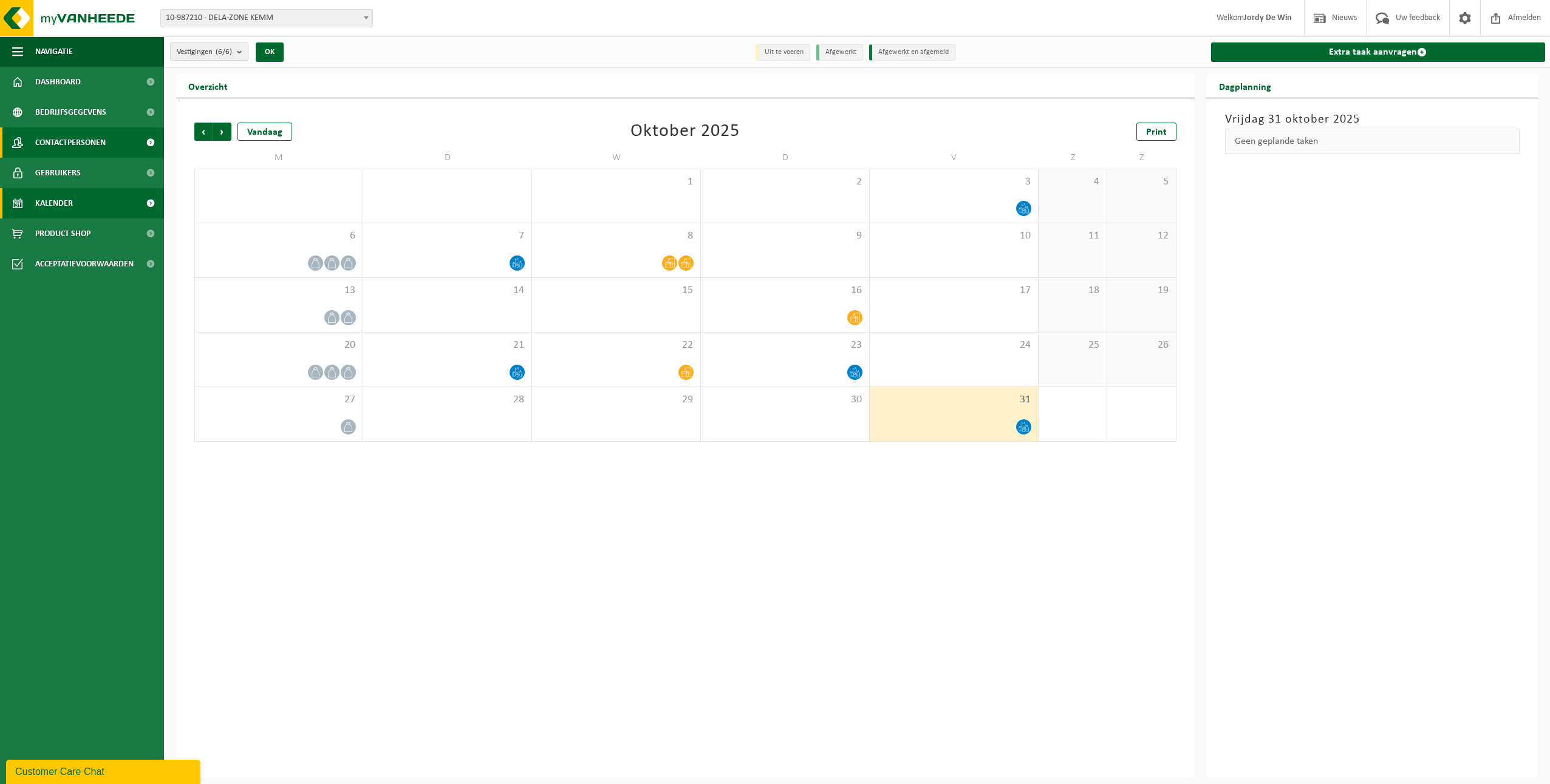
click at [82, 145] on span "Contactpersonen" at bounding box center [70, 142] width 70 height 30
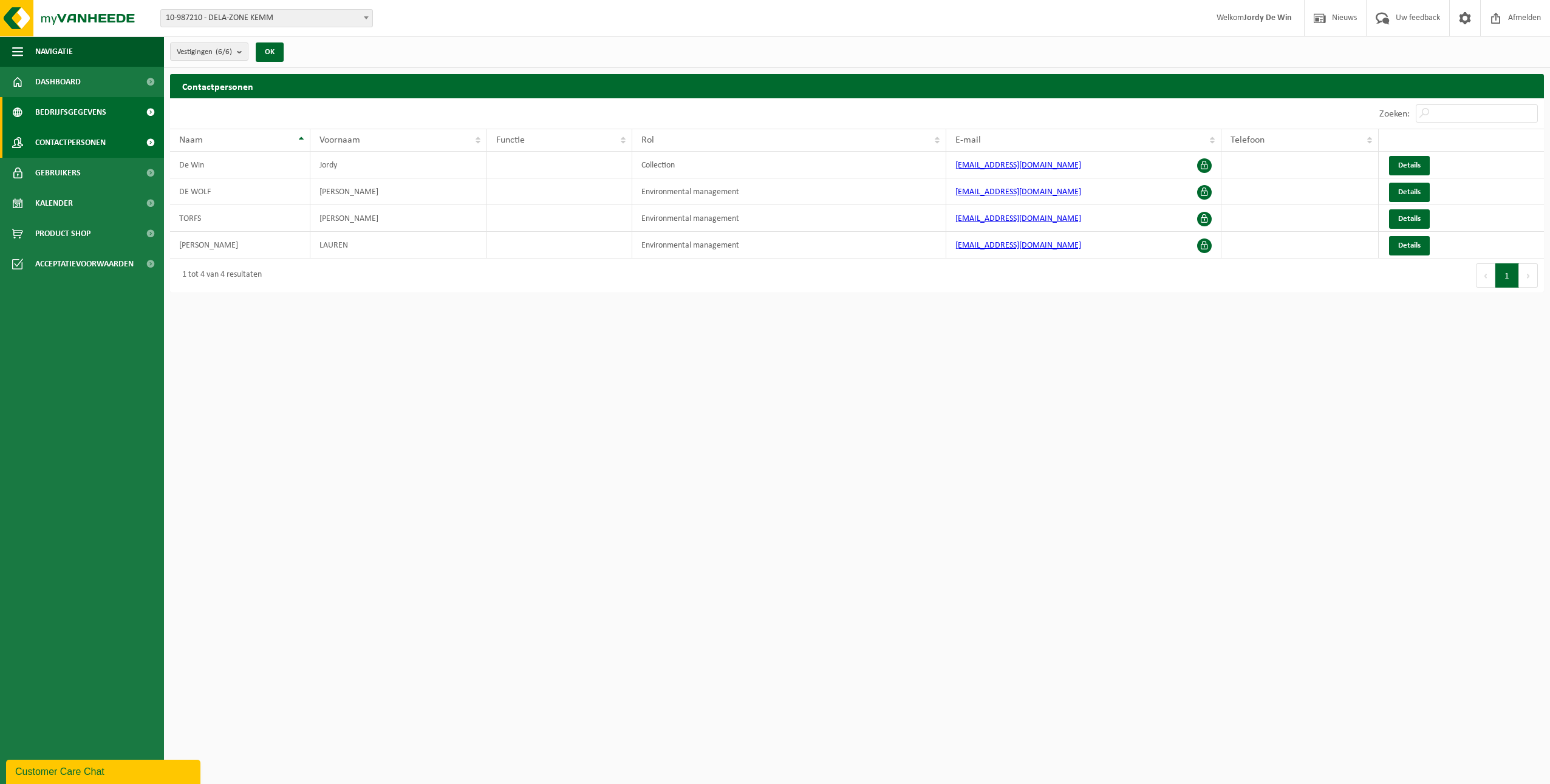
click at [83, 113] on span "Bedrijfsgegevens" at bounding box center [71, 112] width 71 height 30
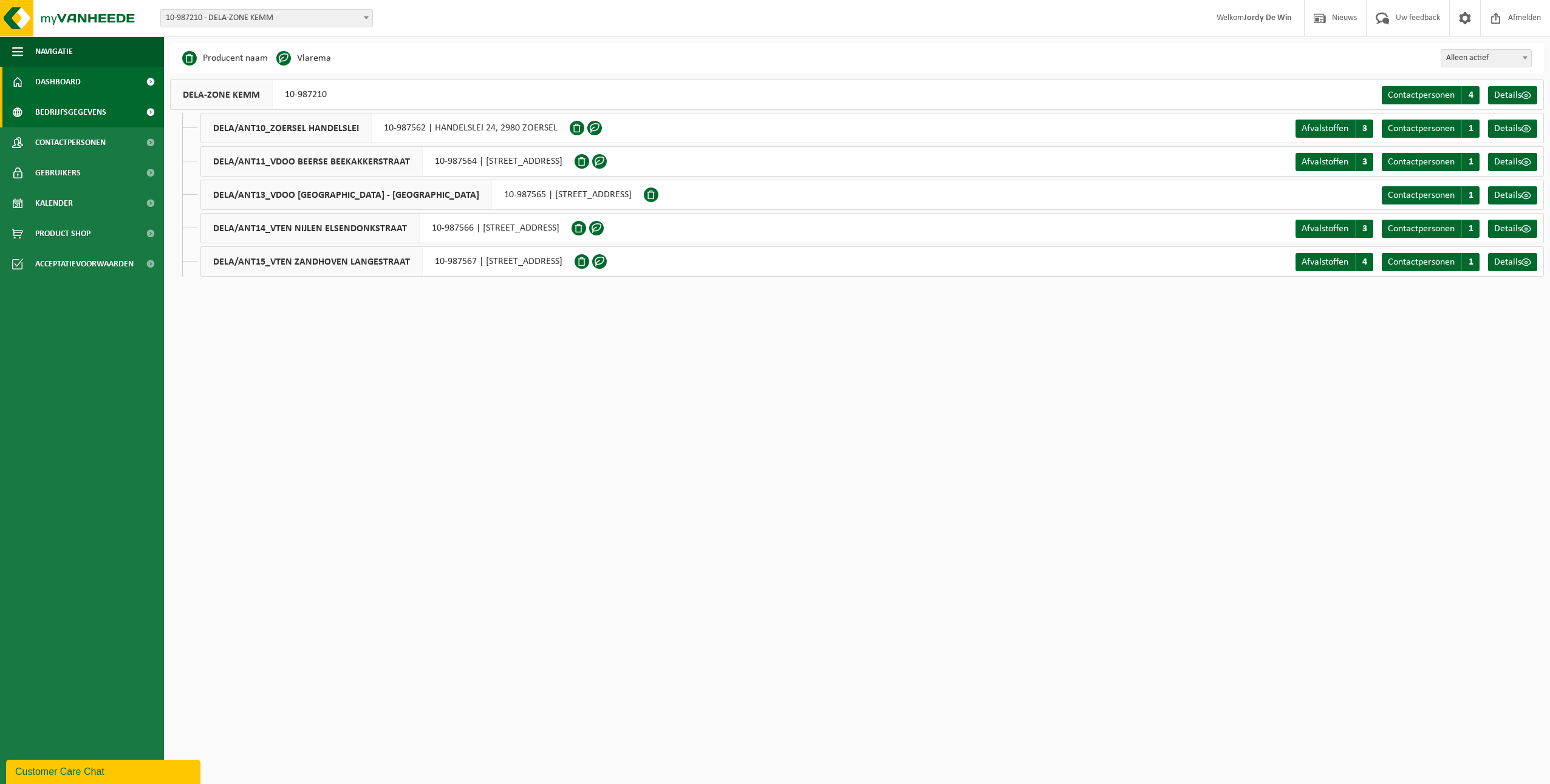
click at [43, 82] on span "Dashboard" at bounding box center [58, 82] width 45 height 30
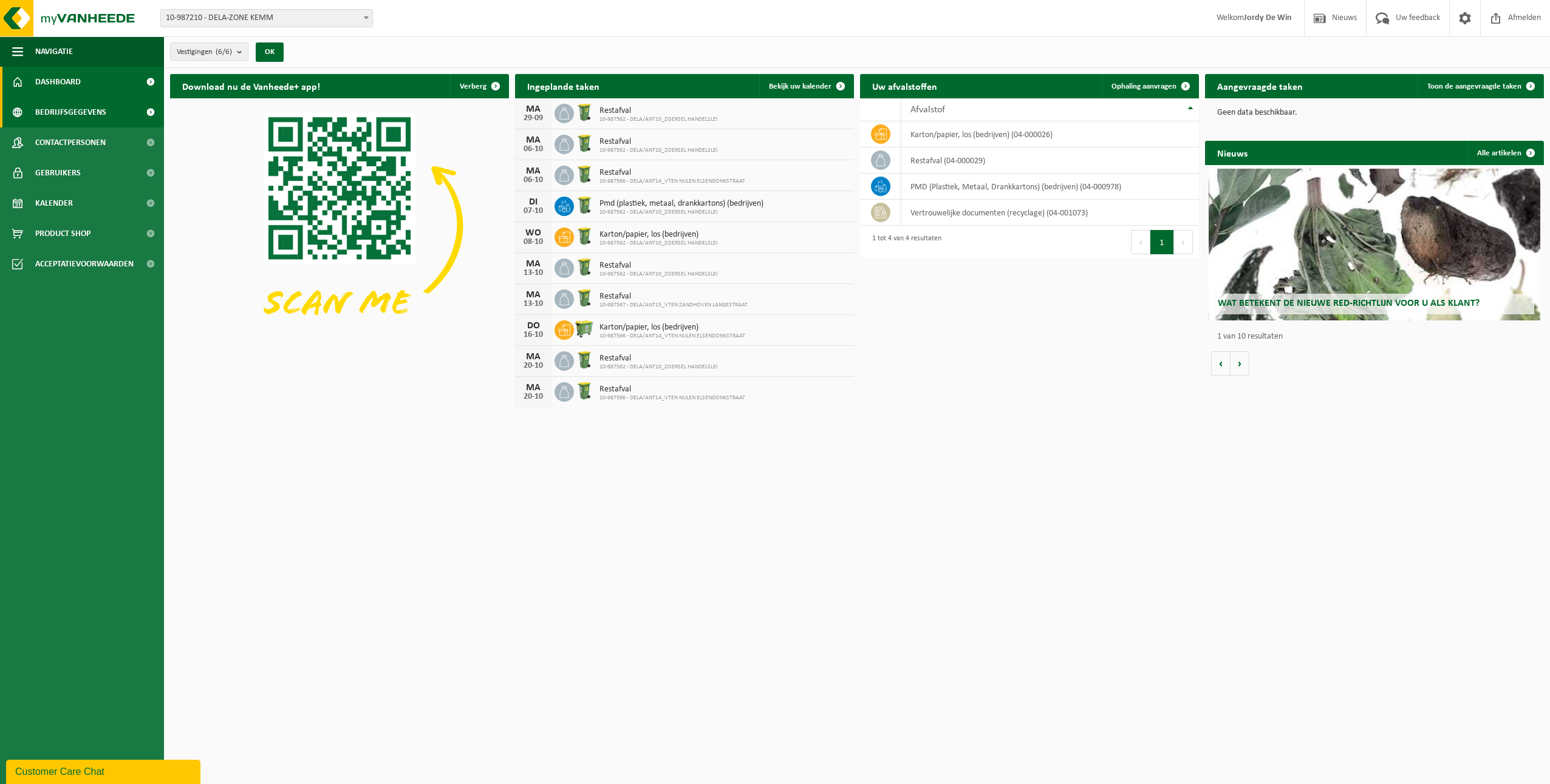
click at [65, 122] on span "Bedrijfsgegevens" at bounding box center [71, 112] width 71 height 30
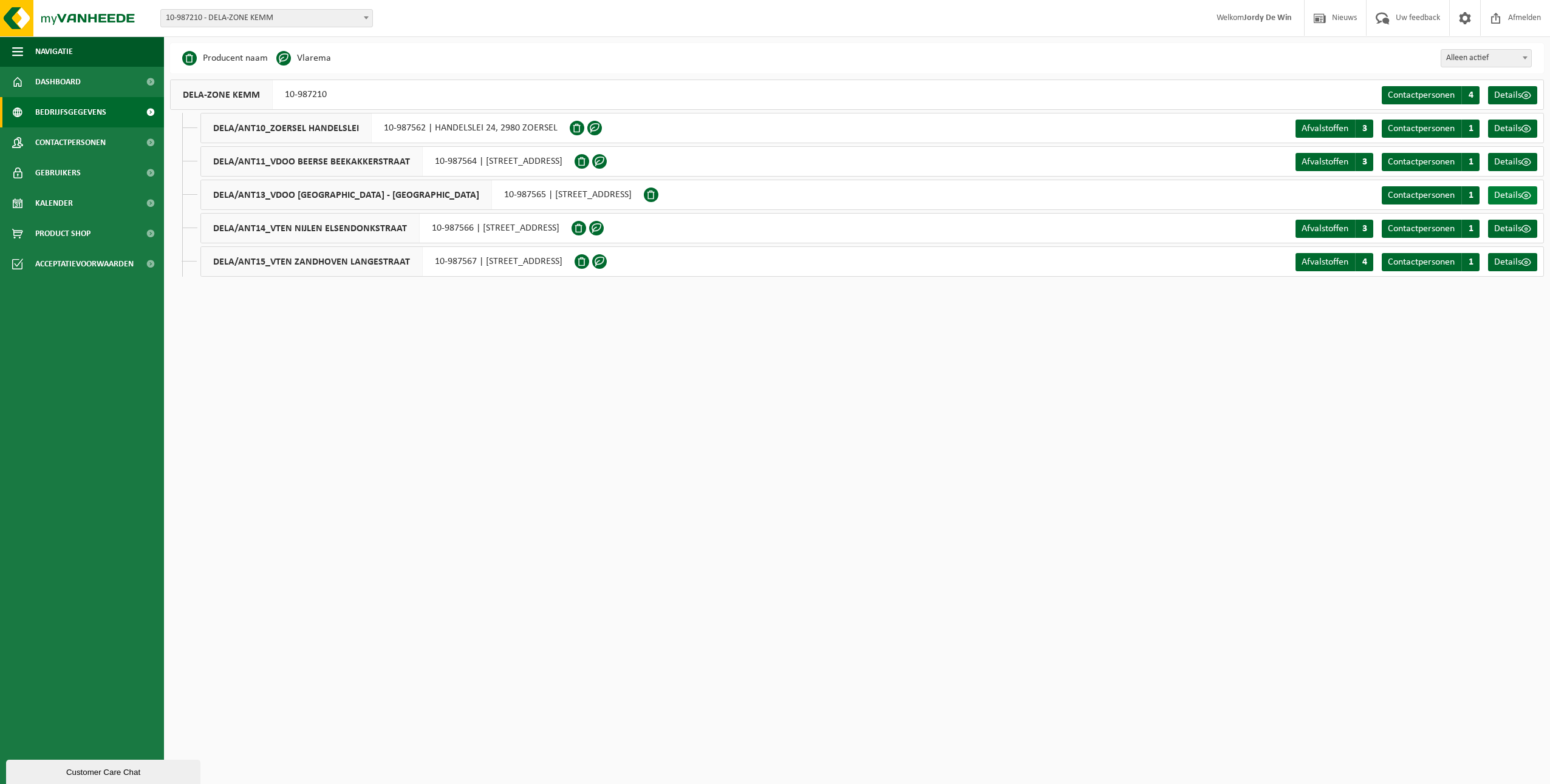
click at [1513, 194] on span "Details" at bounding box center [1507, 195] width 27 height 10
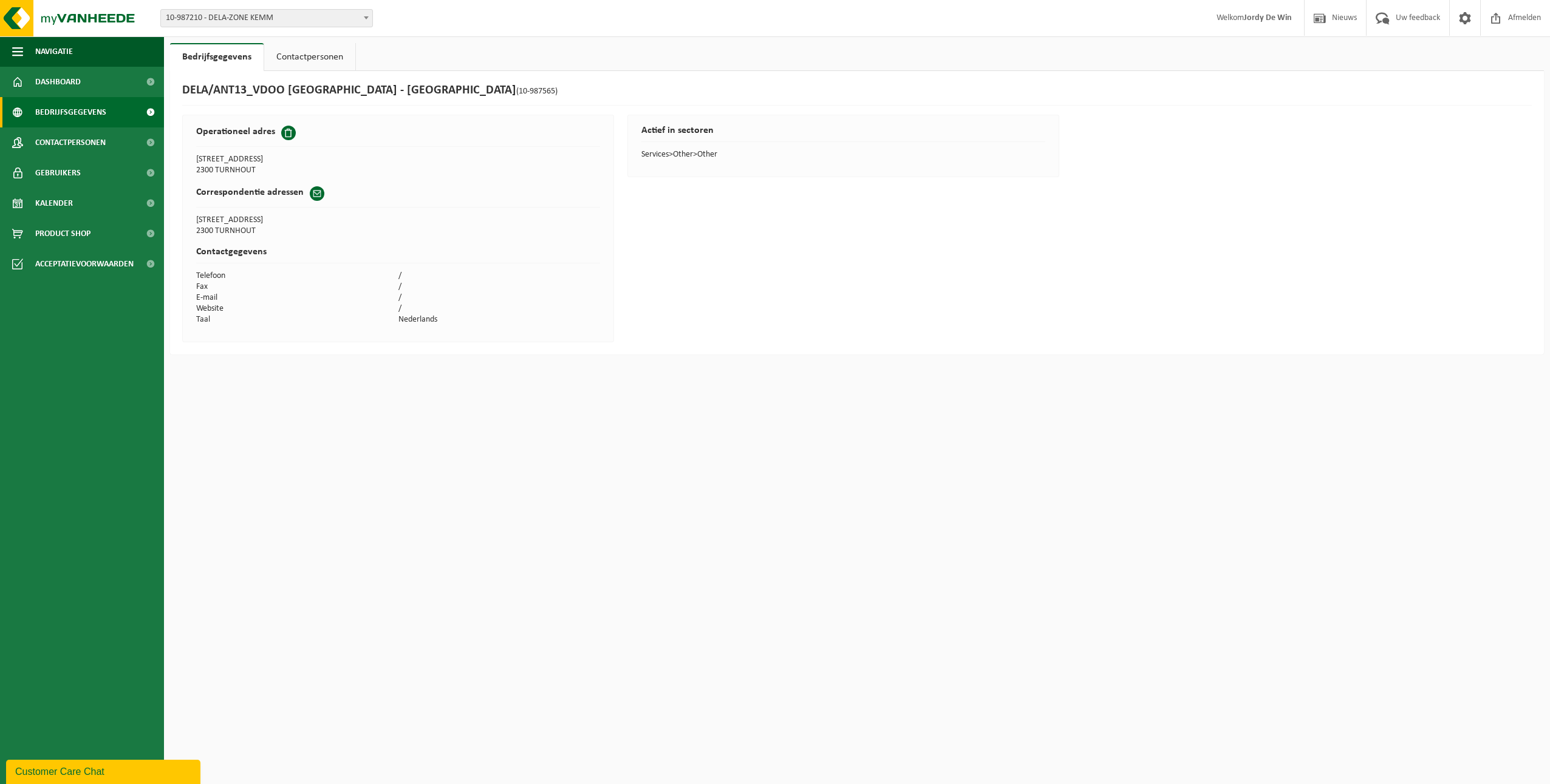
click at [76, 119] on span "Bedrijfsgegevens" at bounding box center [71, 112] width 71 height 30
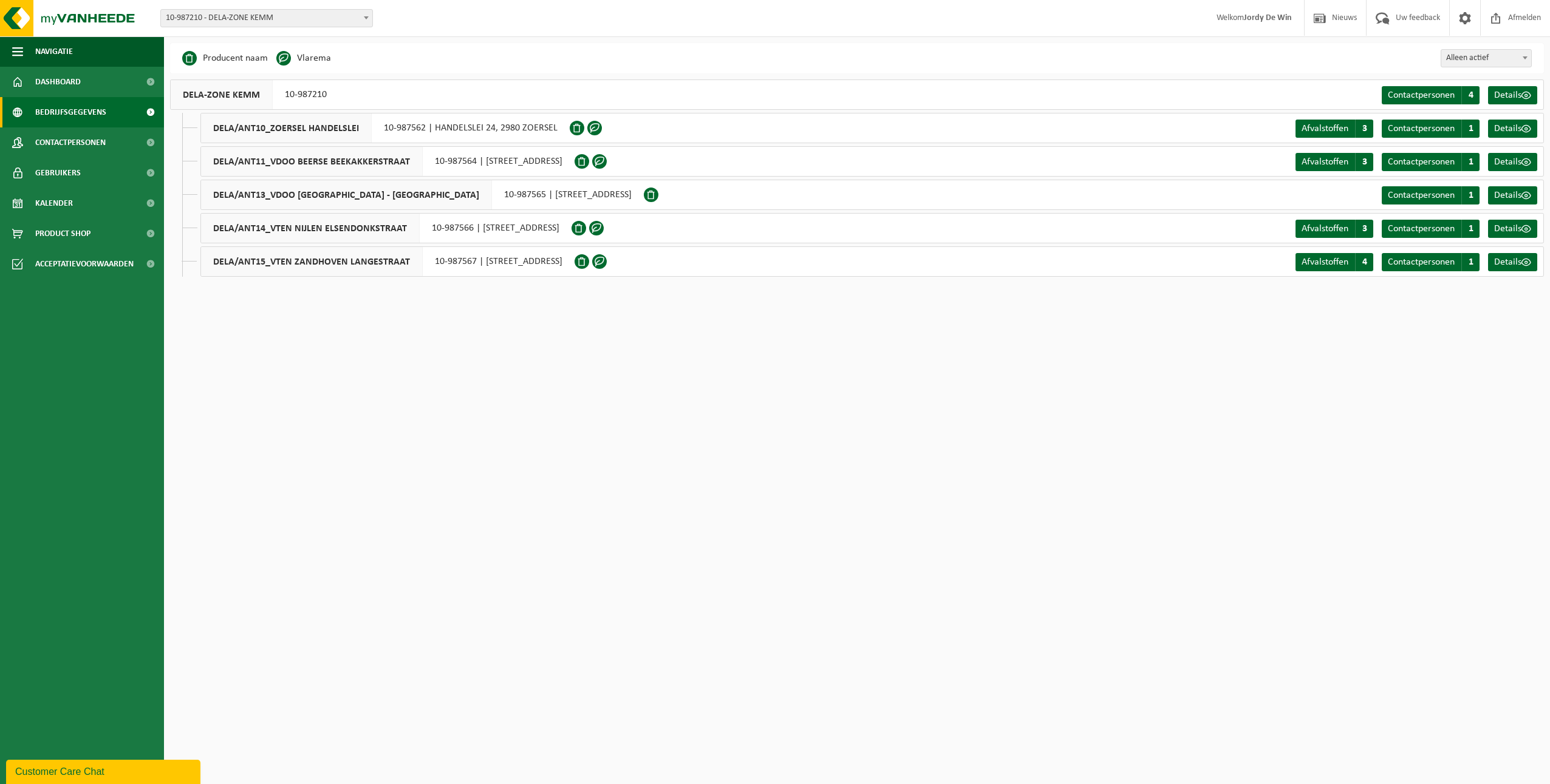
click at [293, 59] on li "Vlarema" at bounding box center [304, 58] width 55 height 18
click at [64, 81] on span "Dashboard" at bounding box center [58, 82] width 45 height 30
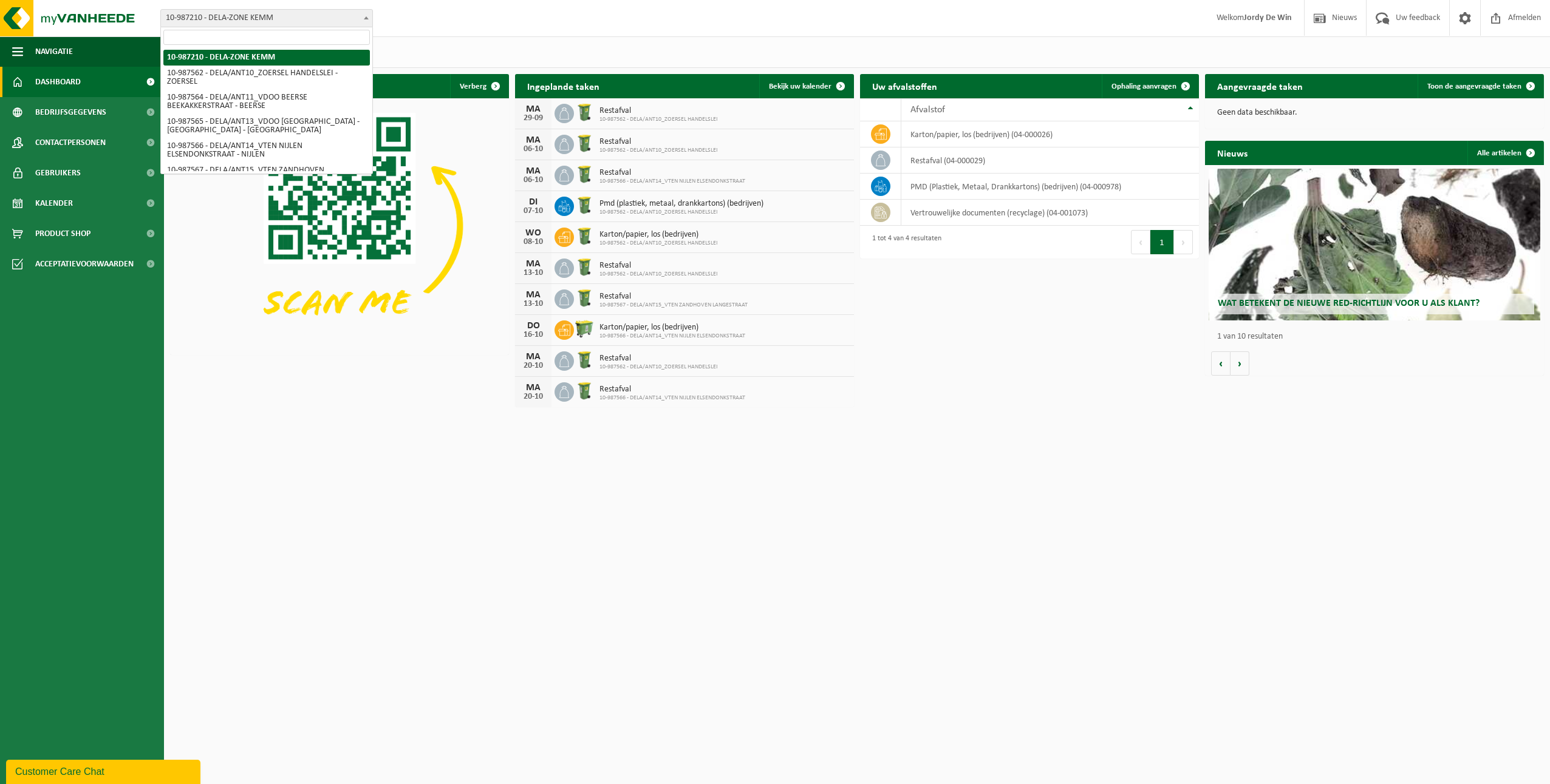
click at [189, 21] on span "10-987210 - DELA-ZONE KEMM" at bounding box center [267, 18] width 211 height 17
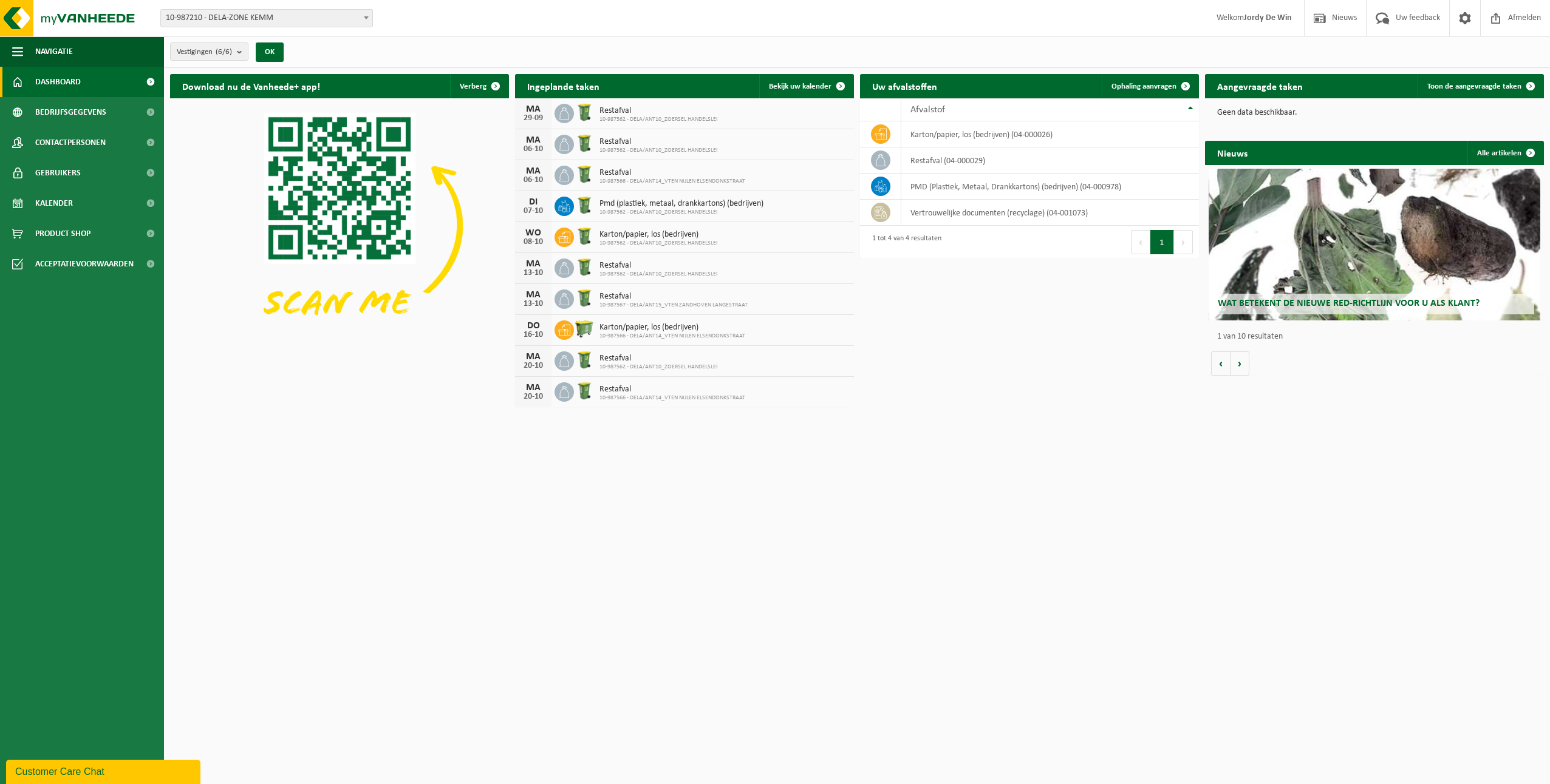
click at [193, 19] on span "10-987210 - DELA-ZONE KEMM" at bounding box center [267, 18] width 211 height 17
click at [88, 122] on span "Bedrijfsgegevens" at bounding box center [71, 112] width 71 height 30
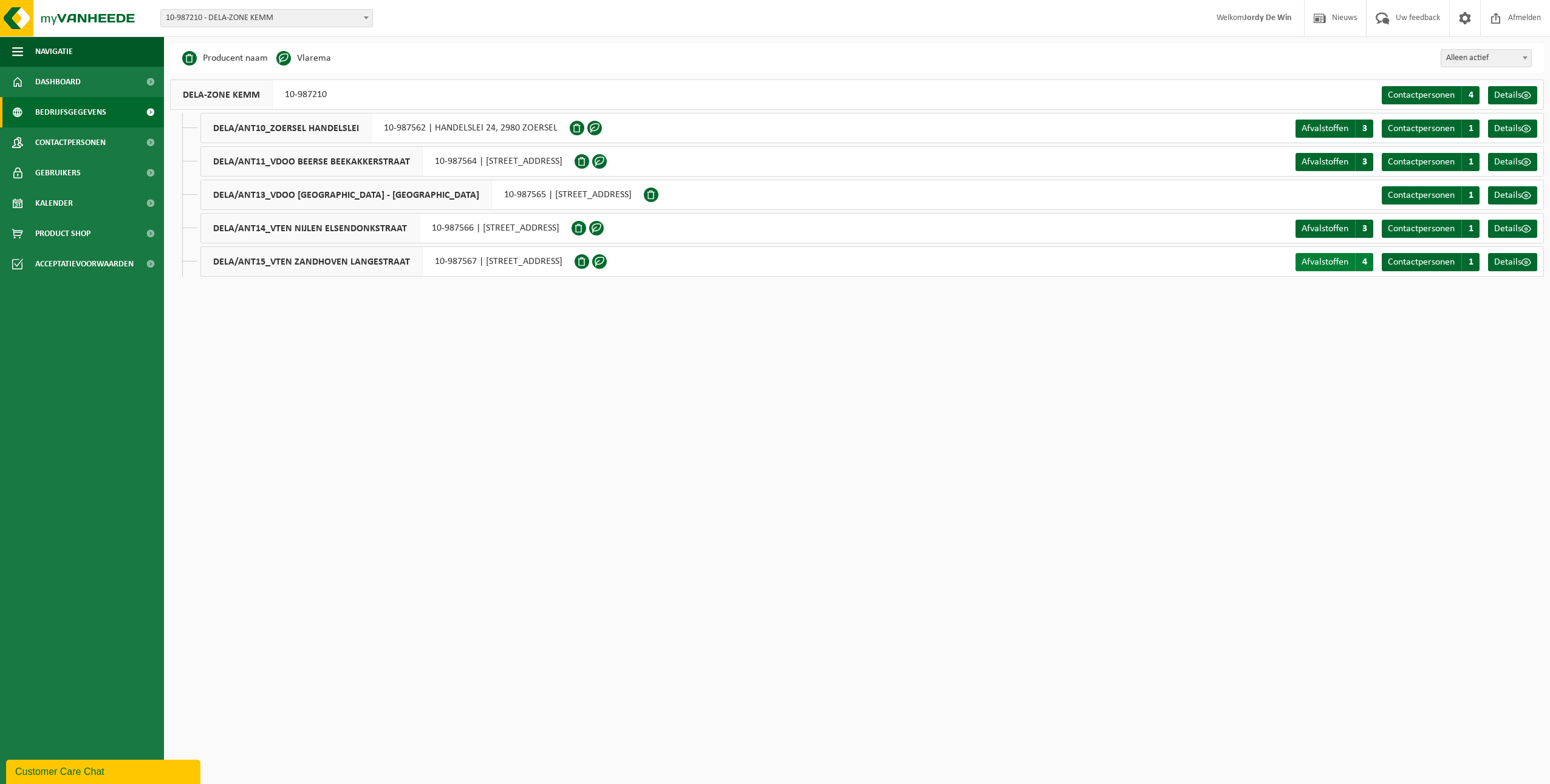
click at [1325, 265] on span "Afvalstoffen" at bounding box center [1325, 262] width 47 height 10
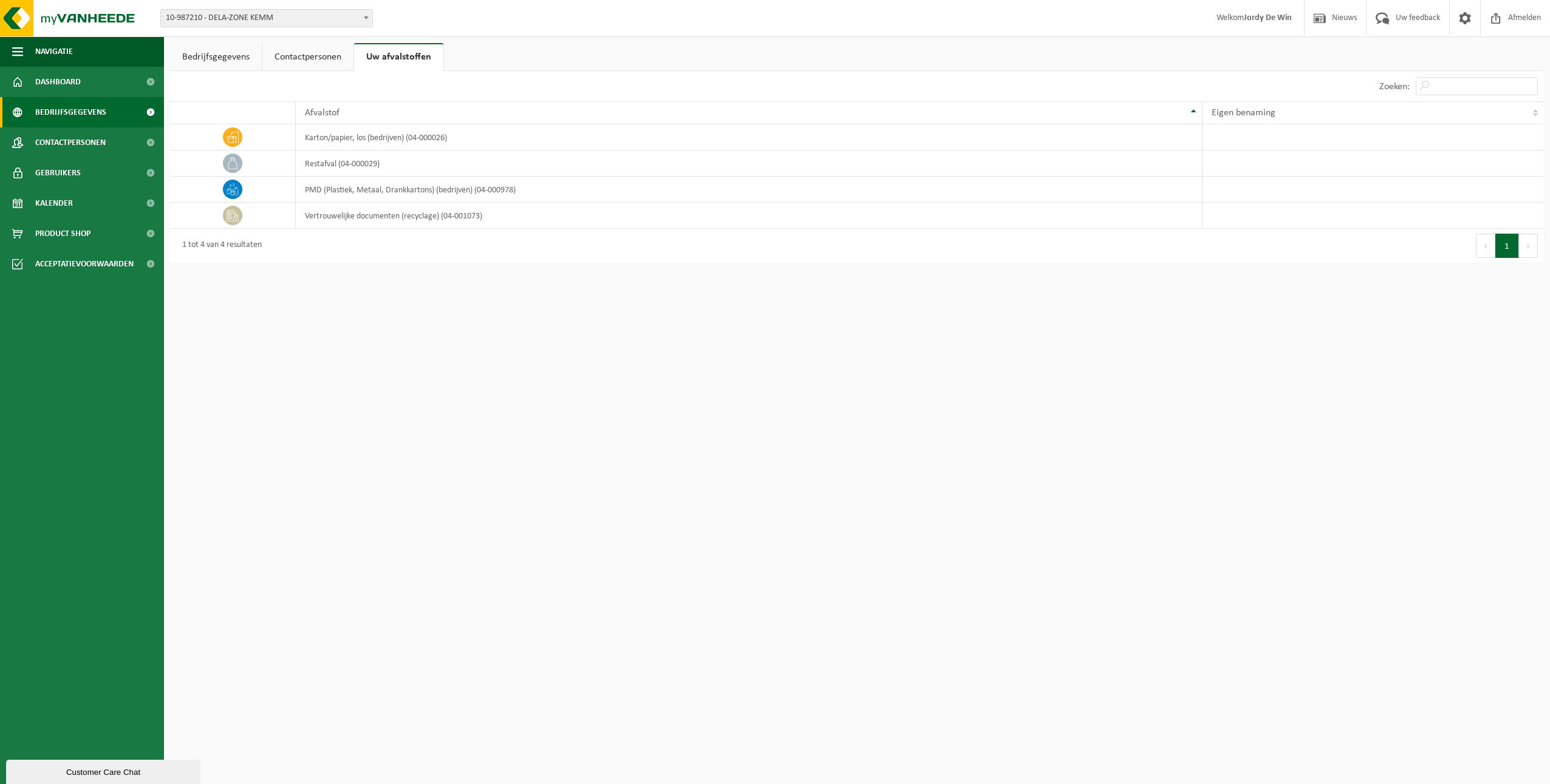
click at [82, 114] on span "Bedrijfsgegevens" at bounding box center [71, 112] width 71 height 30
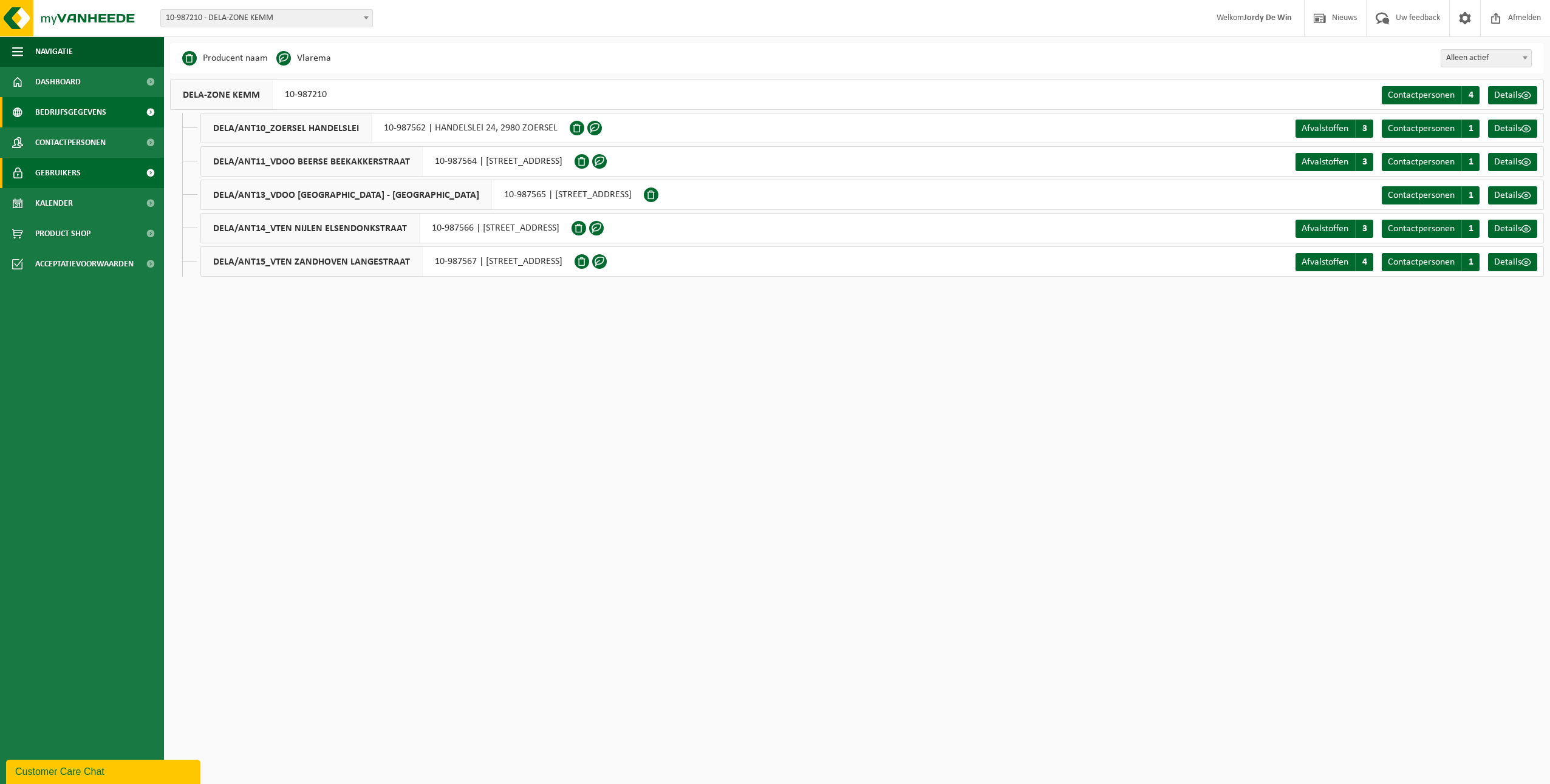
click at [82, 175] on link "Gebruikers" at bounding box center [82, 172] width 164 height 30
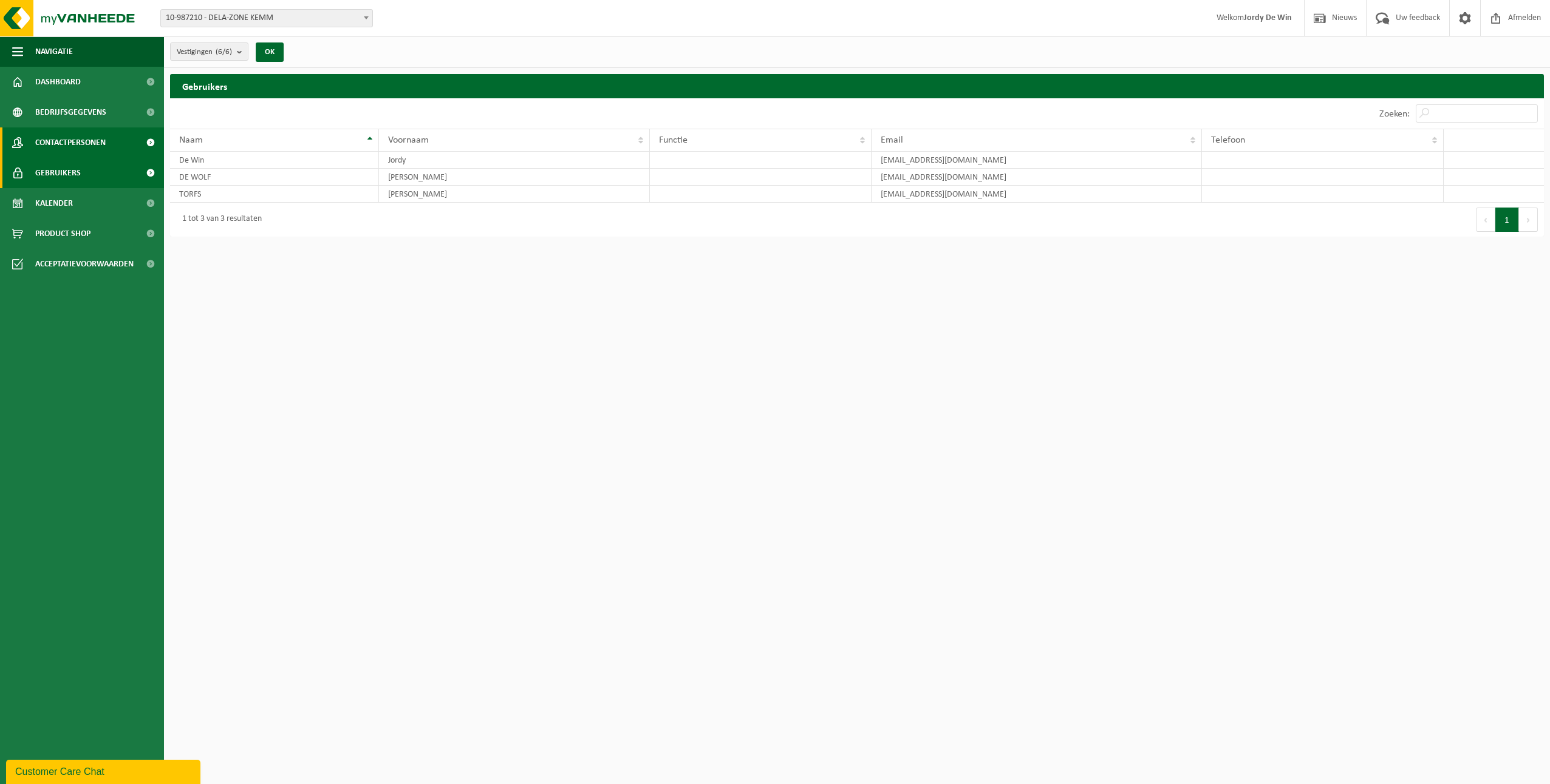
click at [78, 144] on span "Contactpersonen" at bounding box center [70, 142] width 70 height 30
